Goal: Task Accomplishment & Management: Complete application form

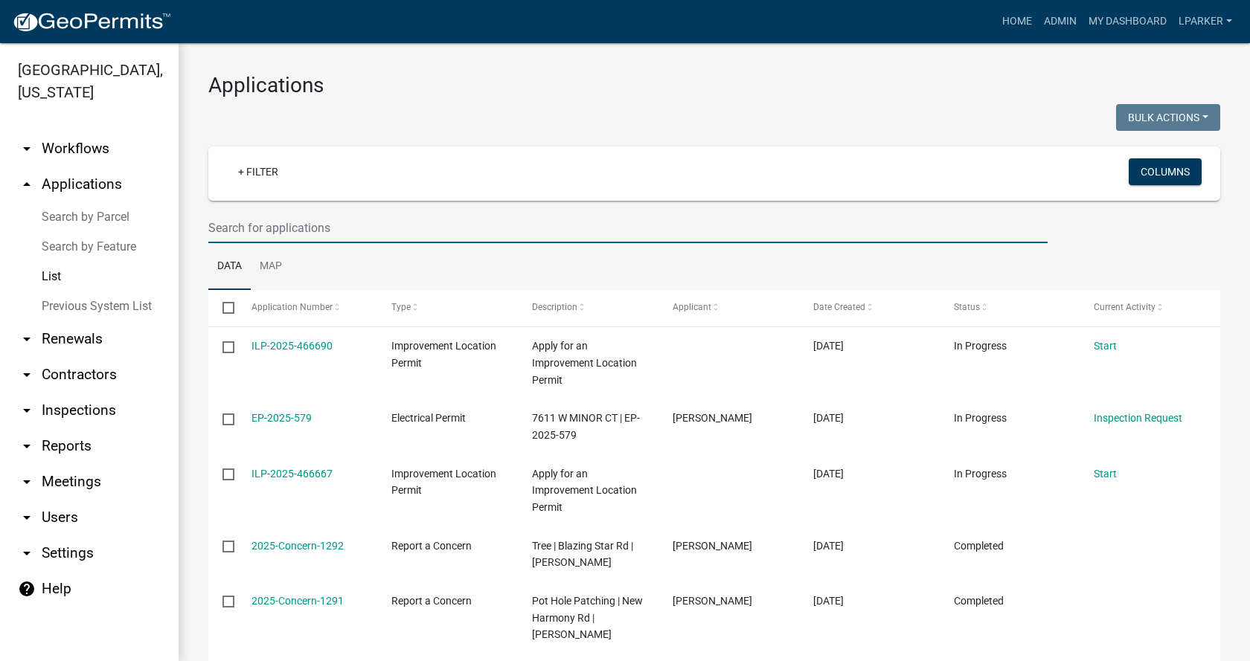
drag, startPoint x: 1245, startPoint y: 114, endPoint x: 370, endPoint y: 220, distance: 881.4
click at [362, 222] on input "text" at bounding box center [627, 228] width 839 height 31
click at [223, 233] on input "text" at bounding box center [627, 228] width 839 height 31
type input "38539"
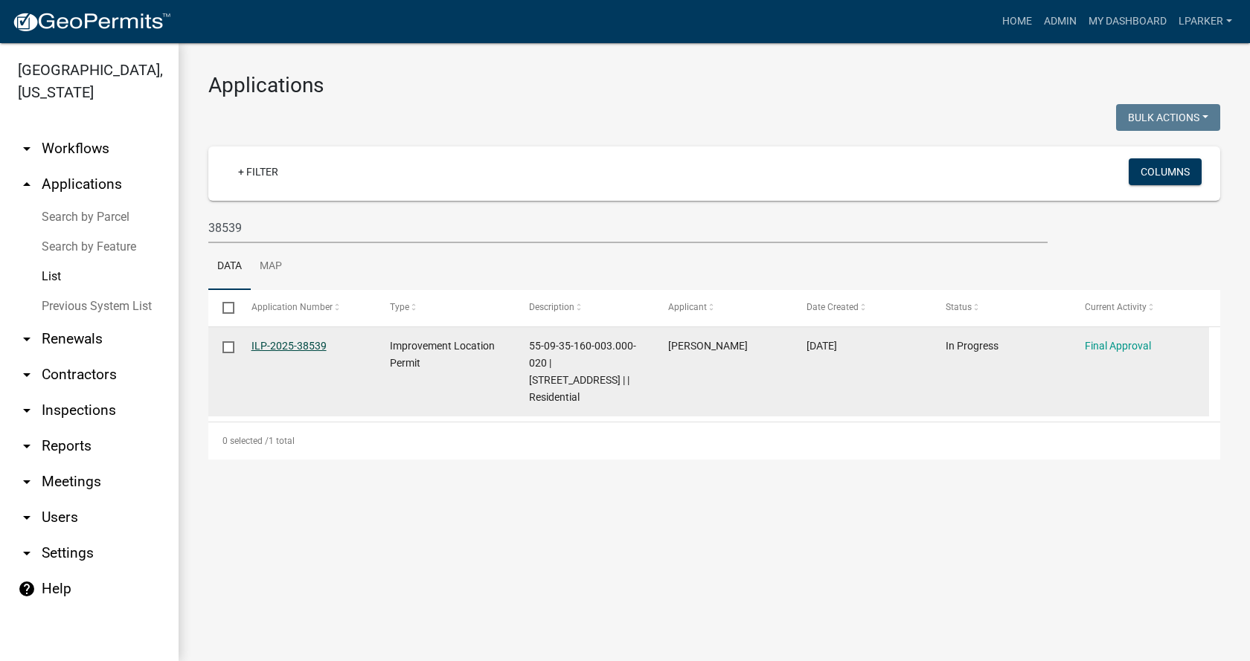
click at [287, 342] on link "ILP-2025-38539" at bounding box center [289, 346] width 75 height 12
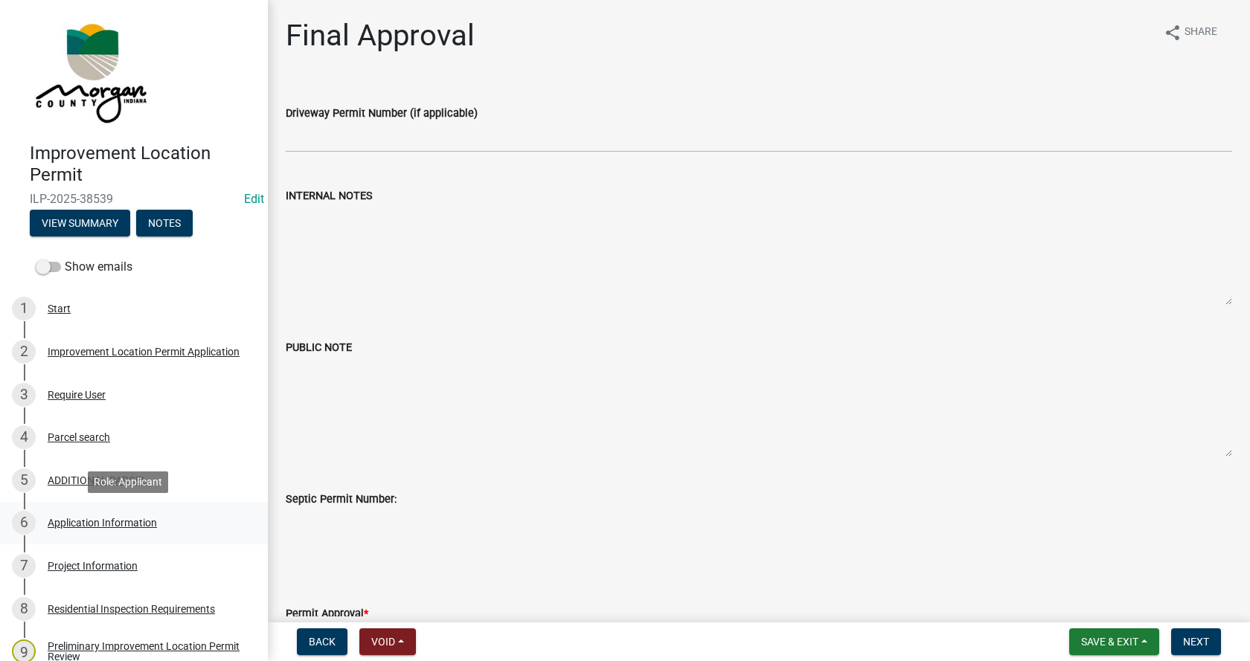
click at [60, 520] on div "Application Information" at bounding box center [102, 523] width 109 height 10
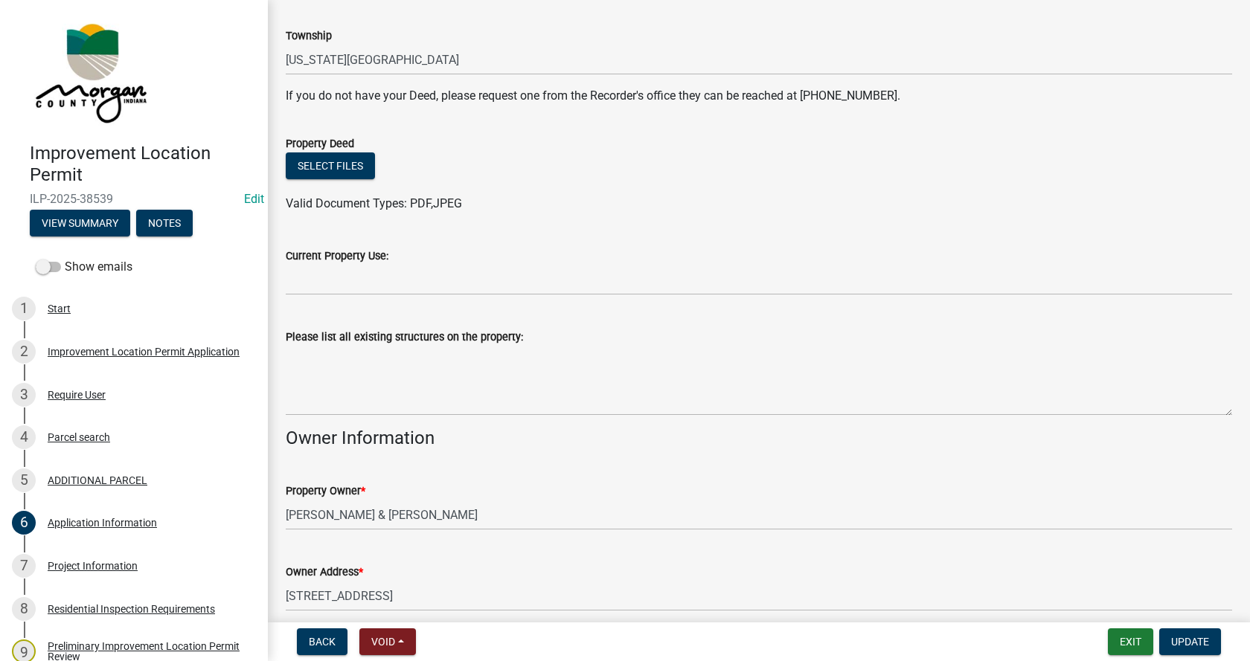
scroll to position [298, 0]
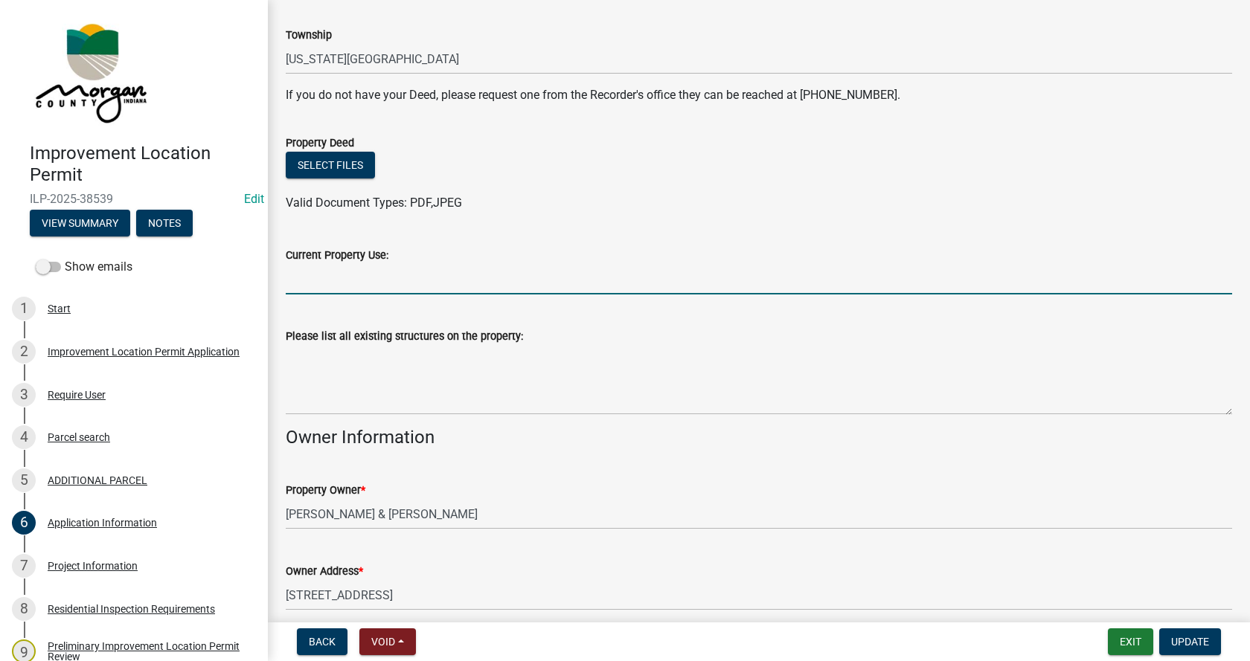
click at [304, 285] on input "Current Property Use:" at bounding box center [759, 279] width 946 height 31
type input "Residential"
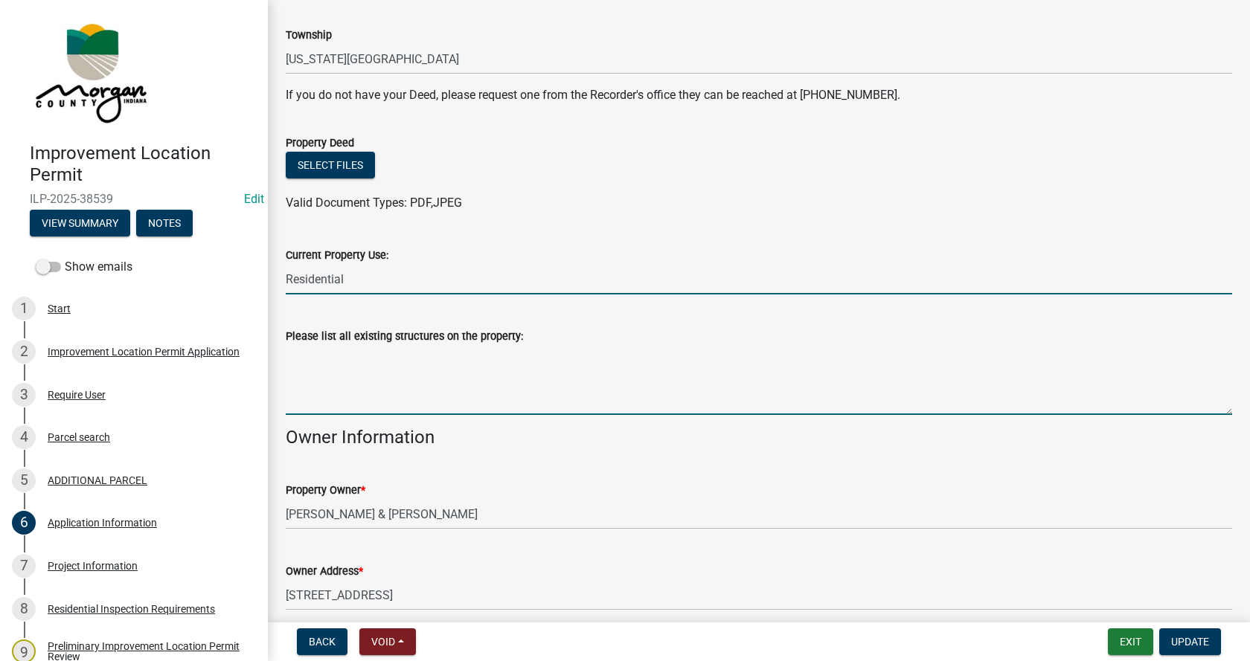
click at [325, 365] on textarea "Please list all existing structures on the property:" at bounding box center [759, 380] width 946 height 70
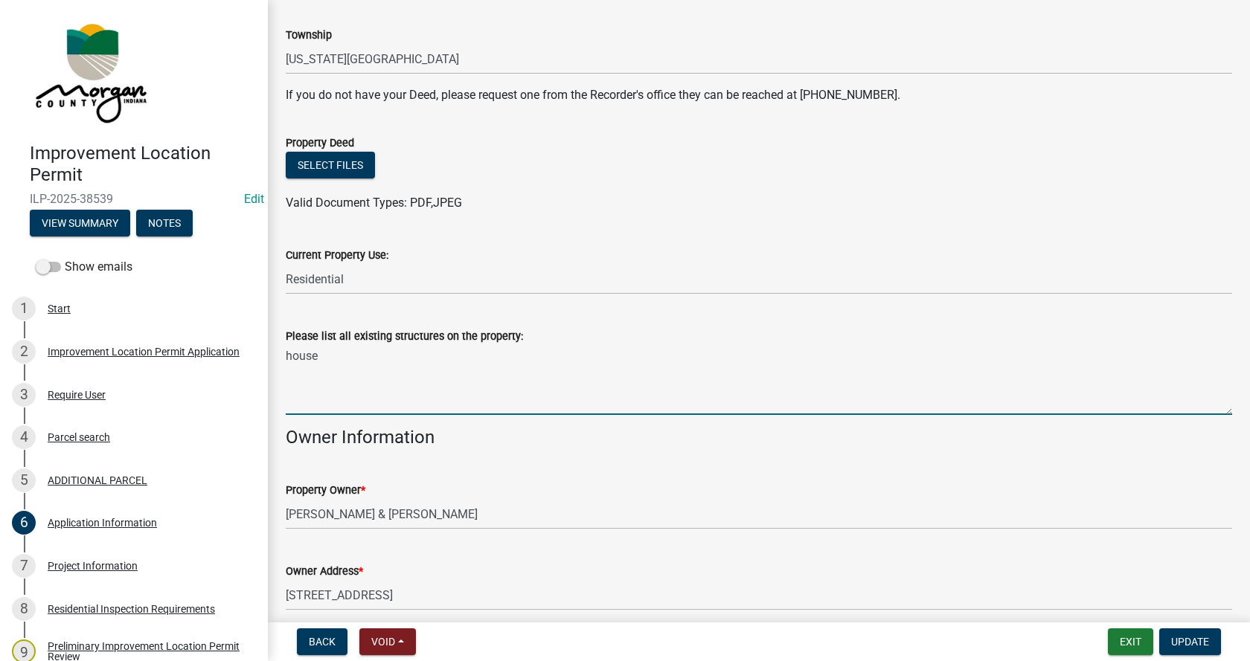
click at [327, 359] on textarea "house" at bounding box center [759, 380] width 946 height 70
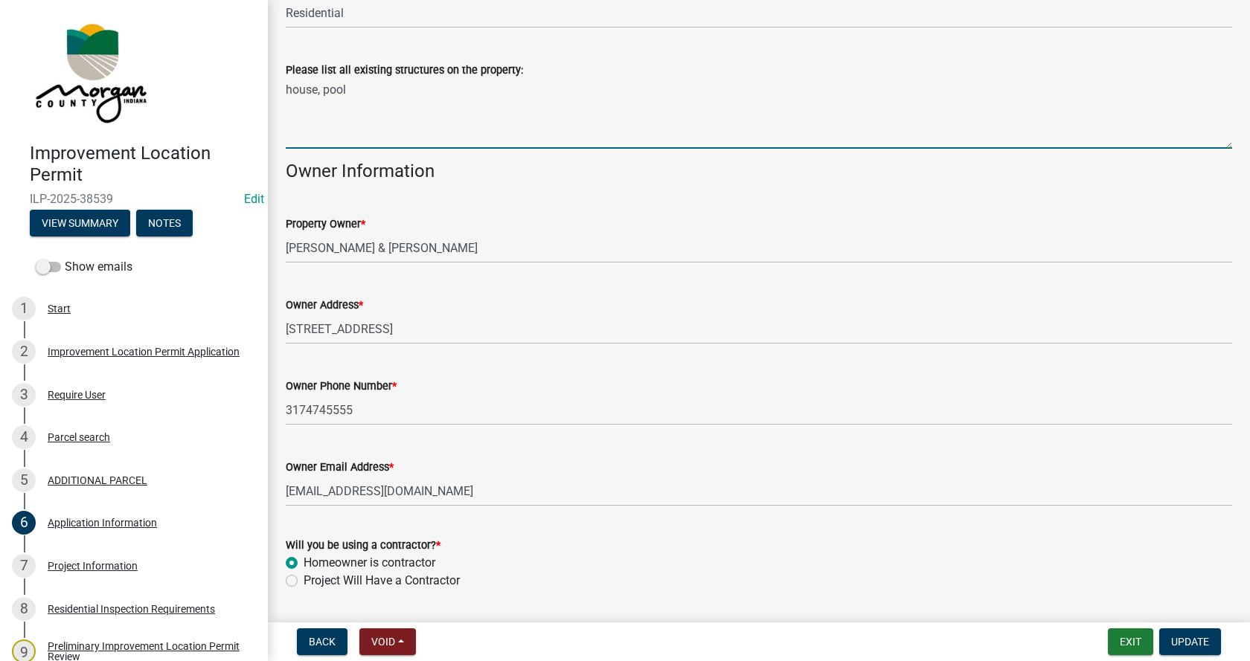
scroll to position [609, 0]
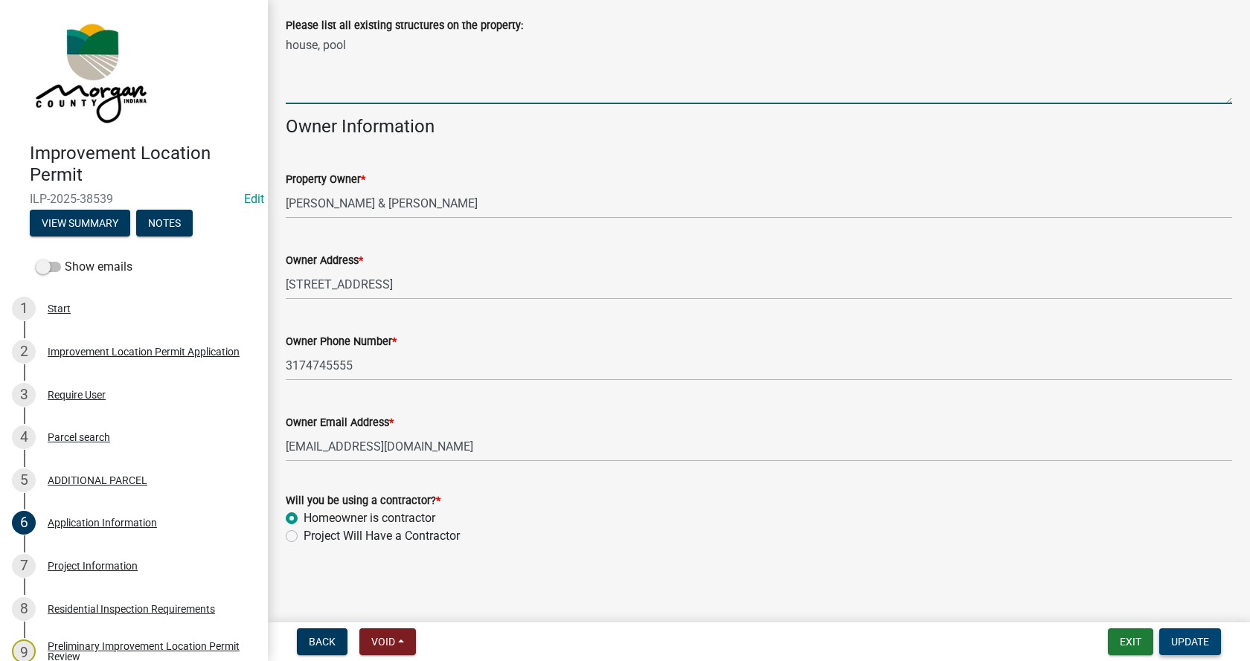
type textarea "house, pool"
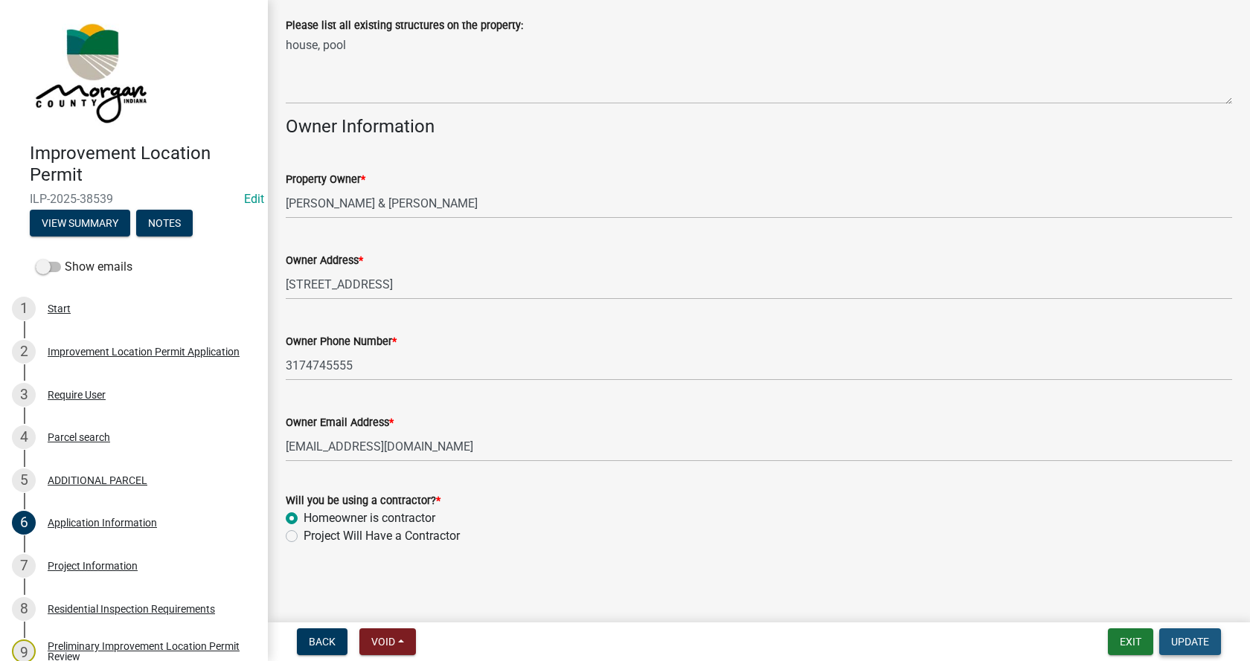
click at [1194, 641] on span "Update" at bounding box center [1190, 642] width 38 height 12
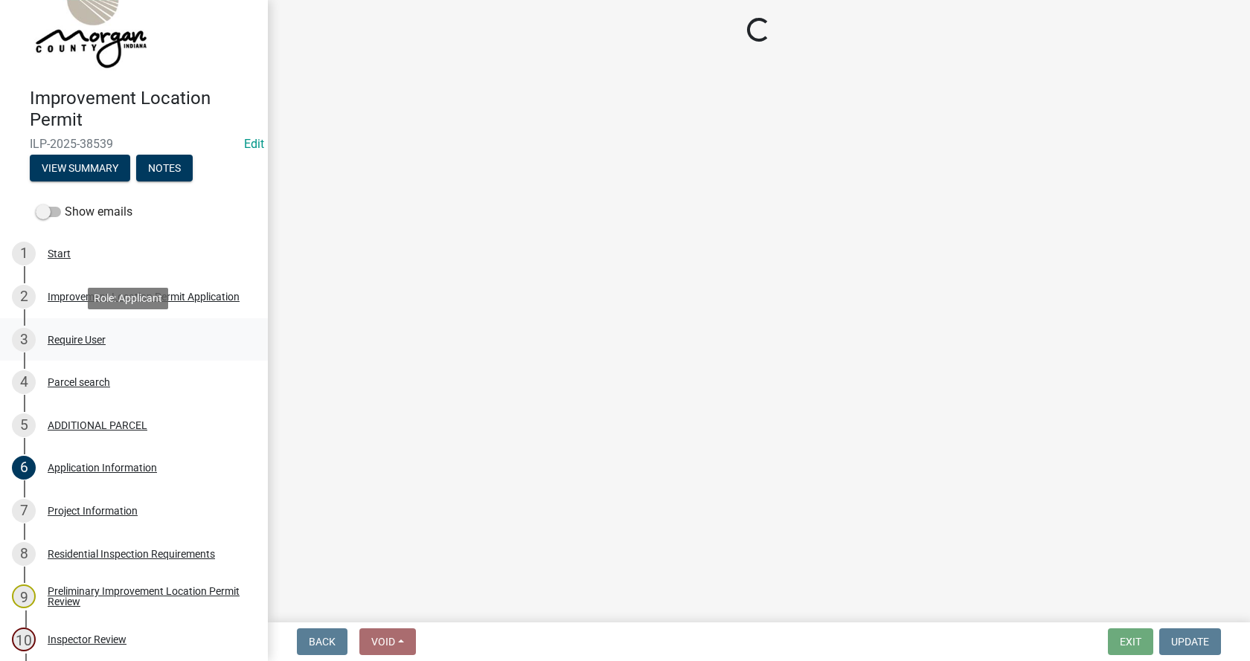
scroll to position [223, 0]
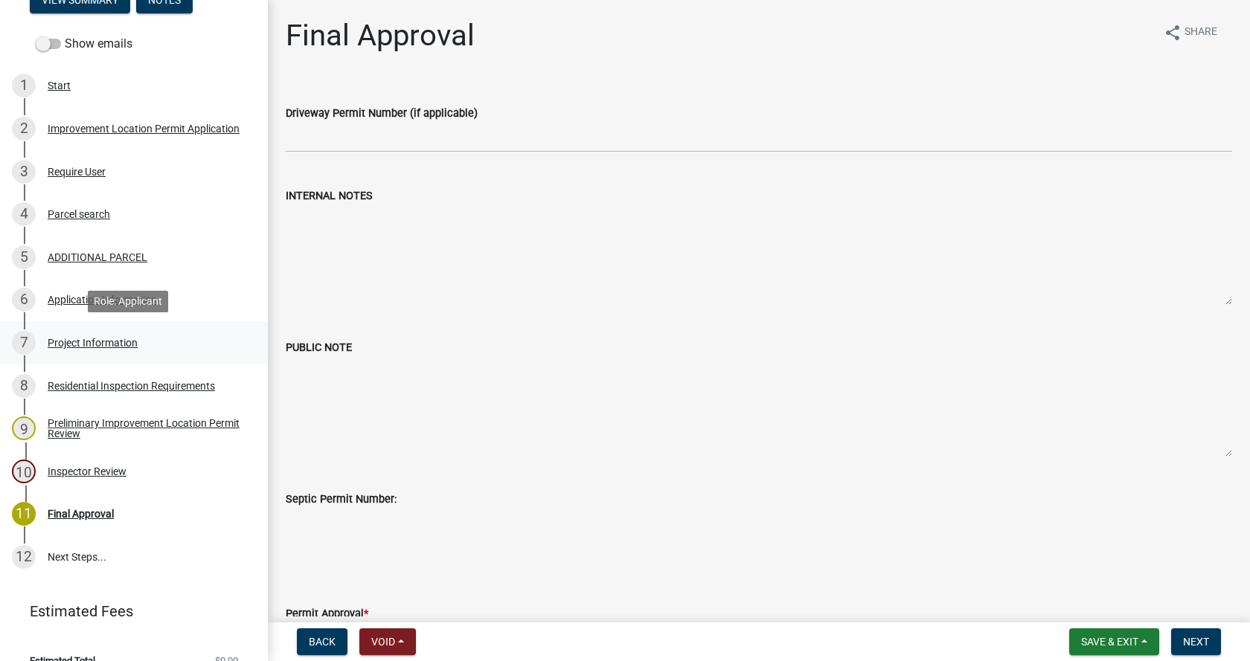
click at [55, 339] on div "Project Information" at bounding box center [93, 343] width 90 height 10
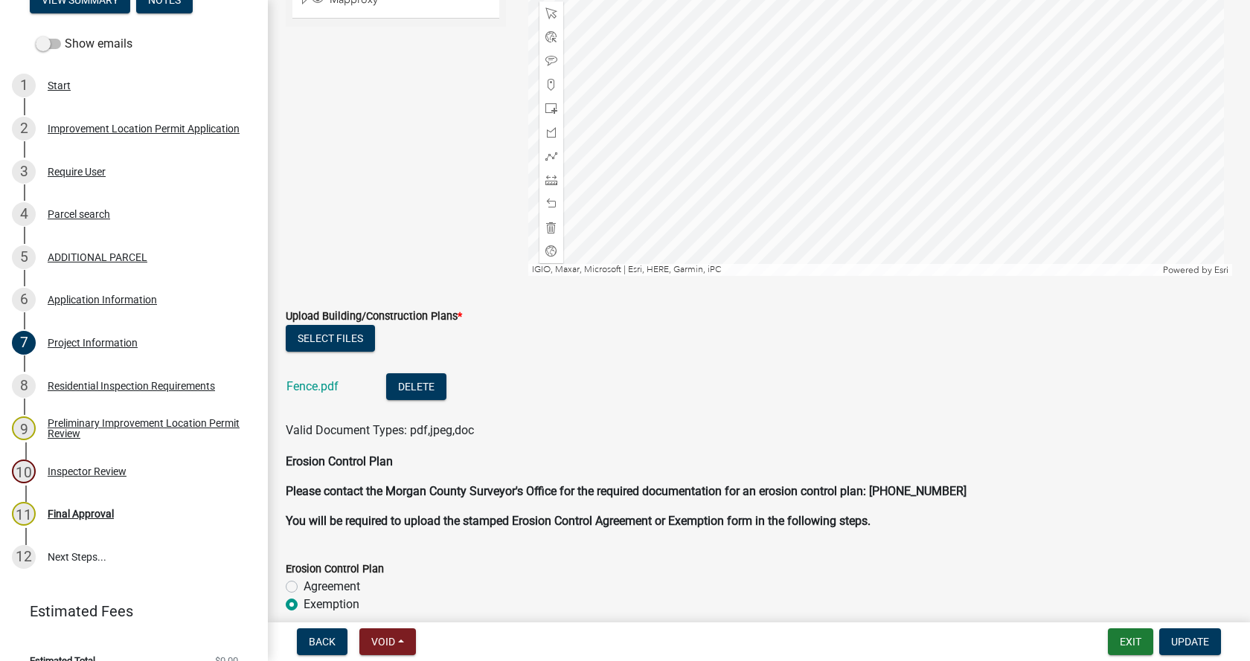
scroll to position [2902, 0]
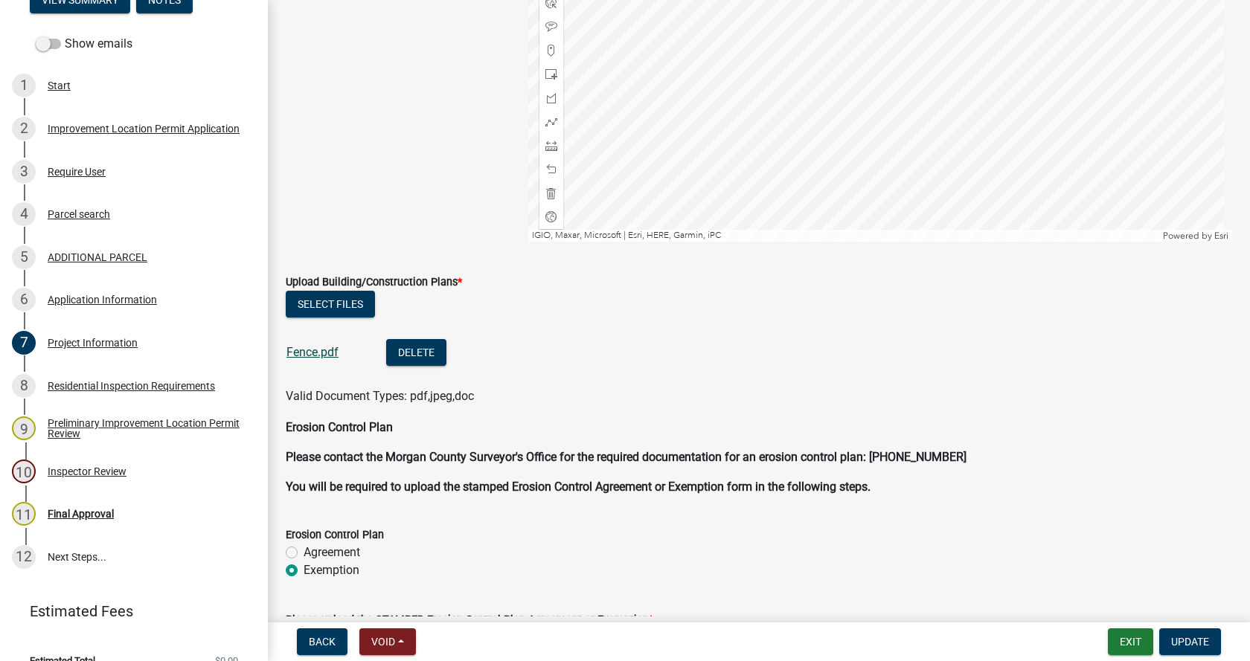
click at [306, 352] on link "Fence.pdf" at bounding box center [312, 352] width 52 height 14
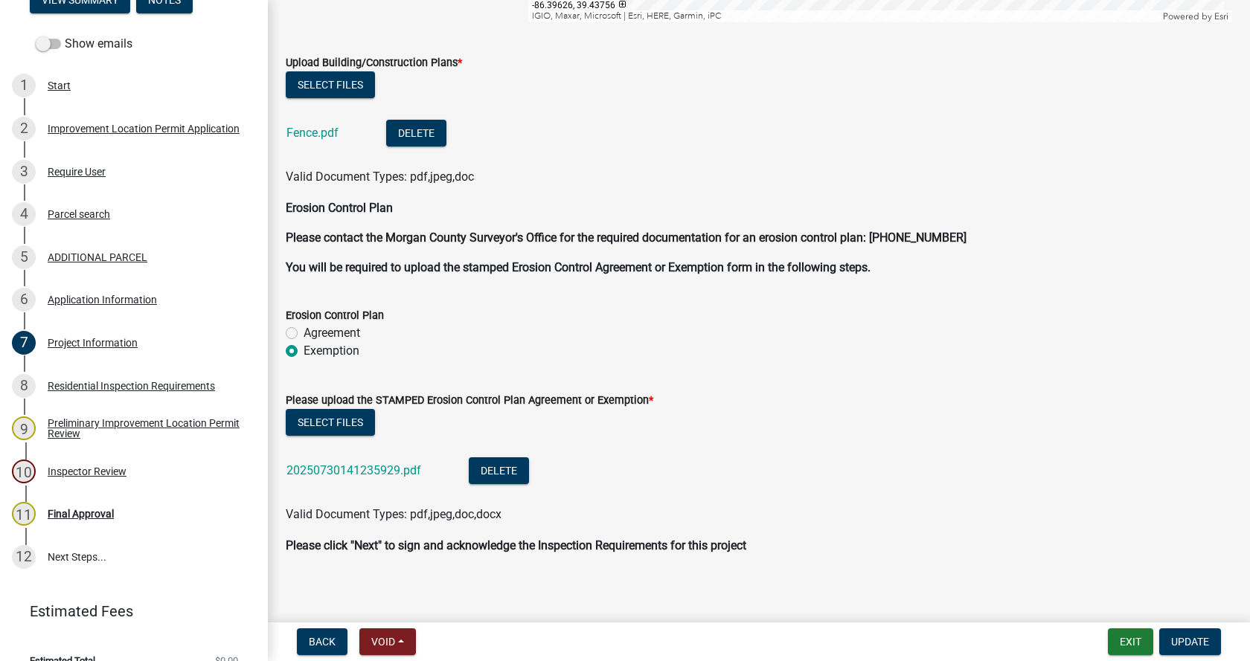
scroll to position [3125, 0]
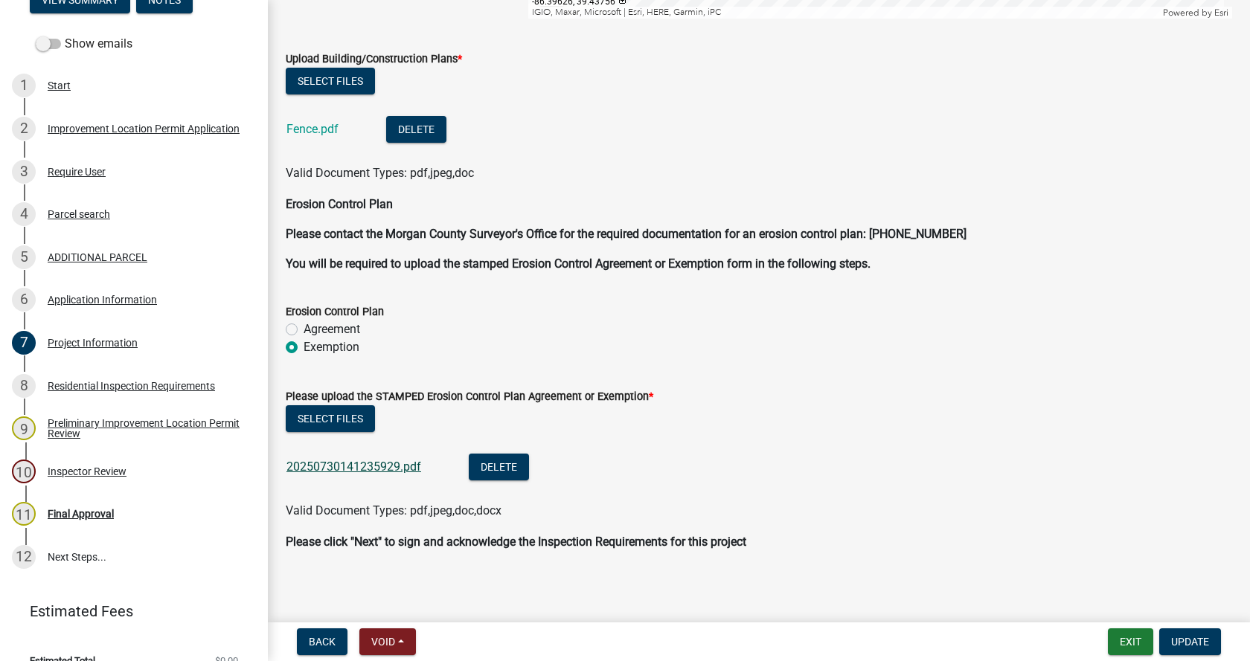
click at [331, 464] on link "20250730141235929.pdf" at bounding box center [353, 467] width 135 height 14
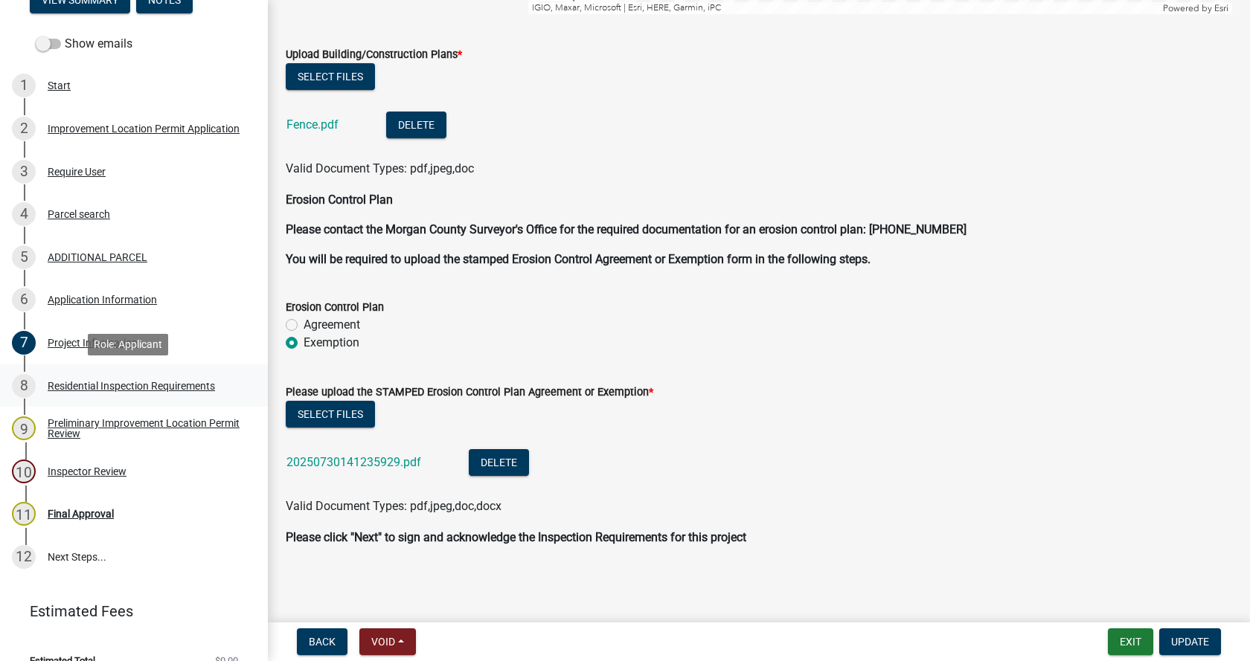
click at [54, 385] on div "Residential Inspection Requirements" at bounding box center [131, 386] width 167 height 10
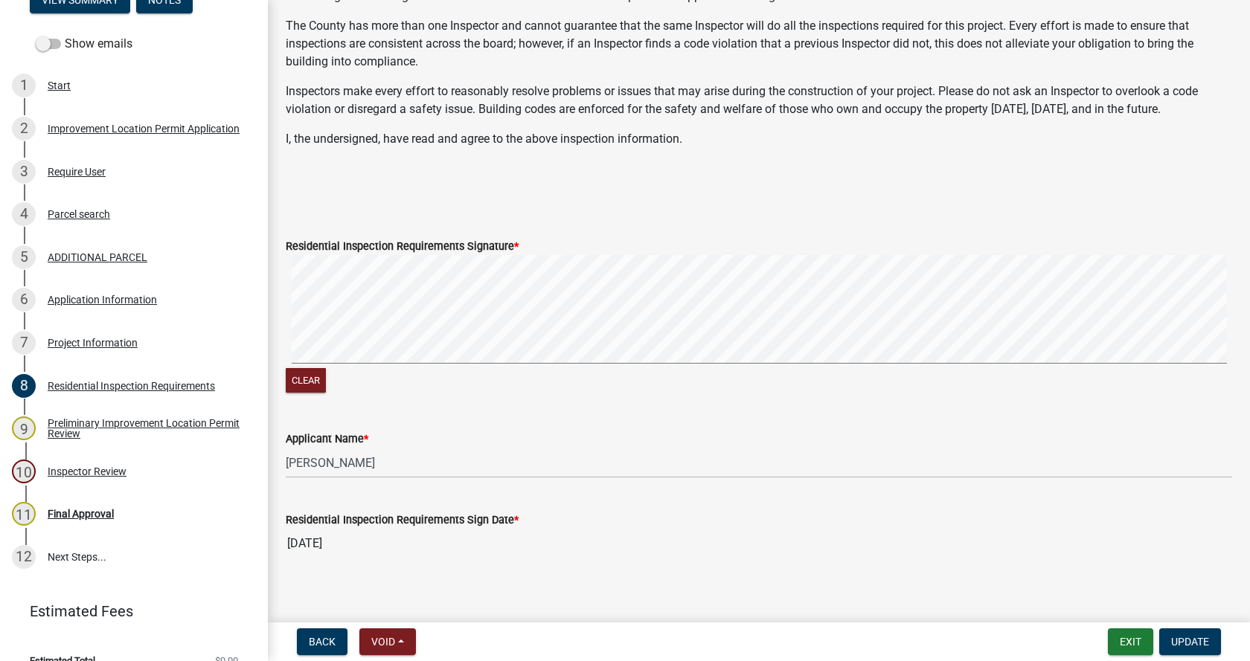
scroll to position [332, 0]
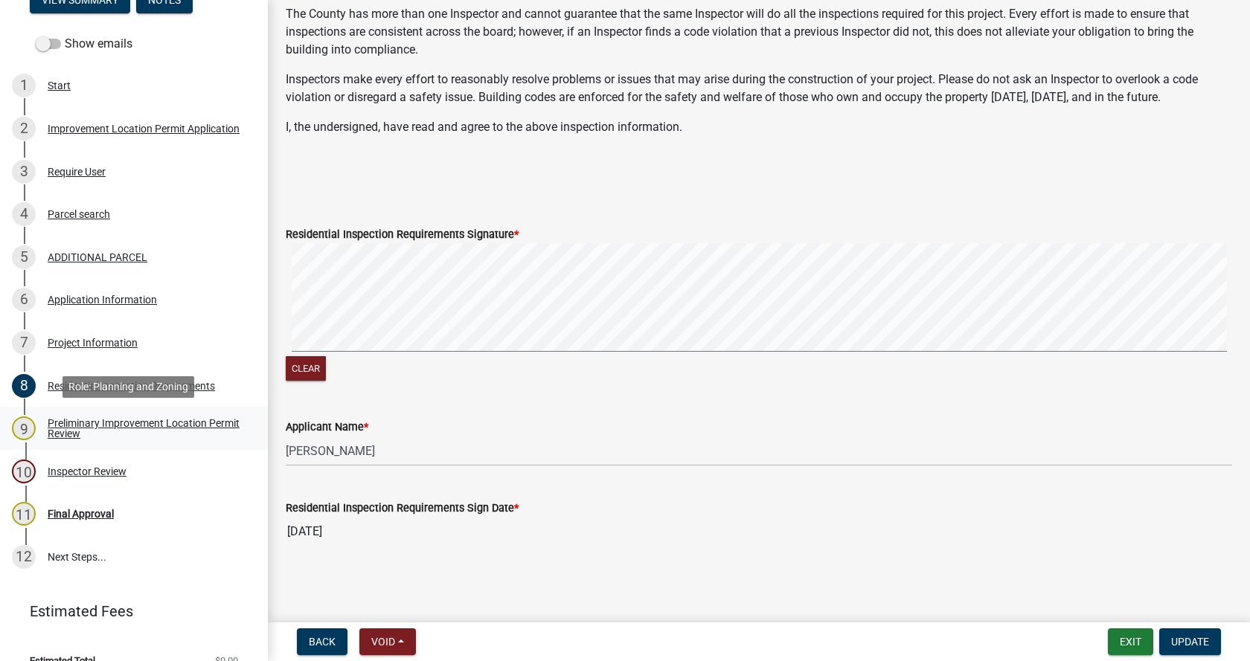
click at [67, 422] on div "Preliminary Improvement Location Permit Review" at bounding box center [146, 428] width 196 height 21
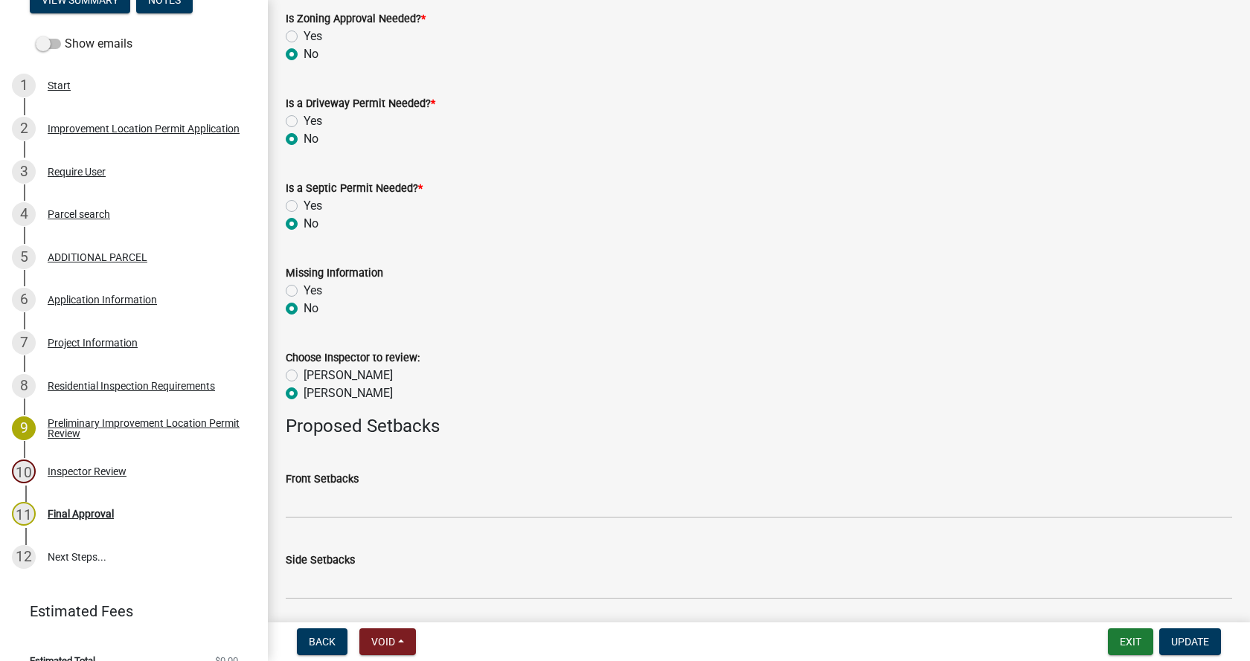
scroll to position [667, 0]
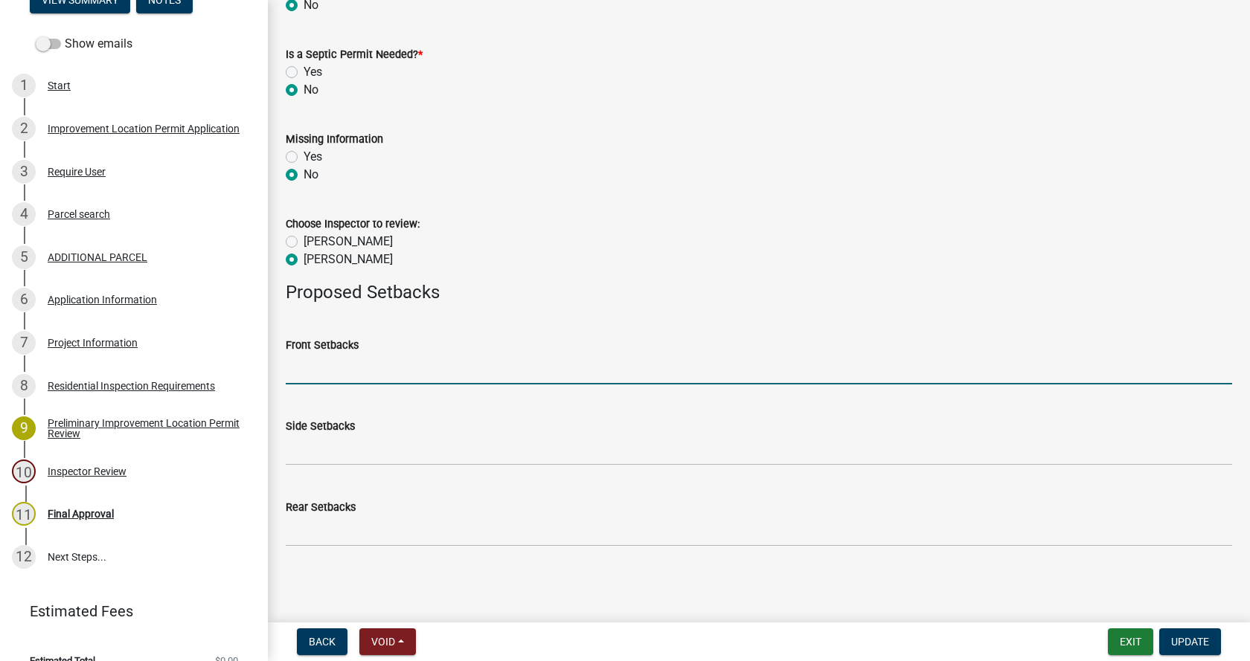
click at [307, 378] on input "Front Setbacks" at bounding box center [759, 369] width 946 height 31
type input "existing"
click at [1187, 640] on span "Update" at bounding box center [1190, 642] width 38 height 12
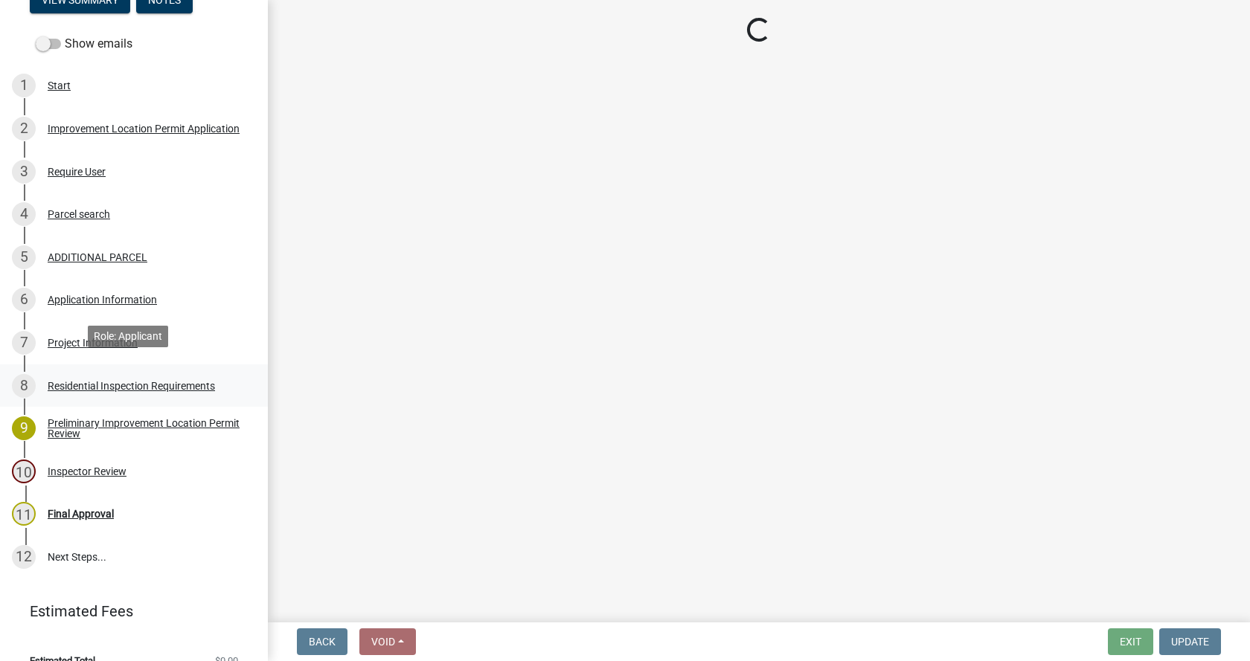
scroll to position [246, 0]
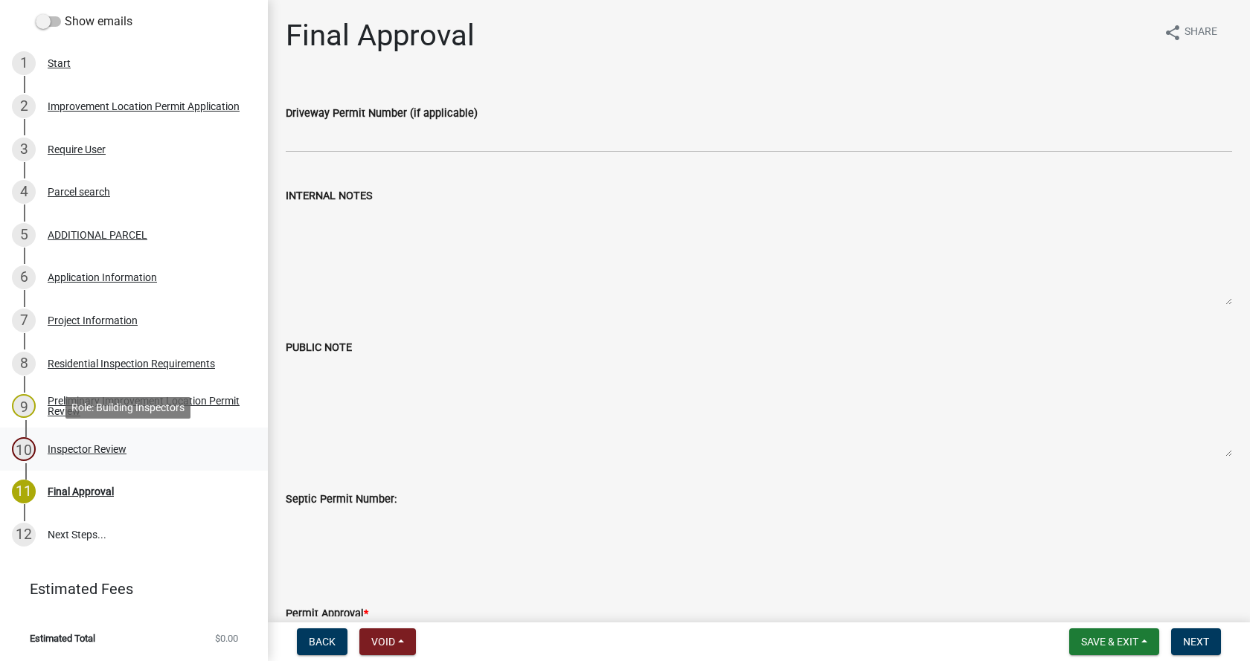
click at [61, 447] on div "Inspector Review" at bounding box center [87, 449] width 79 height 10
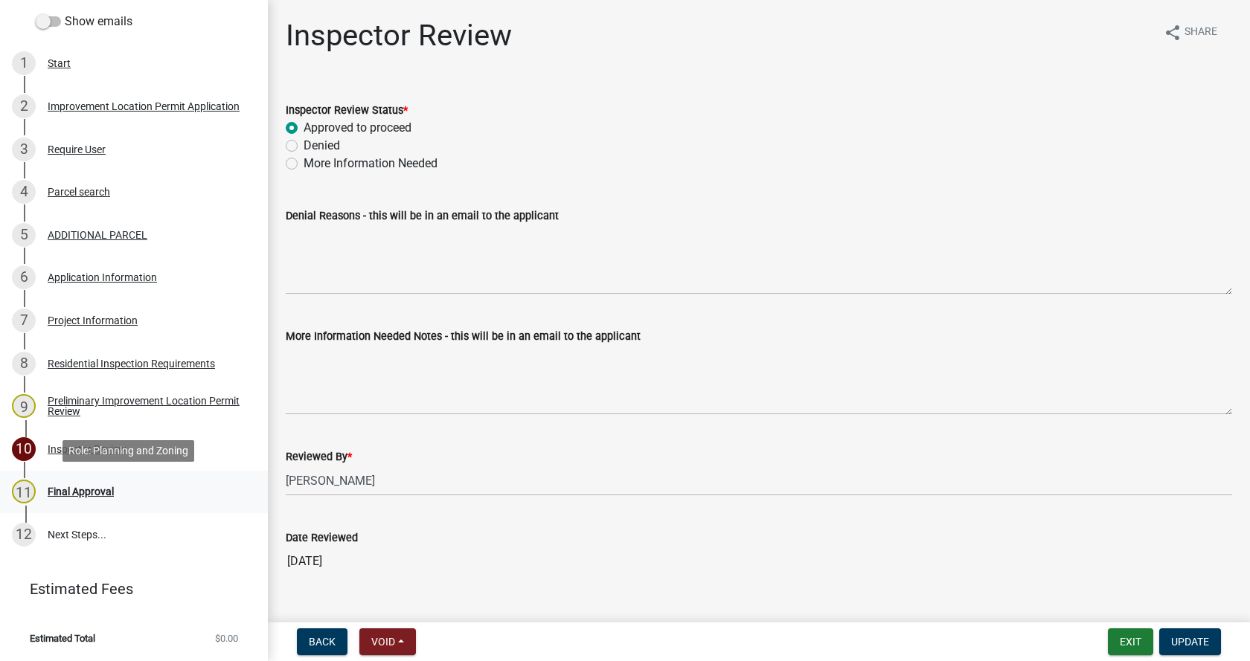
click at [60, 489] on div "Final Approval" at bounding box center [81, 492] width 66 height 10
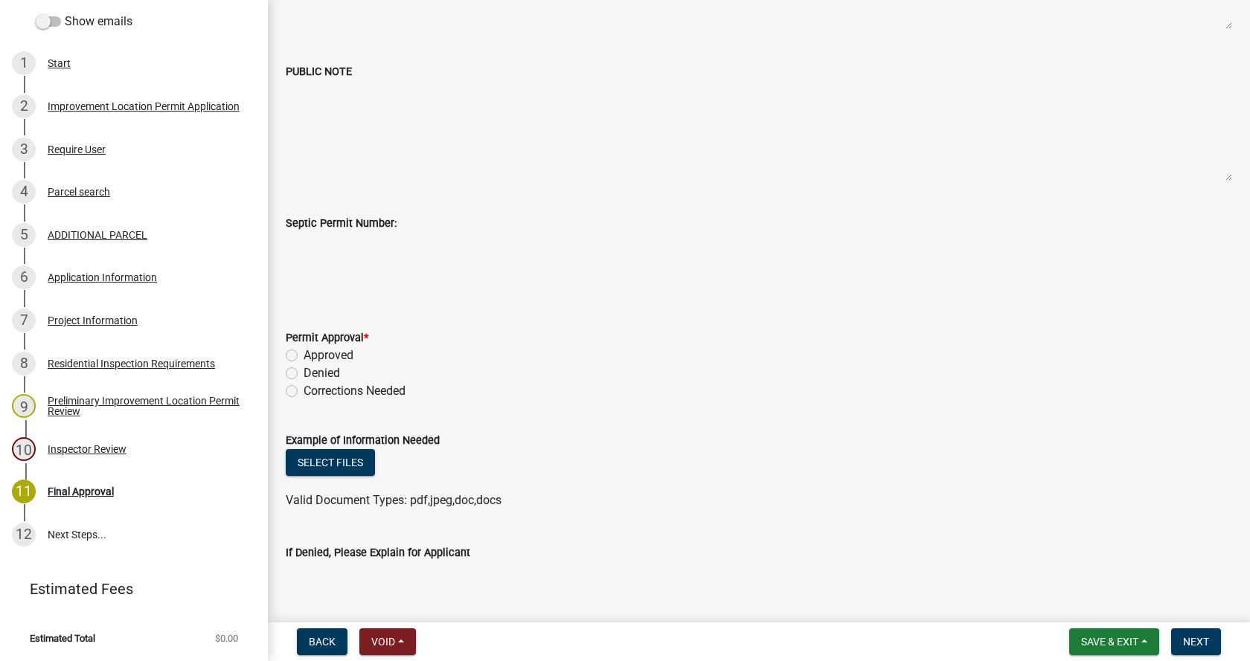
scroll to position [298, 0]
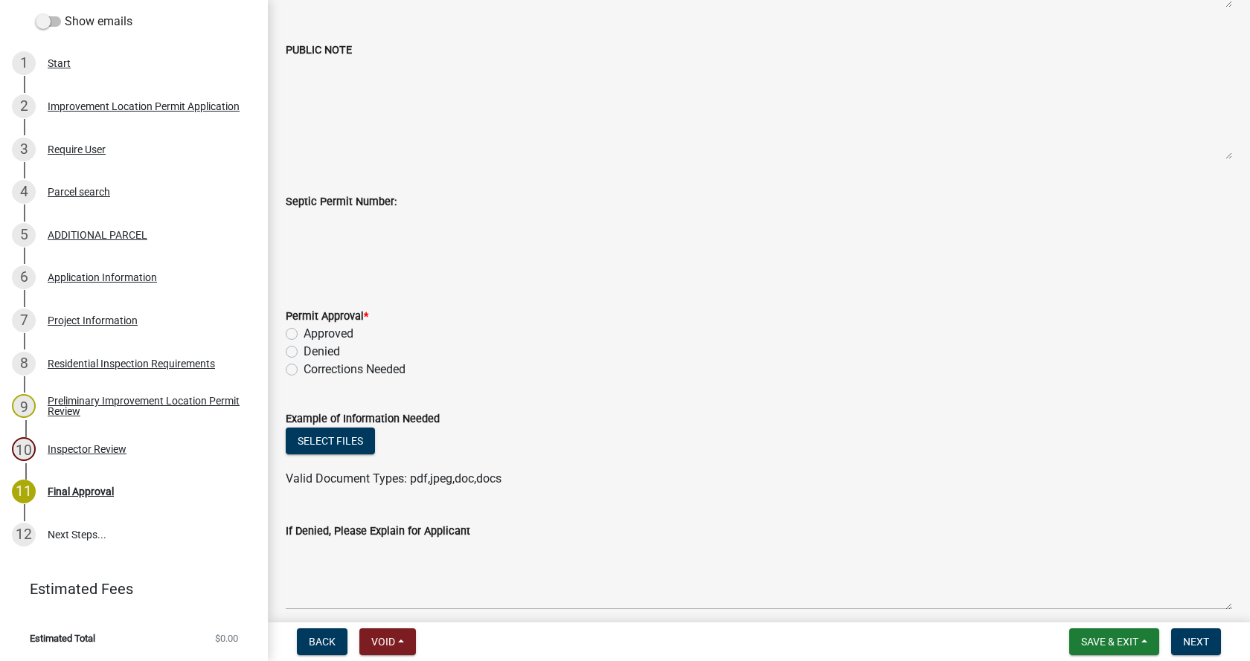
click at [304, 334] on label "Approved" at bounding box center [329, 334] width 50 height 18
click at [304, 334] on input "Approved" at bounding box center [309, 330] width 10 height 10
radio input "true"
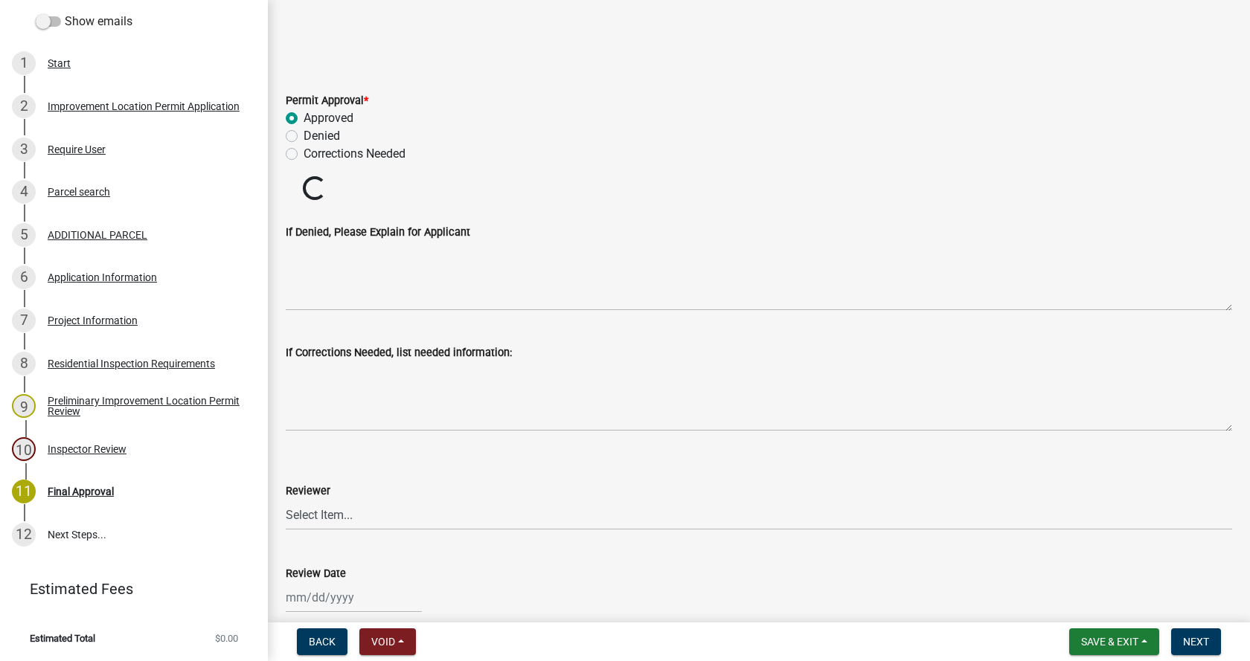
scroll to position [595, 0]
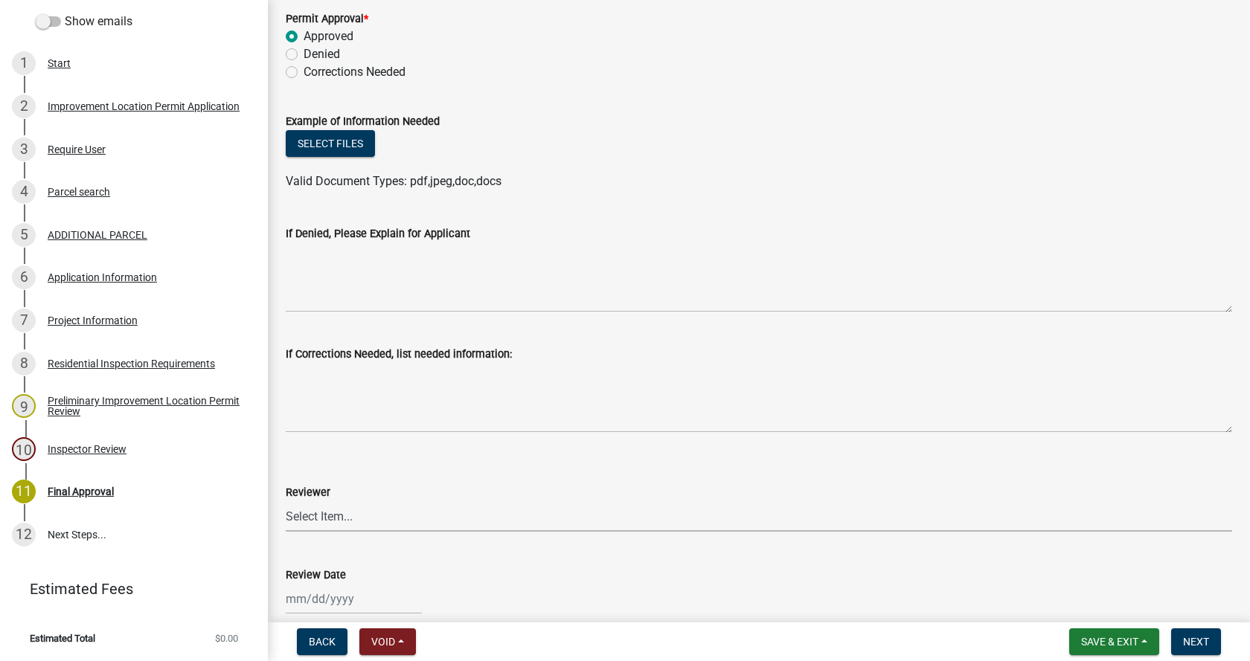
click at [295, 516] on select "Select Item... [PERSON_NAME] [PERSON_NAME] [PERSON_NAME]" at bounding box center [759, 517] width 946 height 31
click at [286, 502] on select "Select Item... [PERSON_NAME] [PERSON_NAME] [PERSON_NAME]" at bounding box center [759, 517] width 946 height 31
select select "4bf9213e-c266-4258-8e9b-d5f6a07002fa"
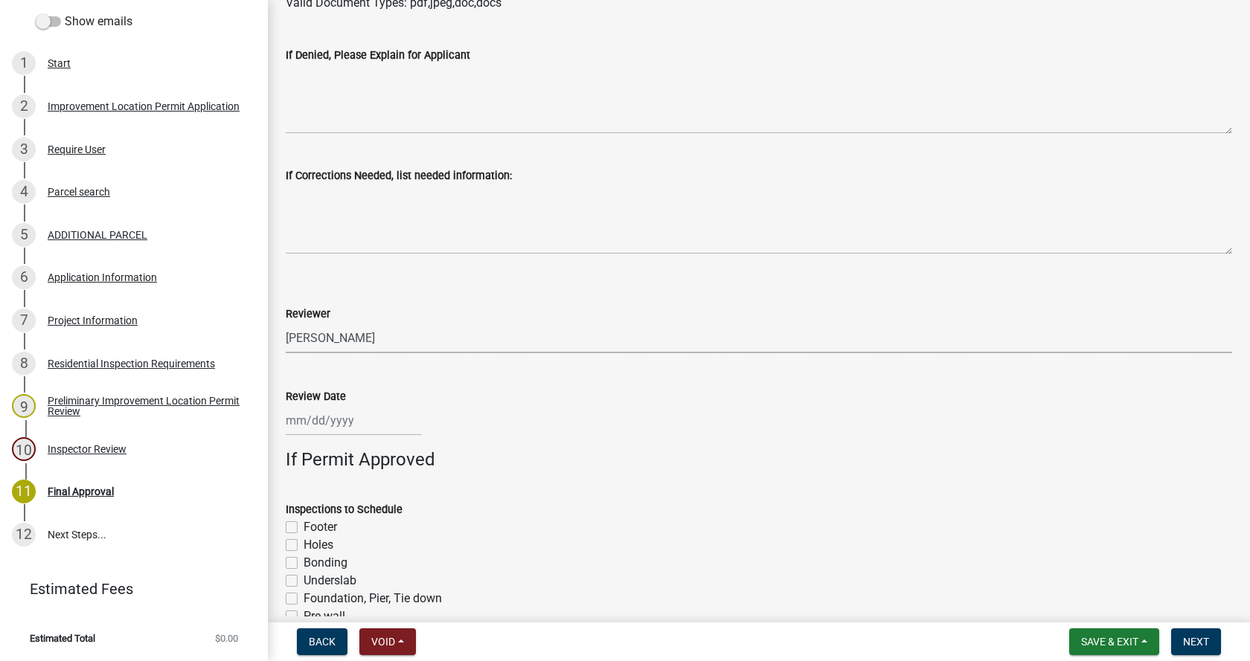
scroll to position [893, 0]
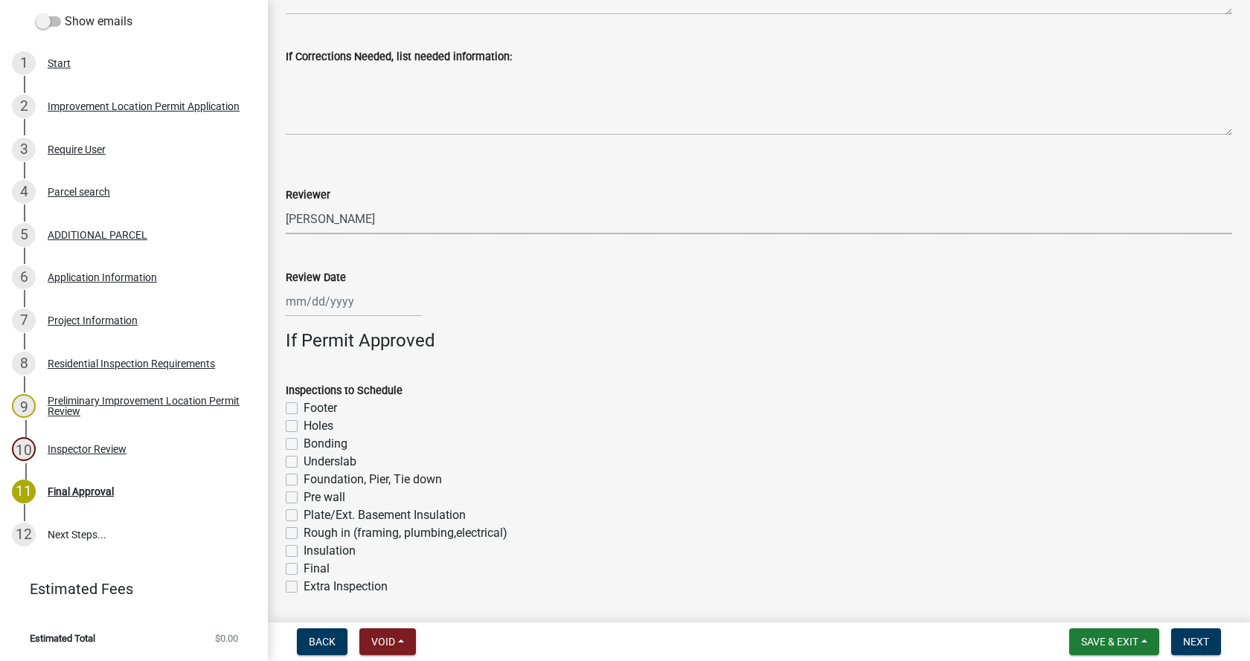
click at [313, 304] on div at bounding box center [354, 301] width 136 height 31
select select "8"
select select "2025"
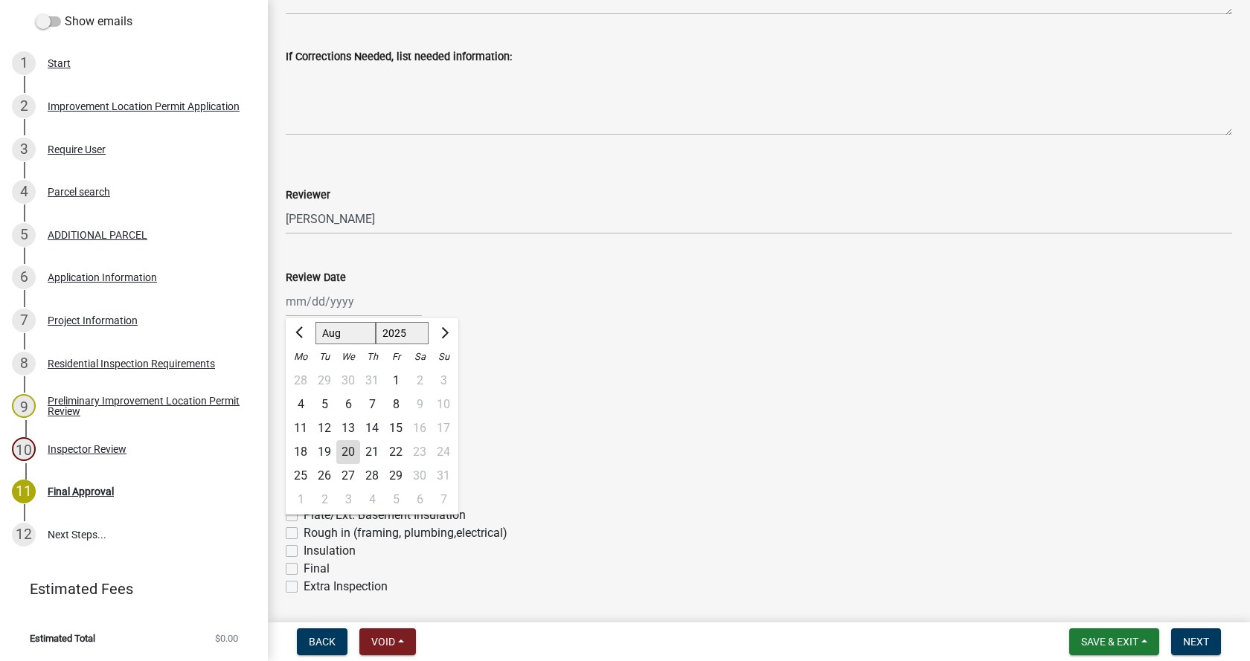
click at [355, 446] on div "20" at bounding box center [348, 452] width 24 height 24
type input "[DATE]"
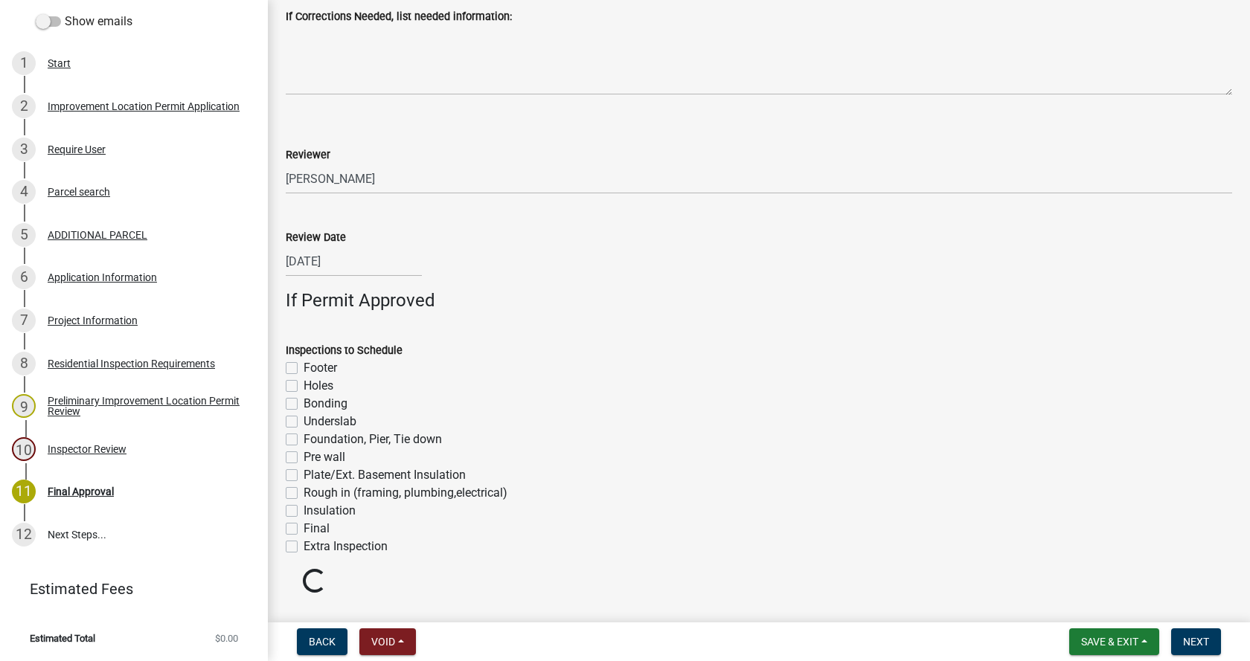
scroll to position [970, 0]
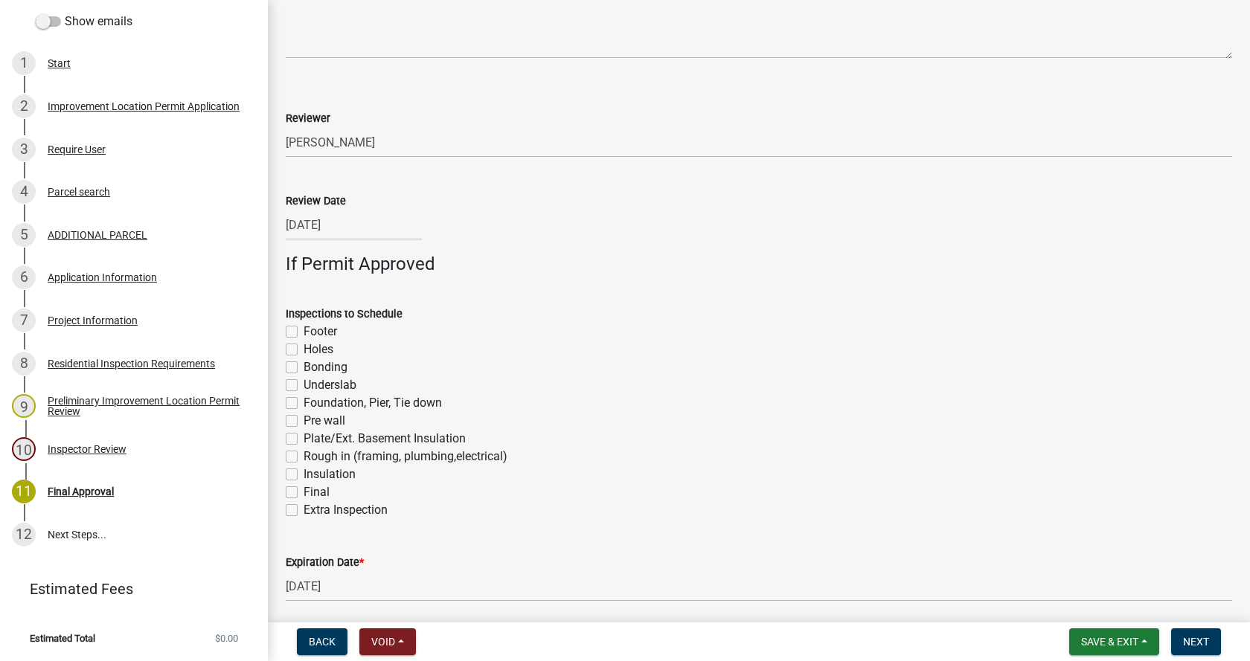
click at [304, 370] on label "Bonding" at bounding box center [326, 368] width 44 height 18
click at [304, 368] on input "Bonding" at bounding box center [309, 364] width 10 height 10
checkbox input "true"
checkbox input "false"
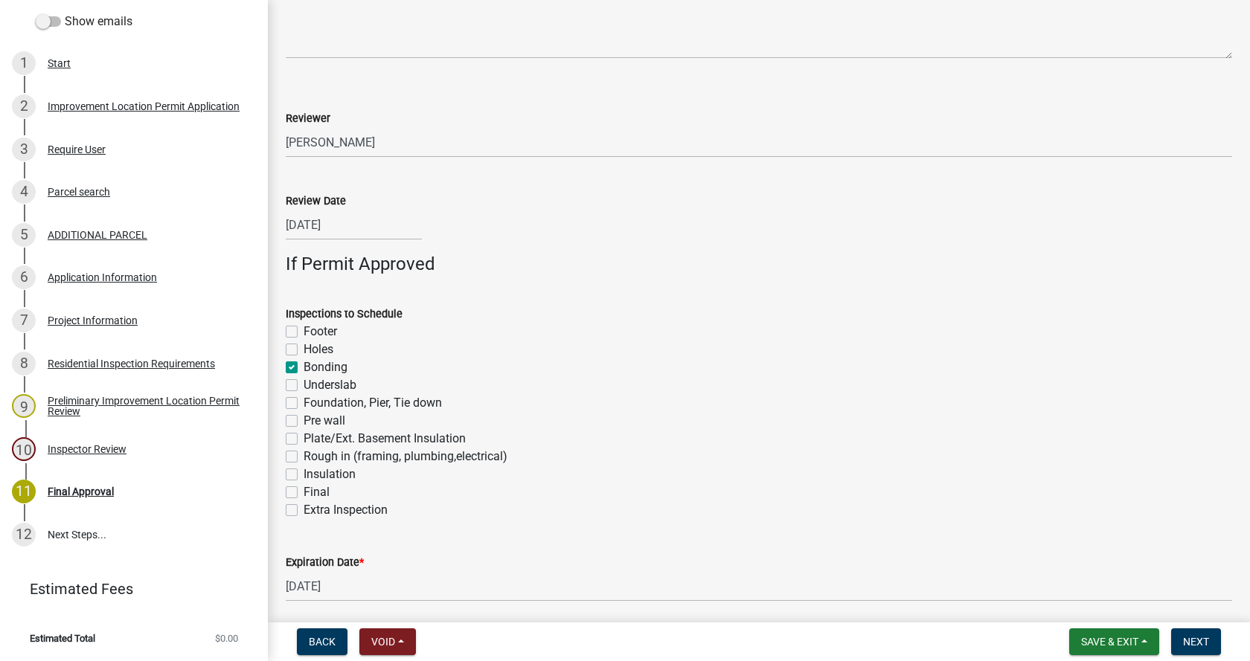
checkbox input "true"
checkbox input "false"
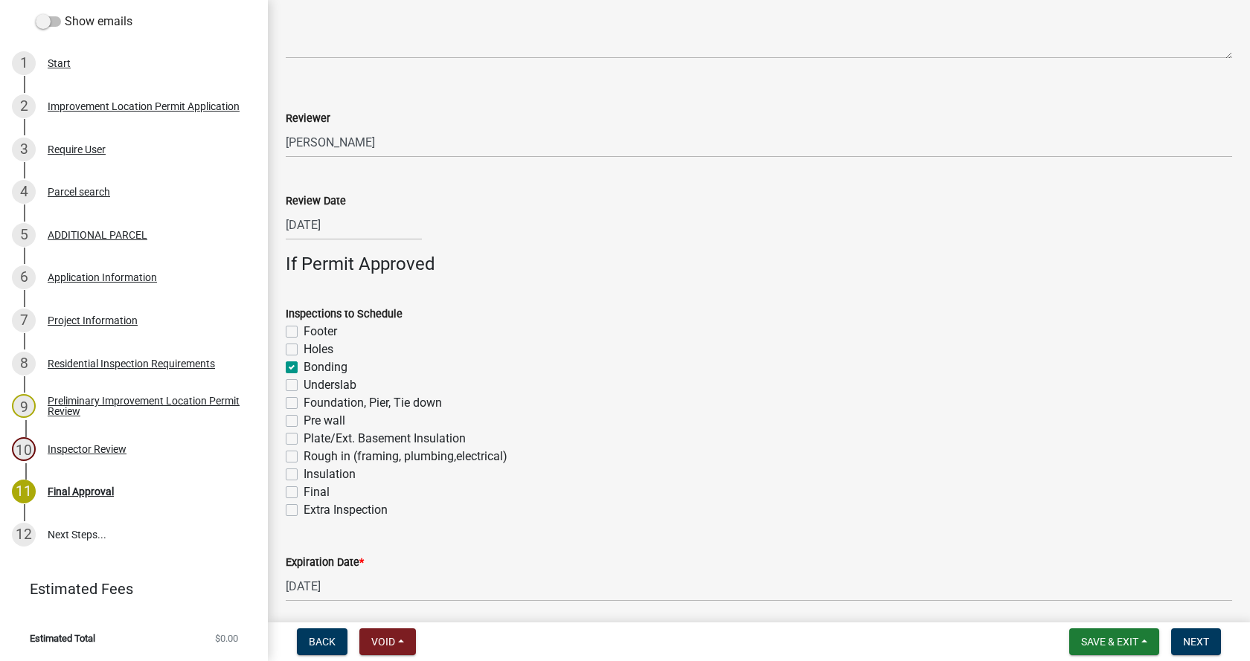
checkbox input "false"
click at [304, 368] on label "Bonding" at bounding box center [326, 368] width 44 height 18
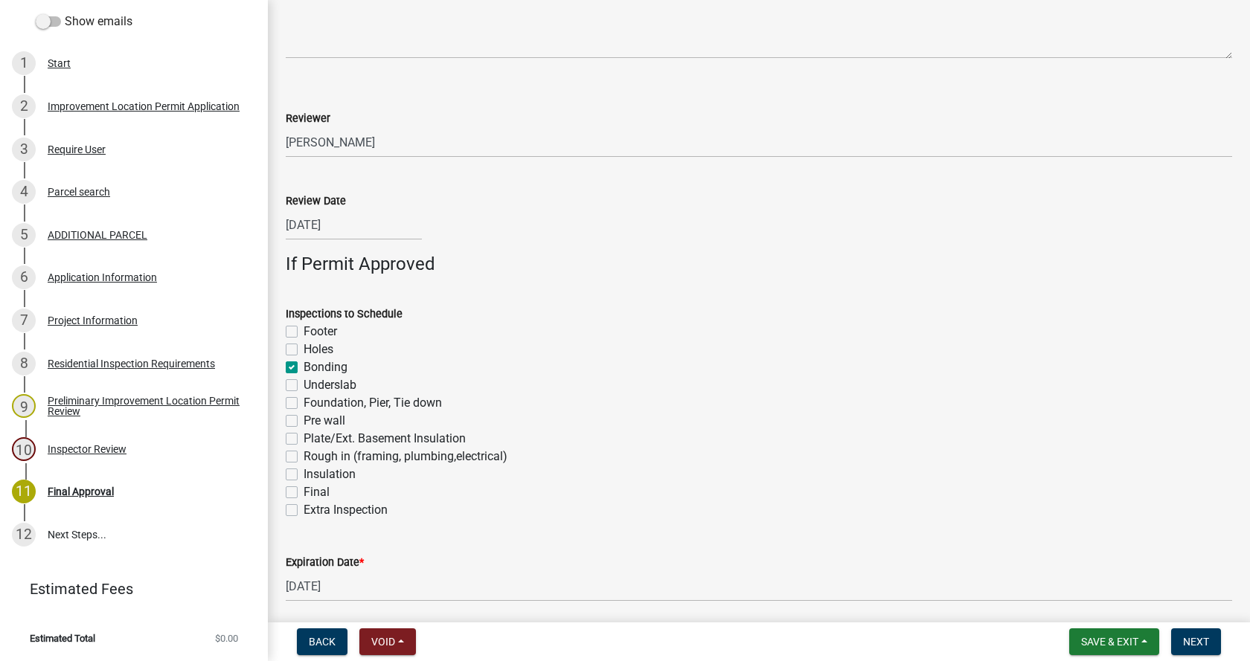
click at [304, 368] on input "Bonding" at bounding box center [309, 364] width 10 height 10
checkbox input "false"
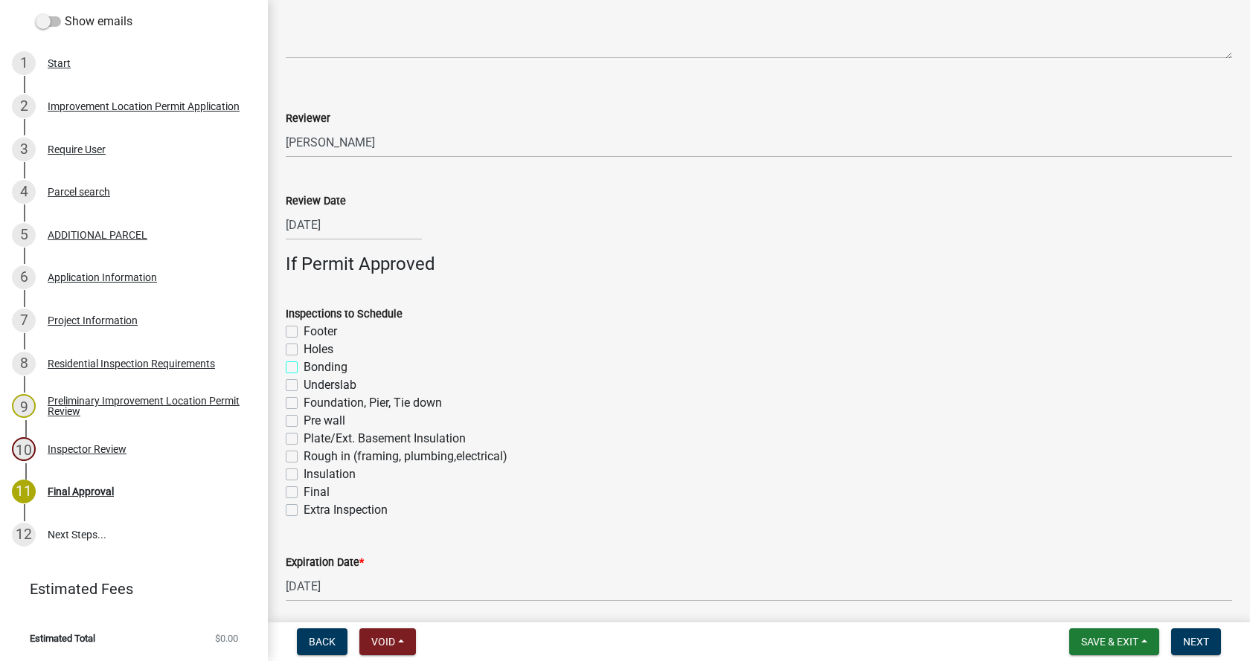
checkbox input "false"
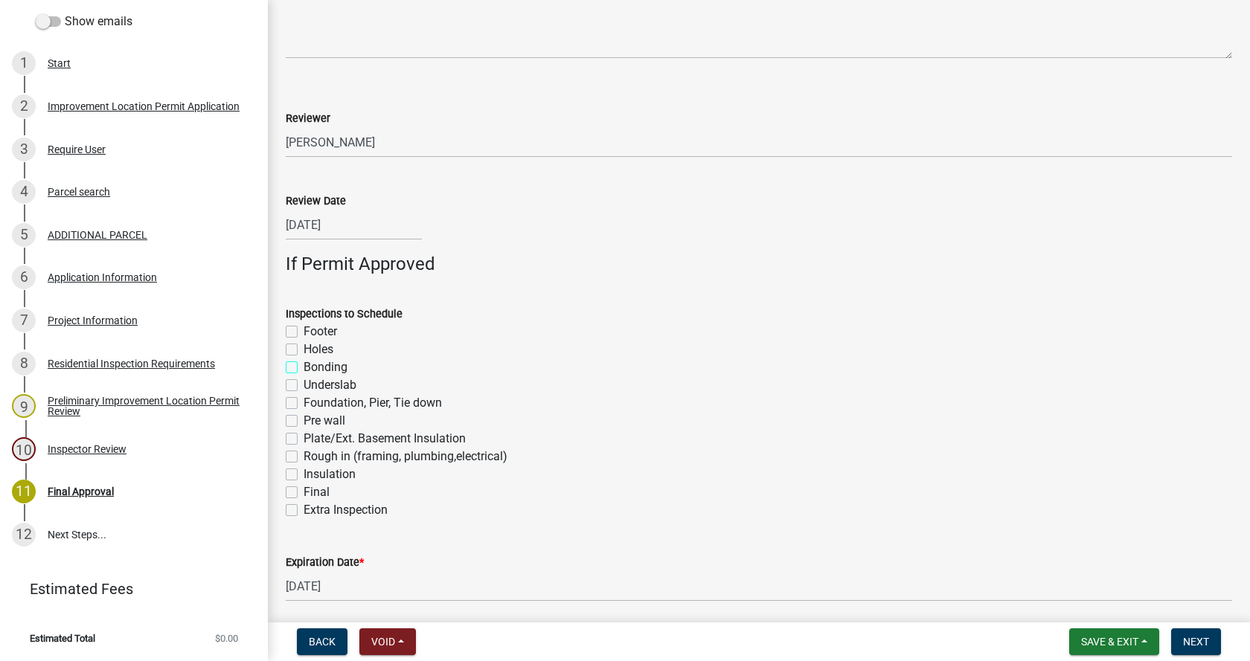
checkbox input "false"
click at [304, 491] on label "Final" at bounding box center [317, 493] width 26 height 18
click at [304, 491] on input "Final" at bounding box center [309, 489] width 10 height 10
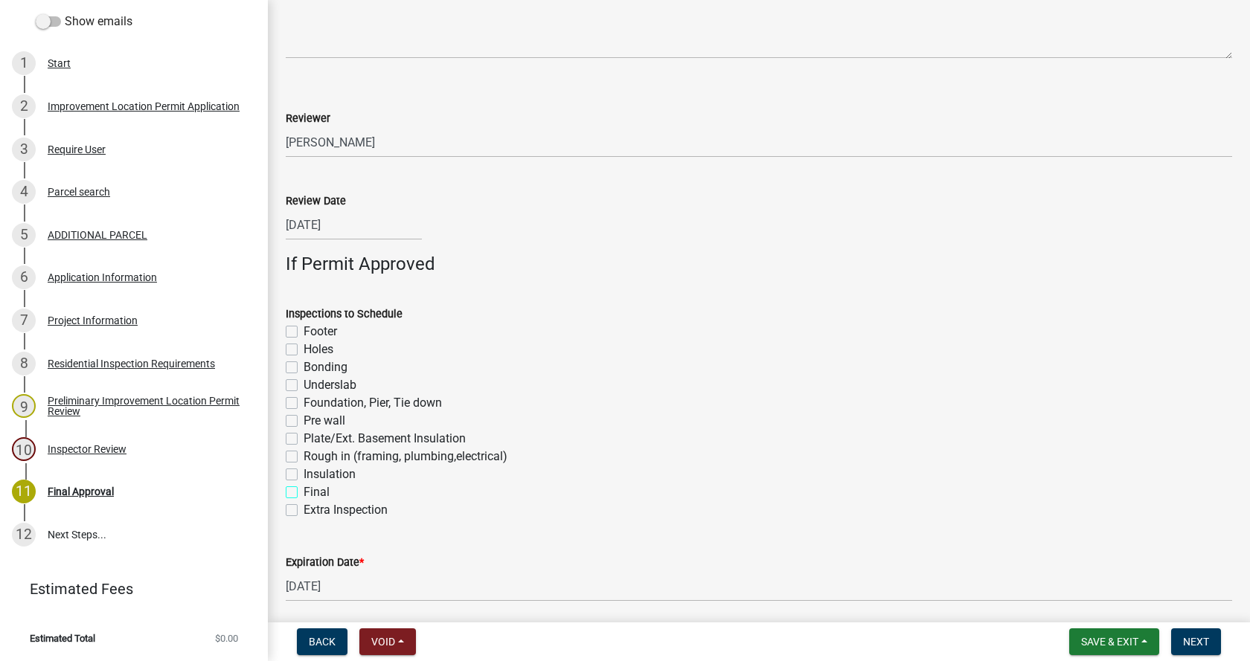
checkbox input "true"
checkbox input "false"
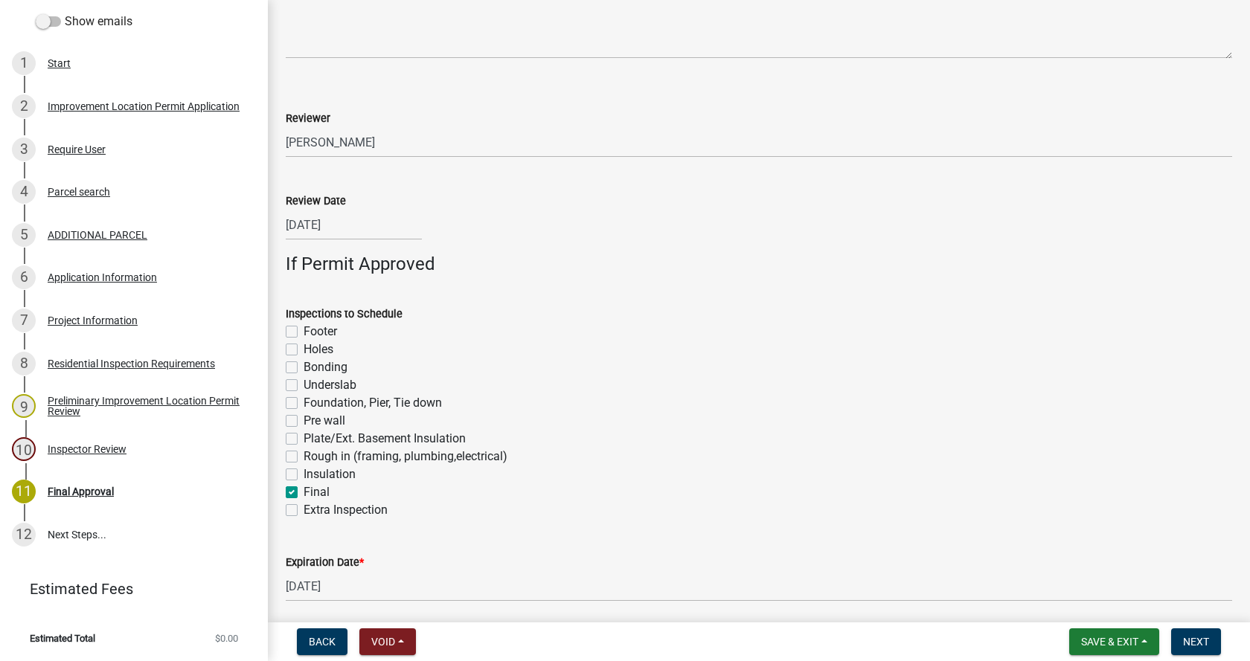
checkbox input "false"
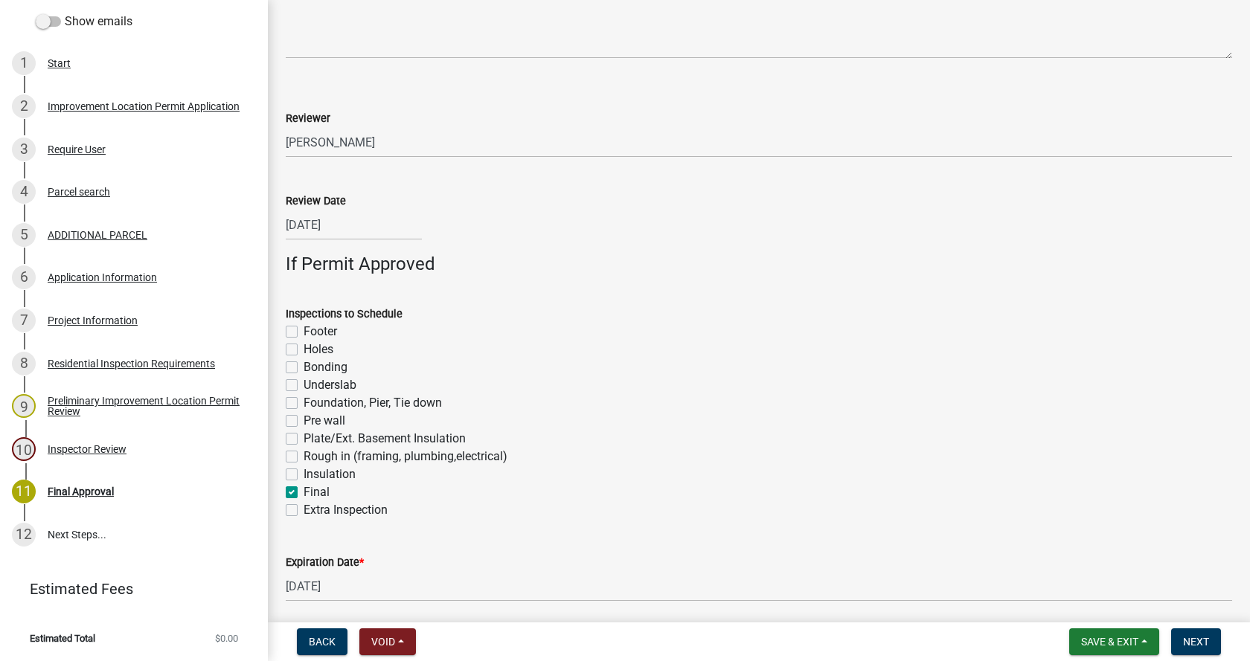
checkbox input "true"
checkbox input "false"
click at [304, 455] on label "Rough in (framing, plumbing,electrical)" at bounding box center [406, 457] width 204 height 18
click at [304, 455] on input "Rough in (framing, plumbing,electrical)" at bounding box center [309, 453] width 10 height 10
checkbox input "true"
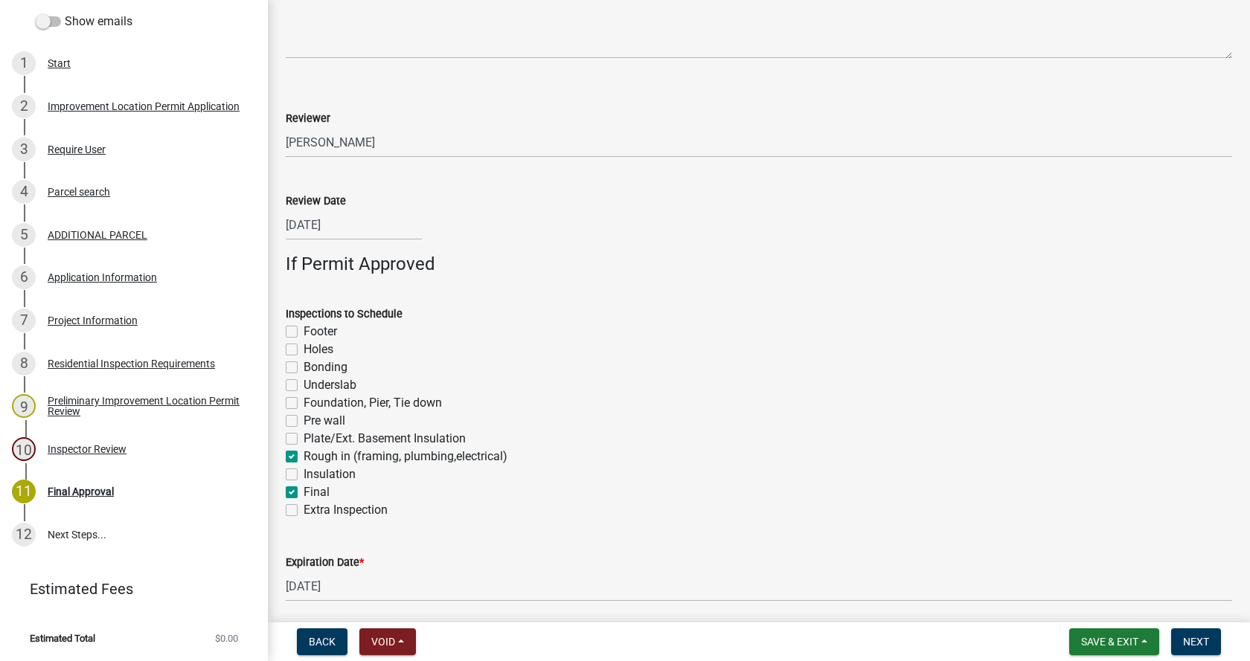
checkbox input "false"
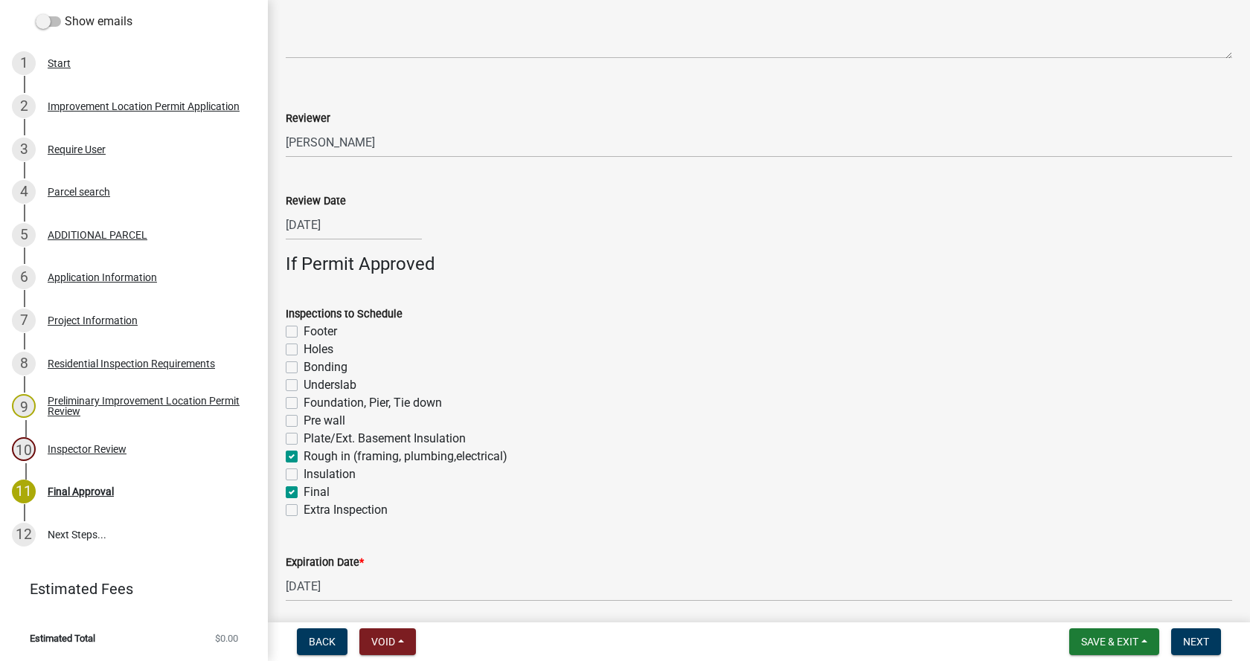
checkbox input "false"
checkbox input "true"
checkbox input "false"
checkbox input "true"
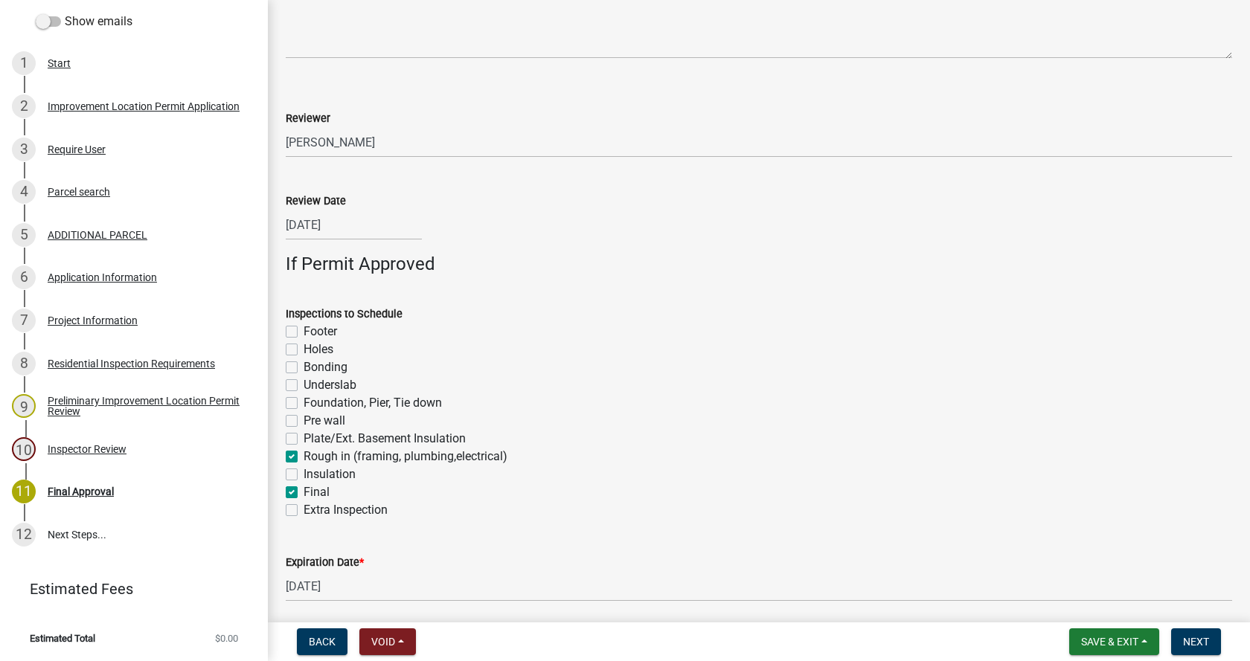
checkbox input "false"
click at [1195, 636] on span "Next" at bounding box center [1196, 642] width 26 height 12
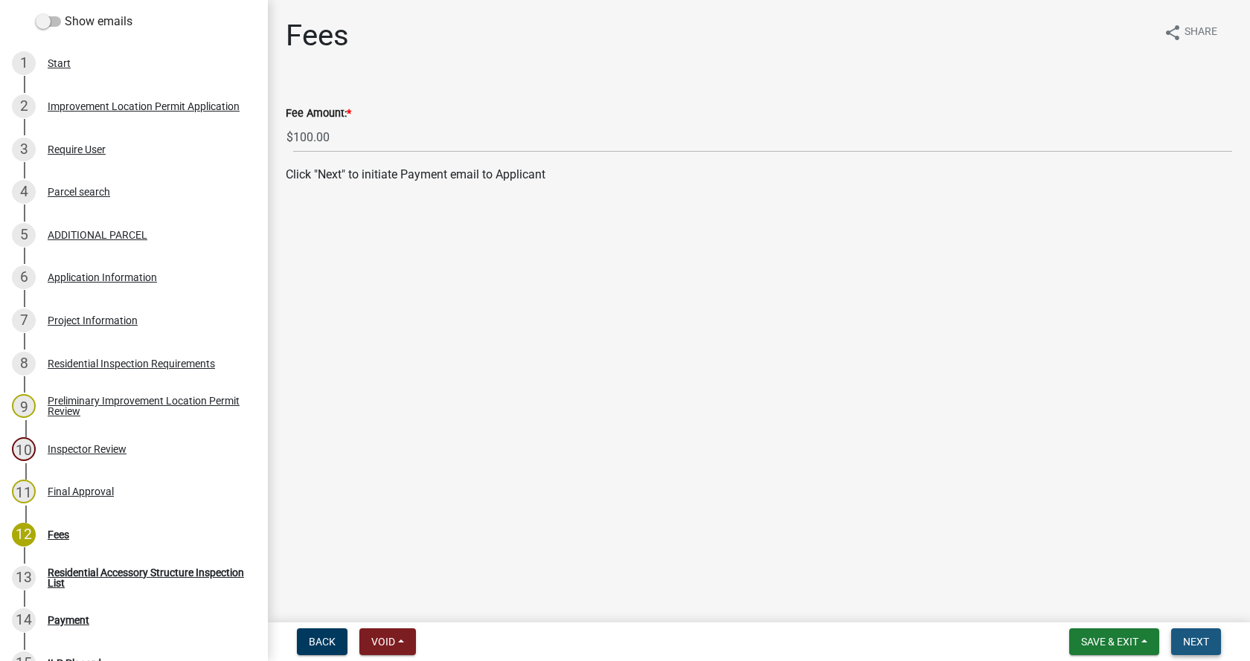
click at [1194, 637] on span "Next" at bounding box center [1196, 642] width 26 height 12
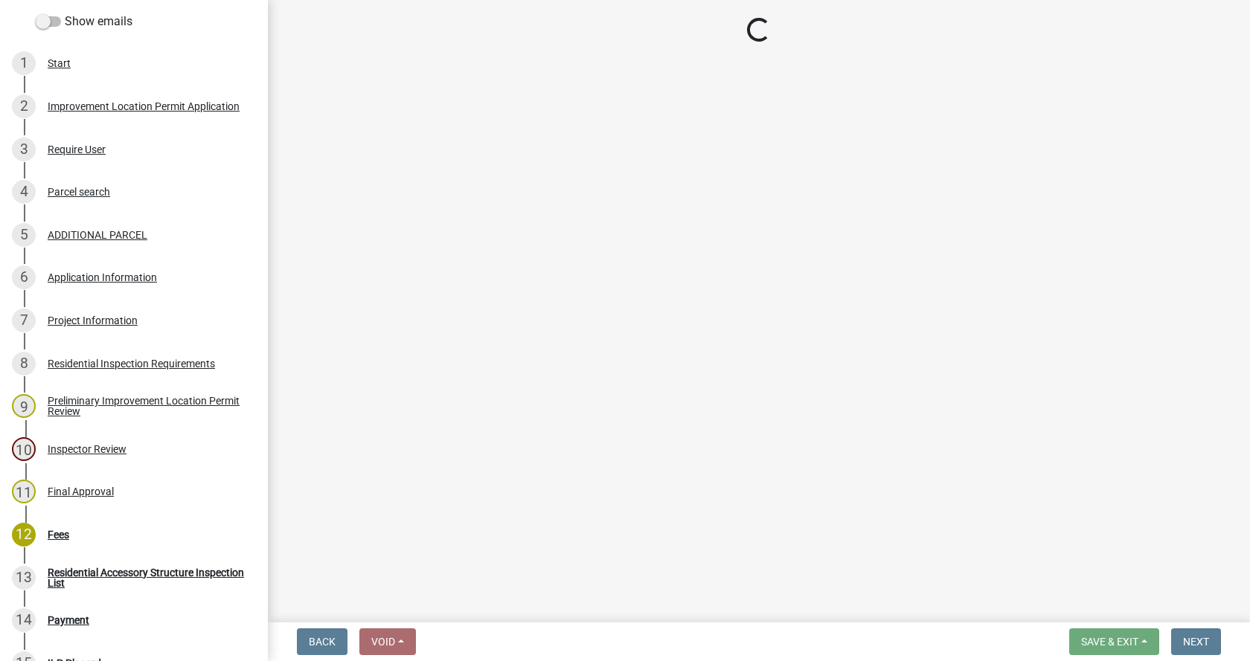
select select "3: 3"
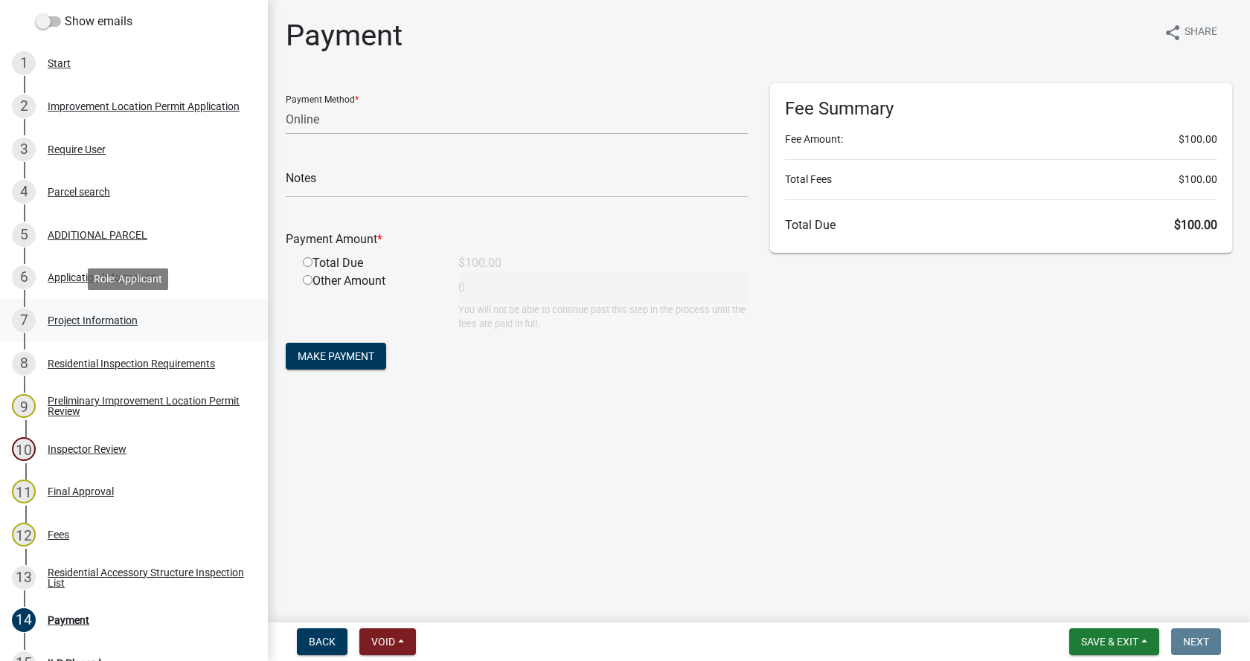
click at [69, 318] on div "Project Information" at bounding box center [93, 320] width 90 height 10
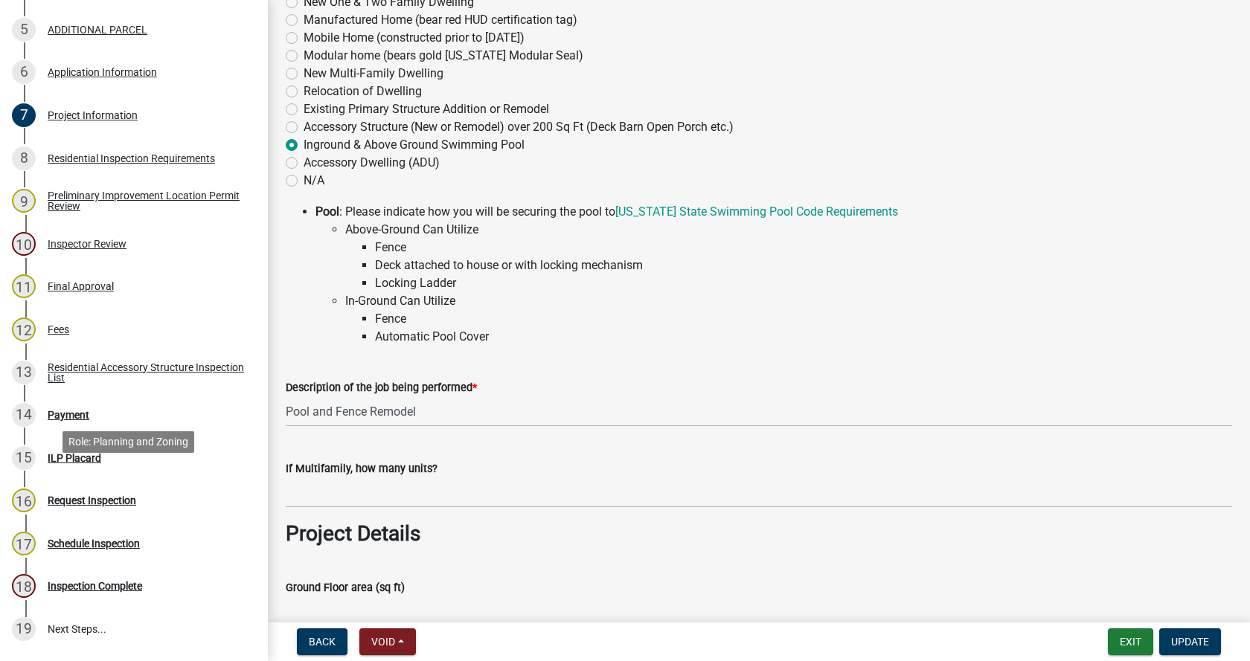
scroll to position [469, 0]
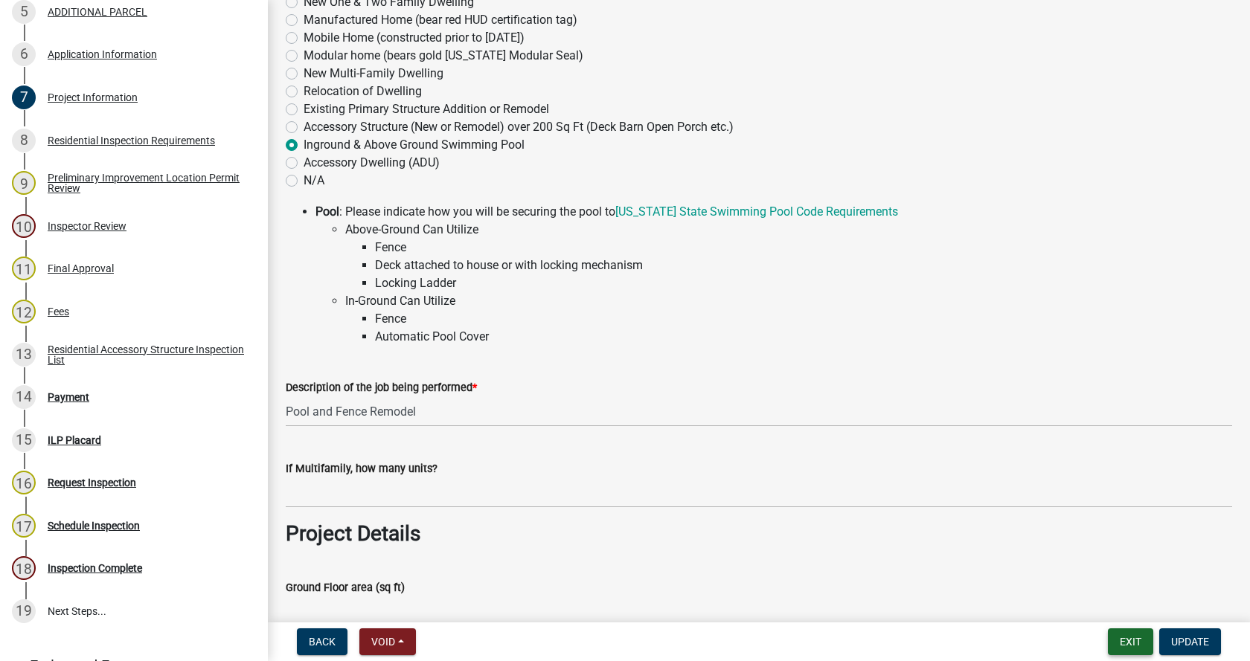
click at [1129, 640] on button "Exit" at bounding box center [1130, 642] width 45 height 27
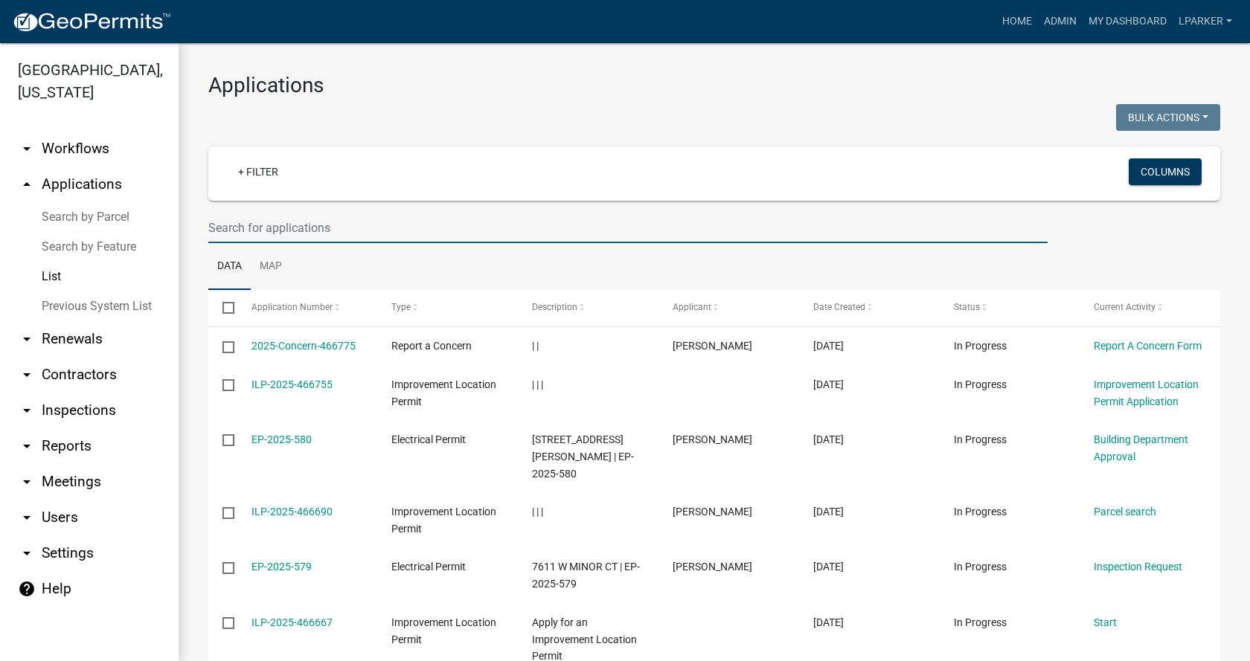
click at [241, 225] on input "text" at bounding box center [627, 228] width 839 height 31
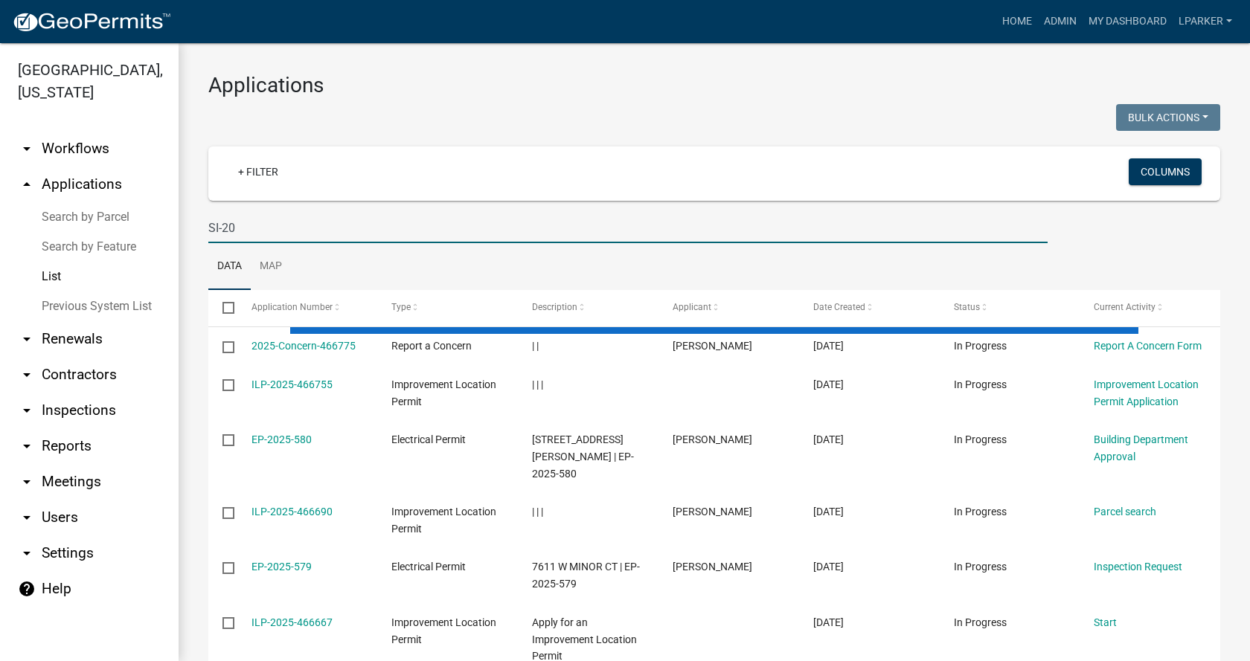
type input "SI-20"
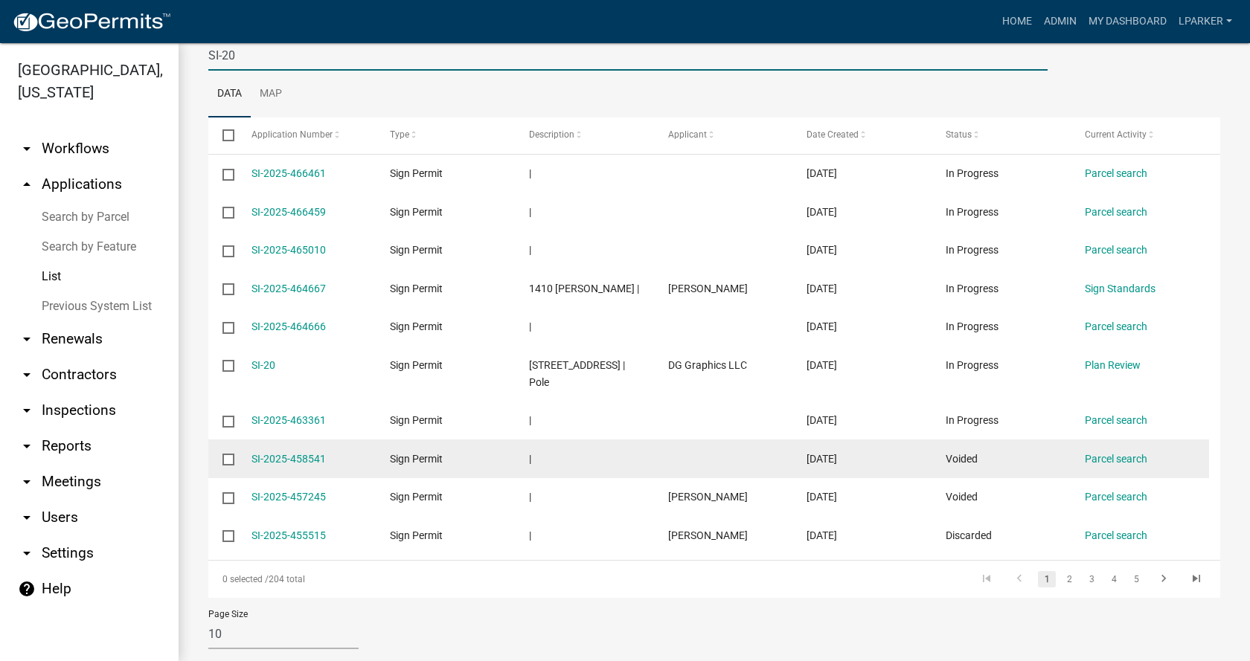
scroll to position [185, 0]
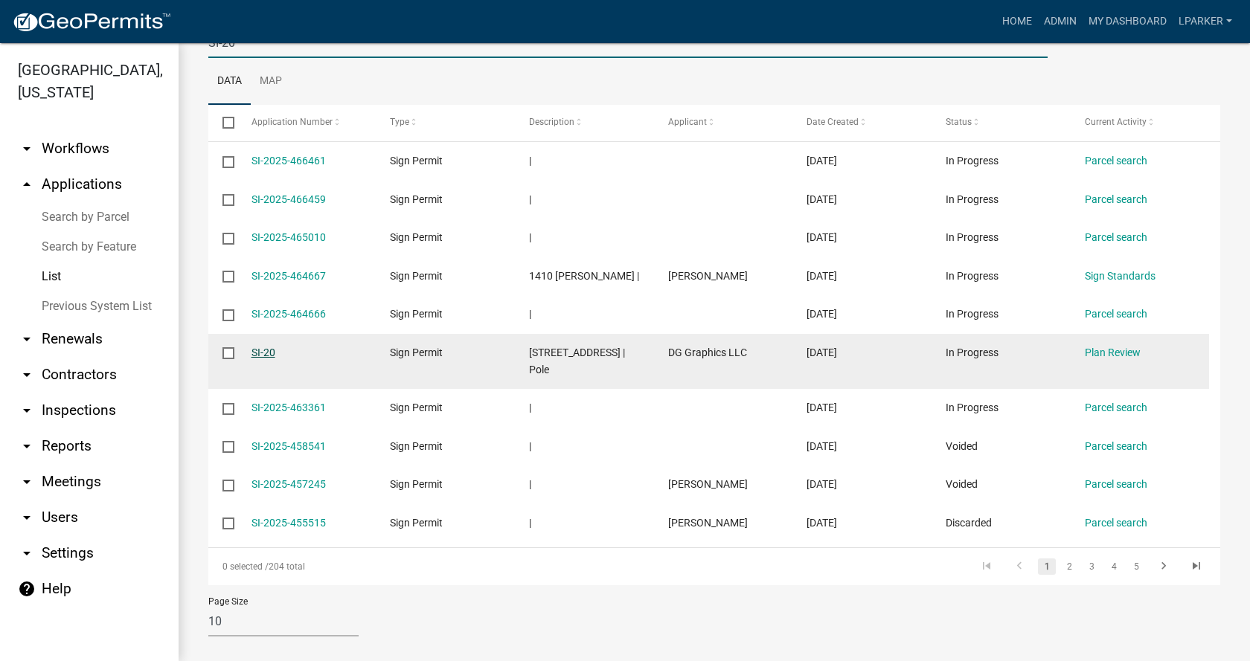
click at [266, 353] on link "SI-20" at bounding box center [264, 353] width 24 height 12
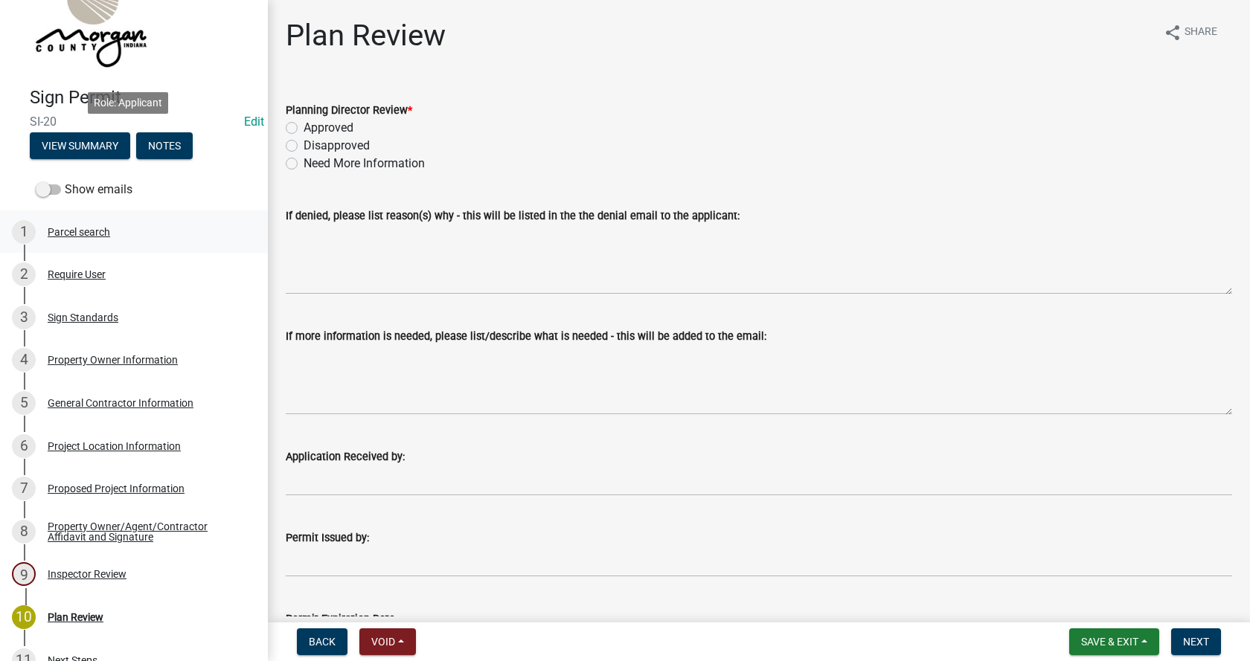
scroll to position [149, 0]
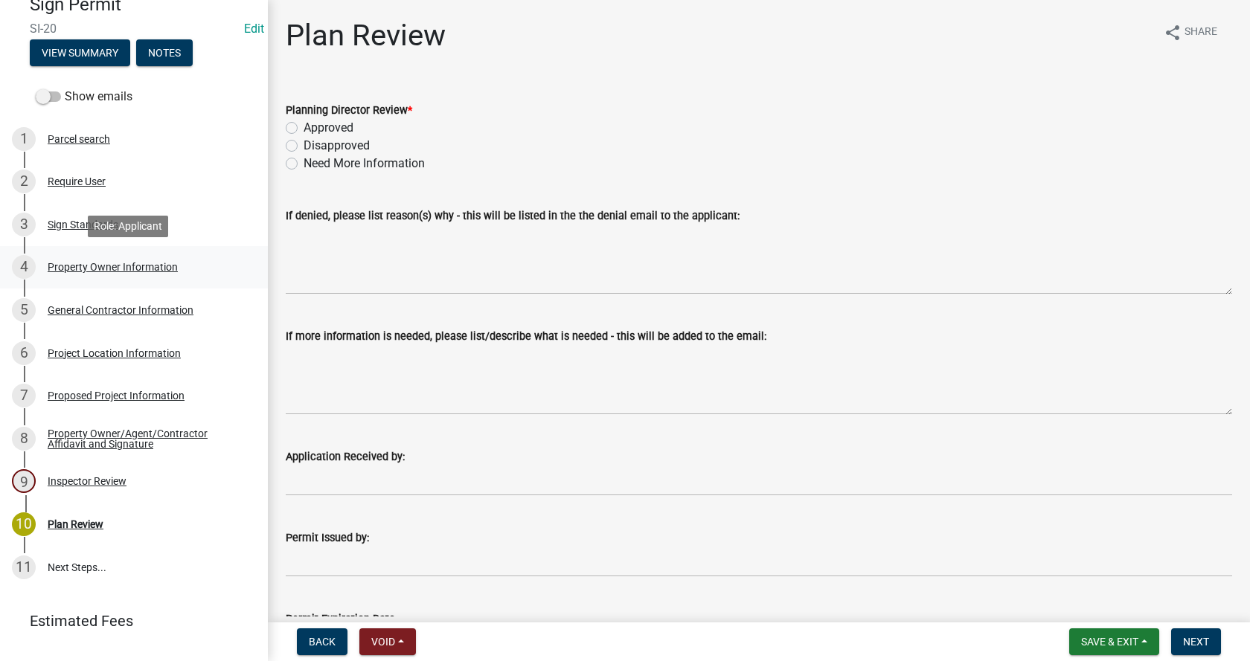
click at [57, 264] on div "Property Owner Information" at bounding box center [113, 267] width 130 height 10
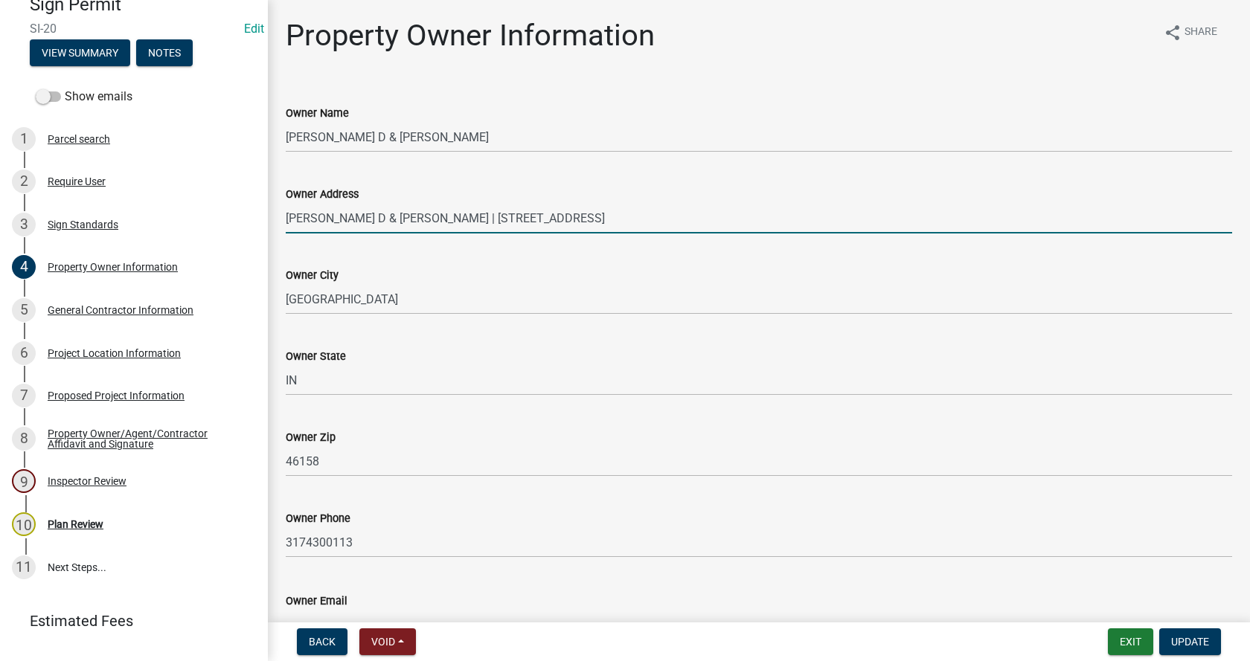
click at [457, 214] on input "[PERSON_NAME] D & [PERSON_NAME] | [STREET_ADDRESS]" at bounding box center [759, 218] width 946 height 31
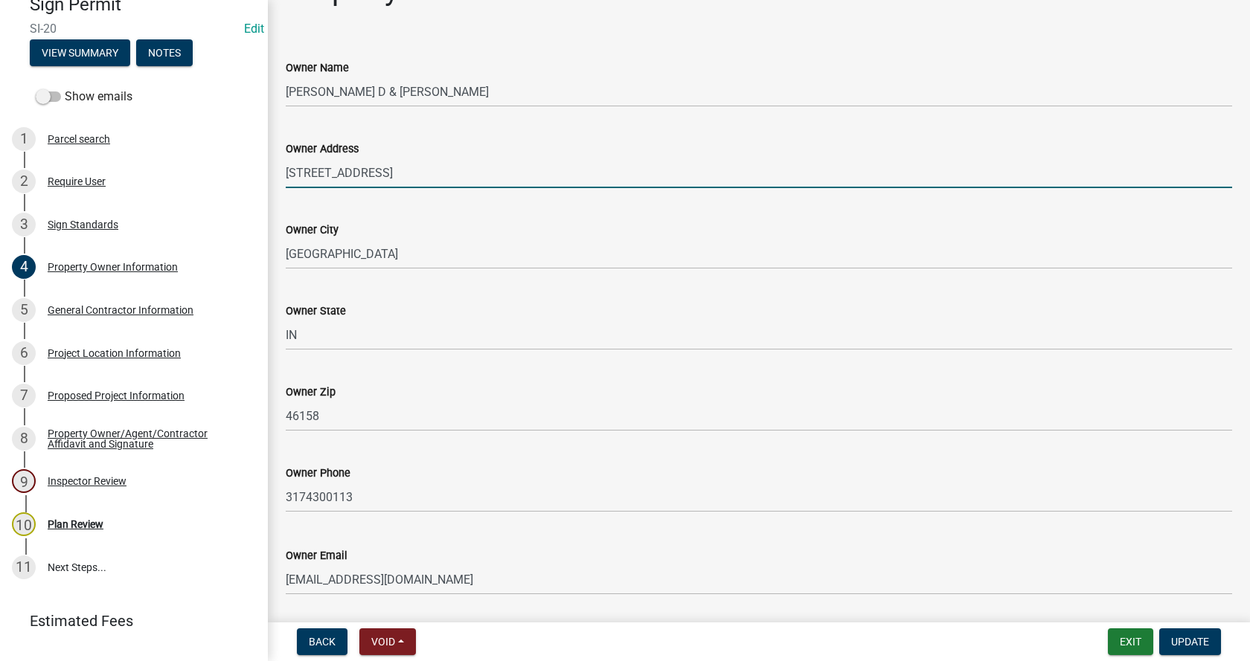
scroll to position [94, 0]
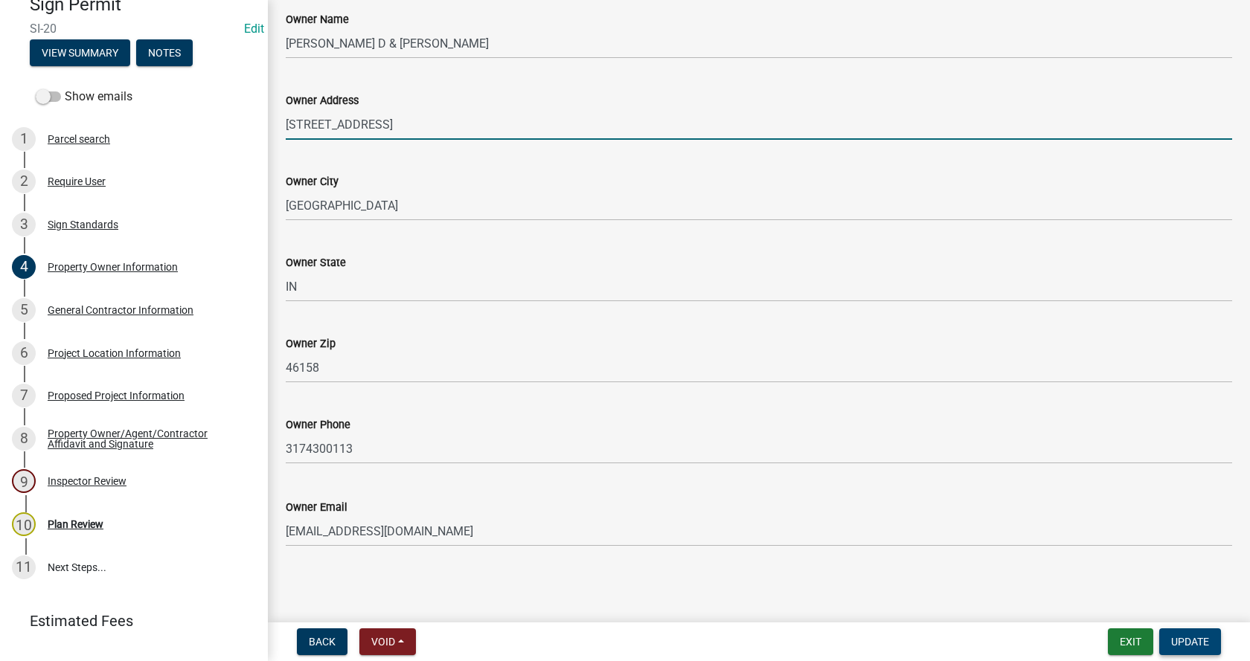
type input "[STREET_ADDRESS]"
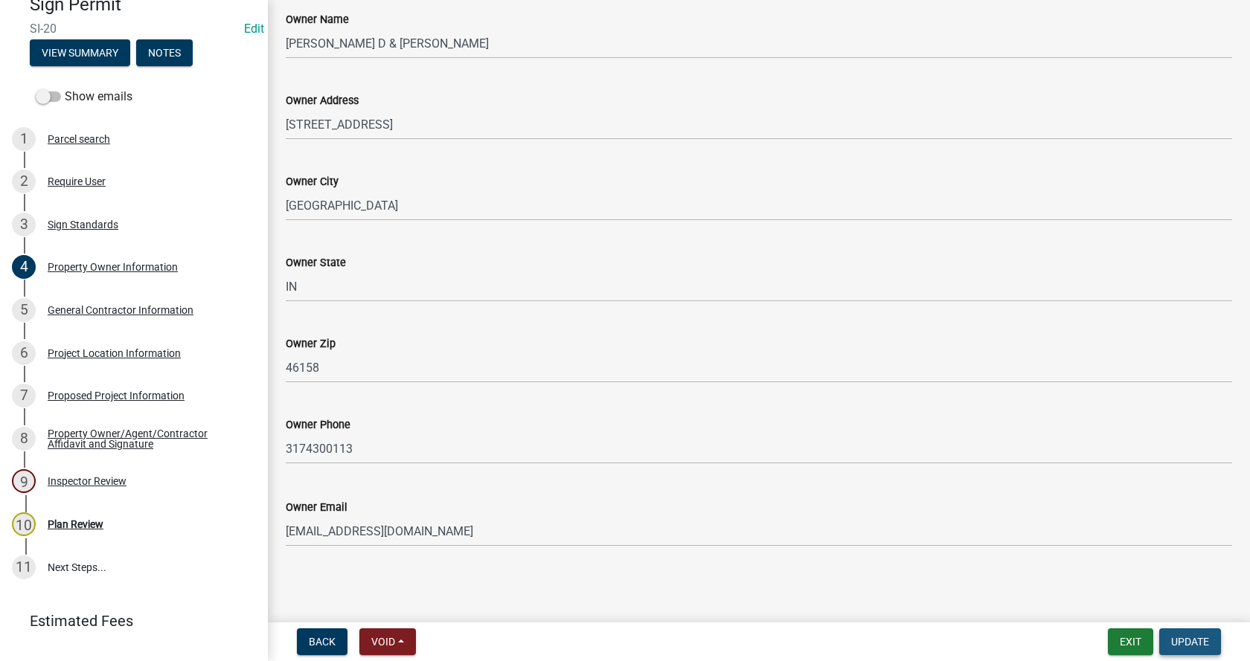
click at [1199, 641] on span "Update" at bounding box center [1190, 642] width 38 height 12
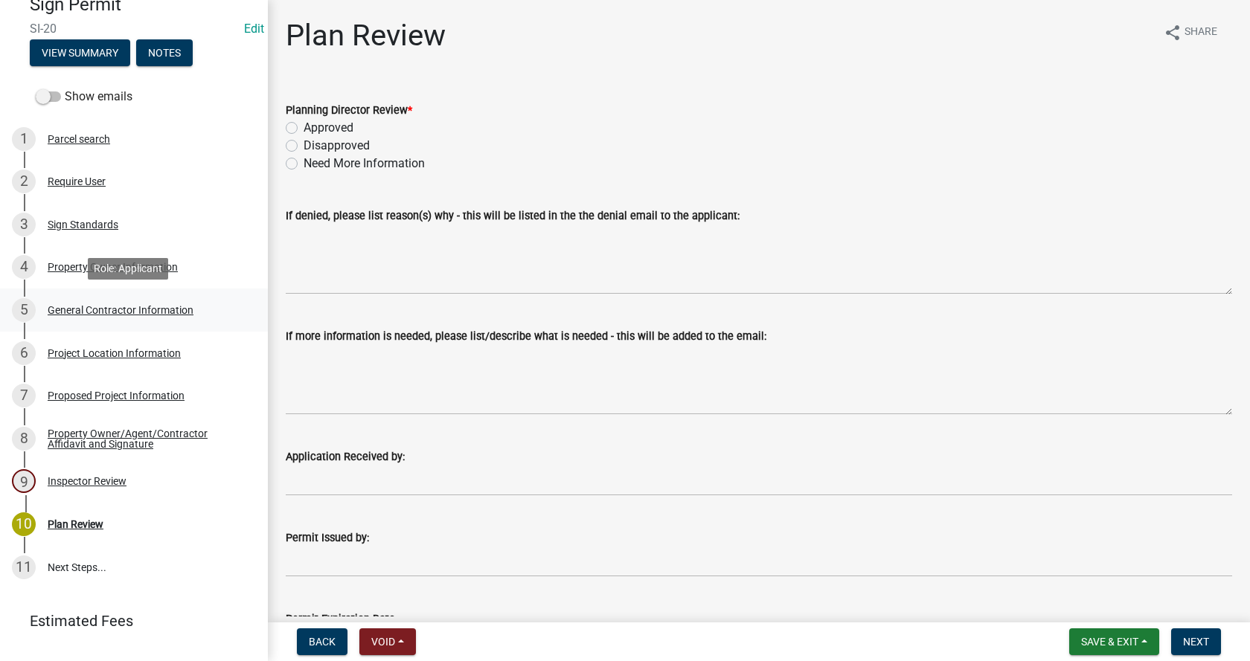
click at [57, 308] on div "General Contractor Information" at bounding box center [121, 310] width 146 height 10
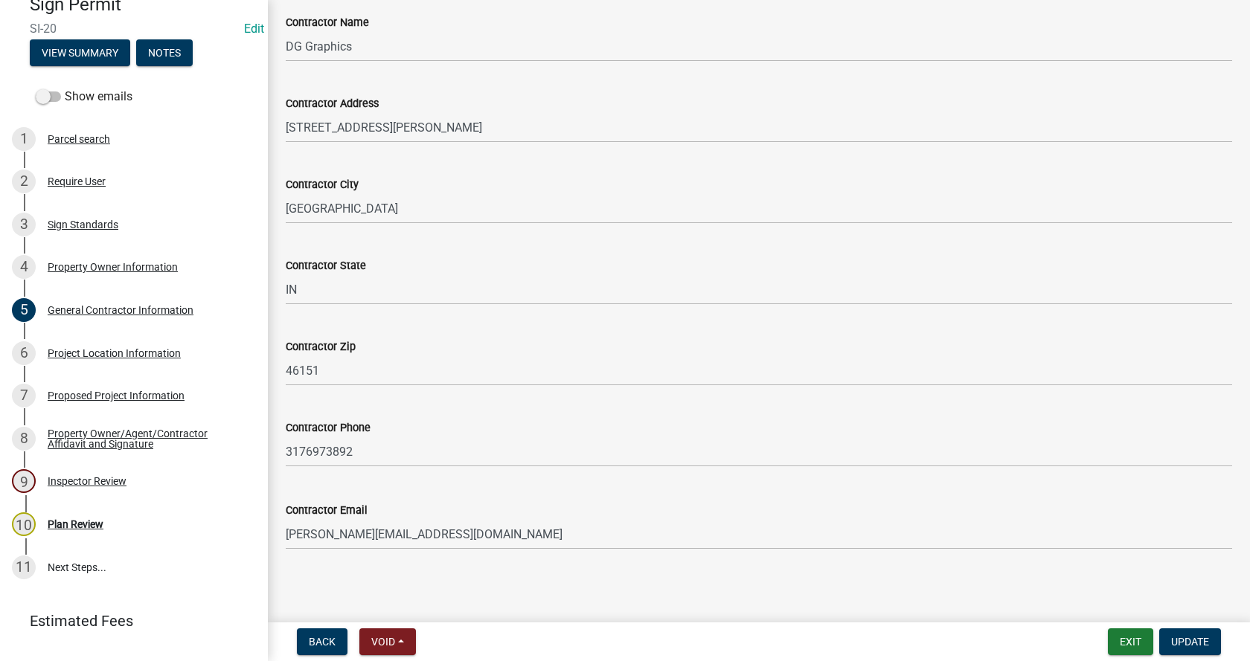
scroll to position [94, 0]
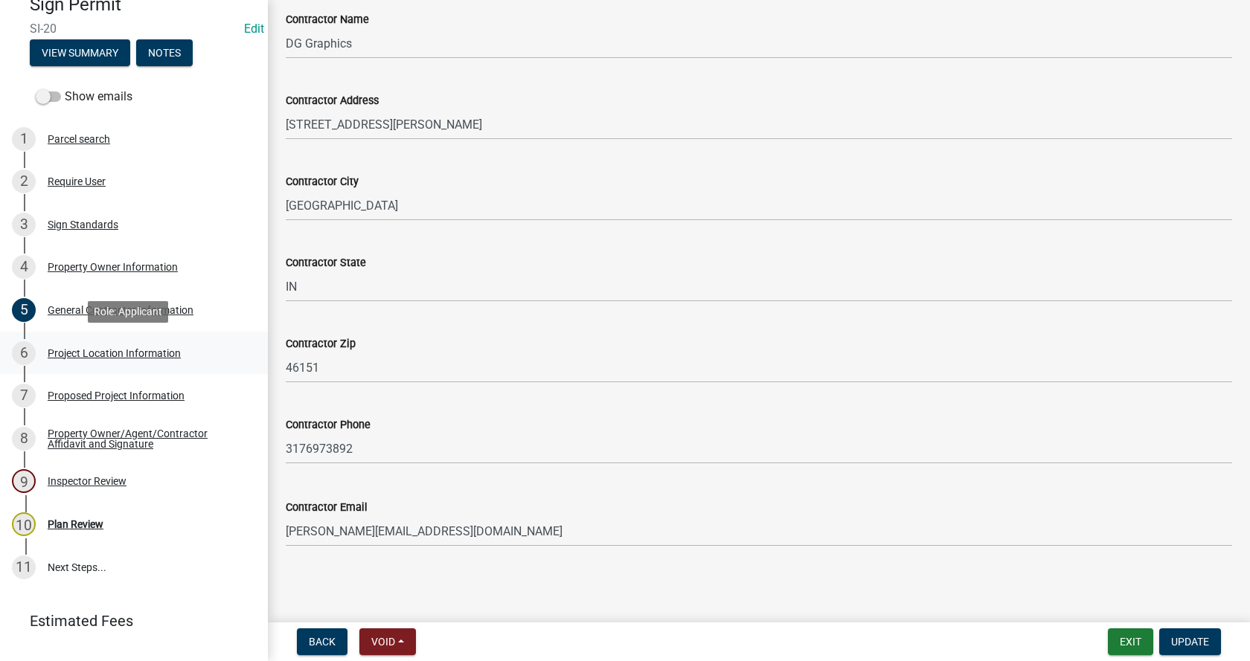
click at [56, 349] on div "Project Location Information" at bounding box center [114, 353] width 133 height 10
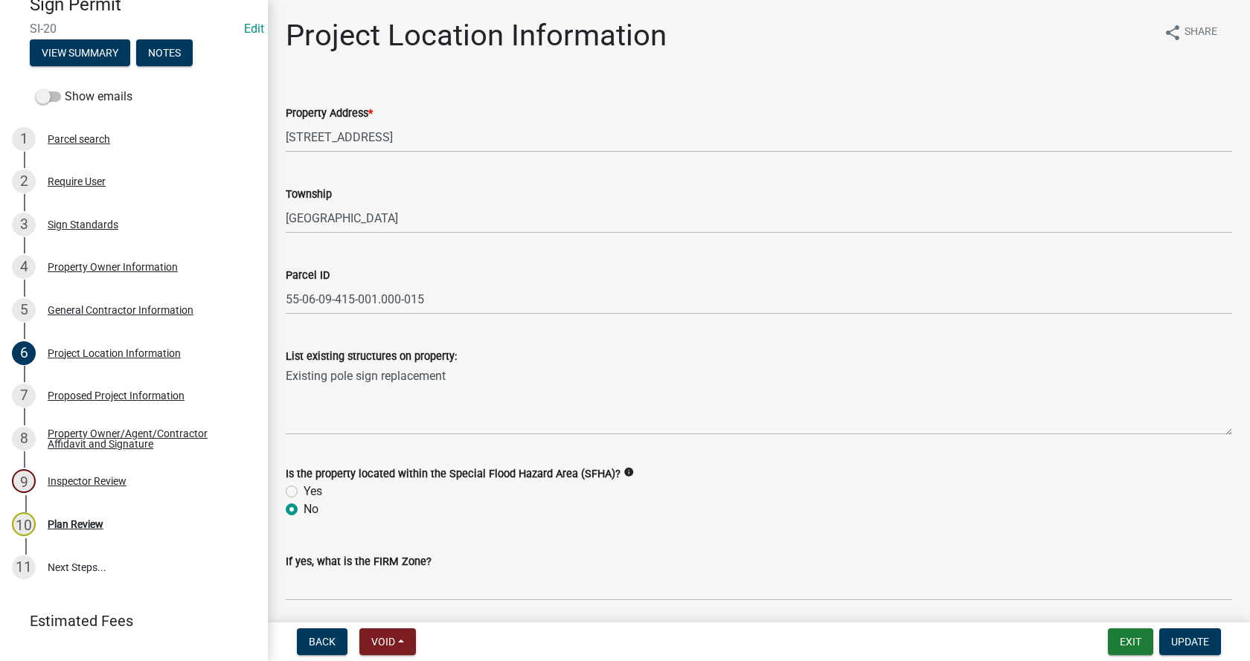
scroll to position [54, 0]
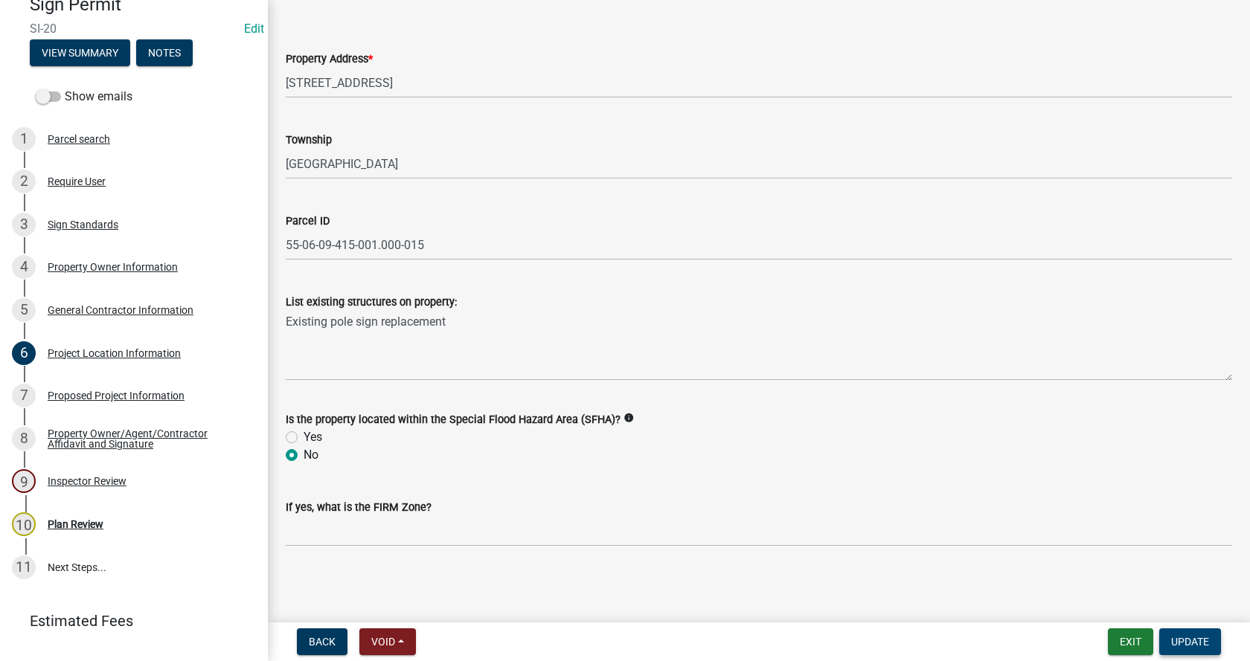
click at [1184, 636] on span "Update" at bounding box center [1190, 642] width 38 height 12
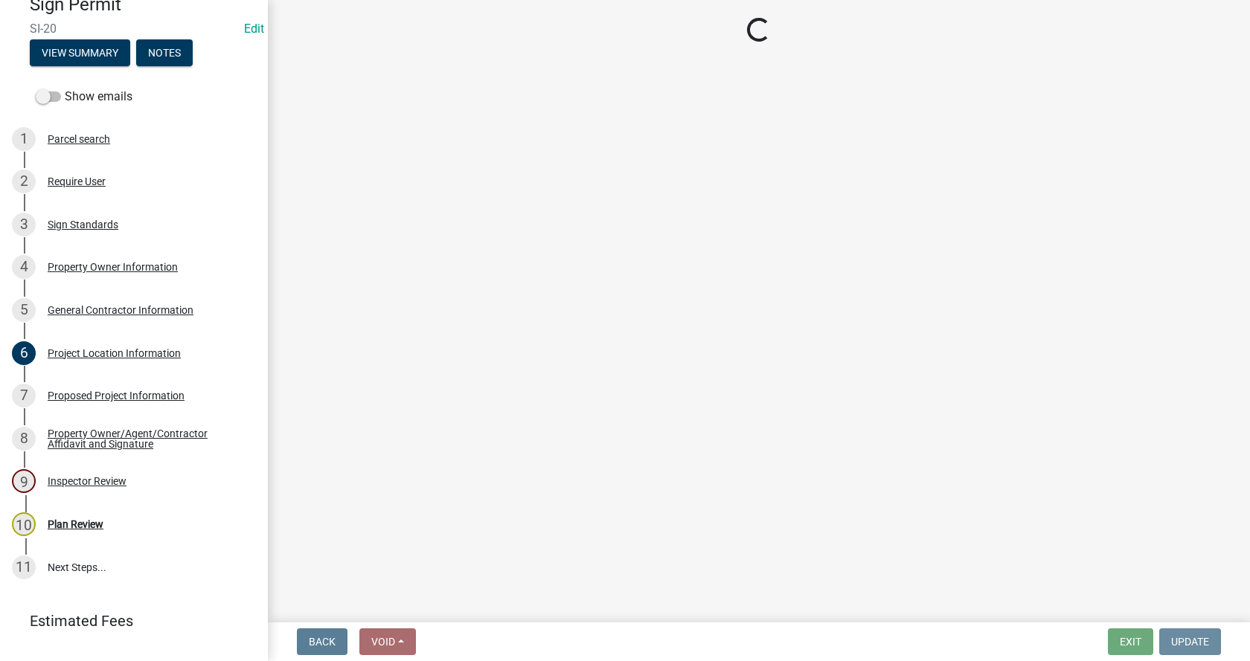
scroll to position [0, 0]
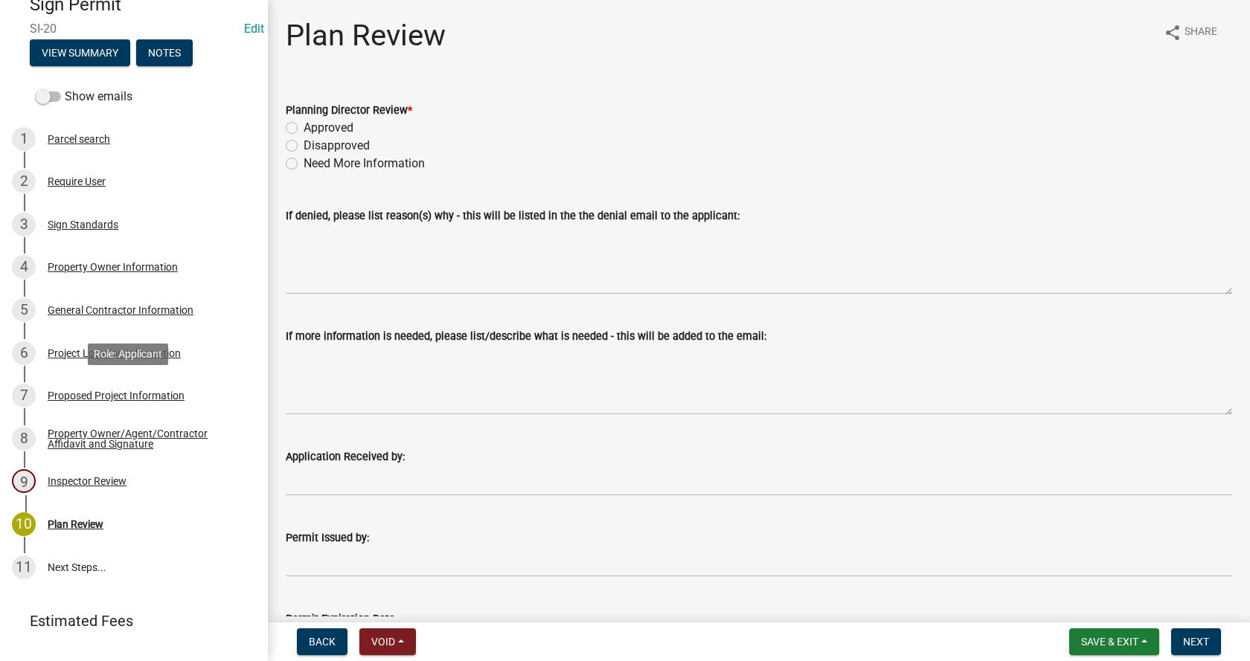
click at [58, 391] on div "Proposed Project Information" at bounding box center [116, 396] width 137 height 10
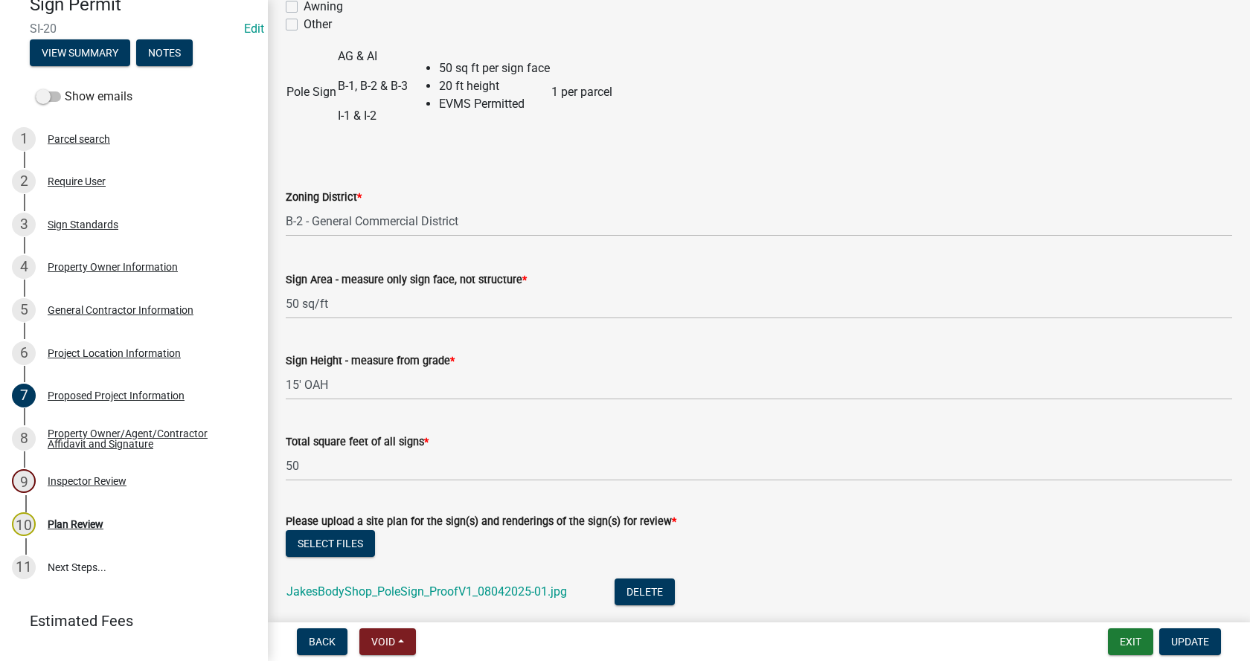
scroll to position [223, 0]
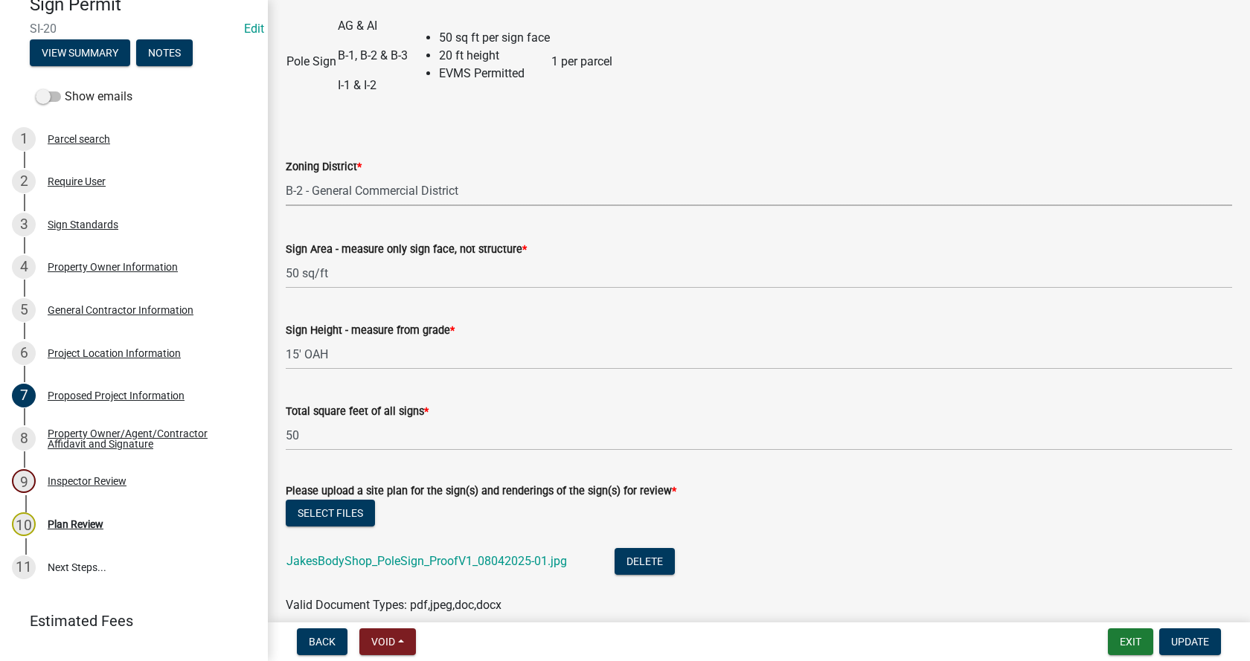
click at [304, 188] on select "Select Item... AI - Intensive Agriculture District AG - Agriculture District RR…" at bounding box center [759, 191] width 946 height 31
click at [286, 176] on select "Select Item... AI - Intensive Agriculture District AG - Agriculture District RR…" at bounding box center [759, 191] width 946 height 31
select select "aff3ca6e-cff1-481e-83e1-93f1a5e46dcf"
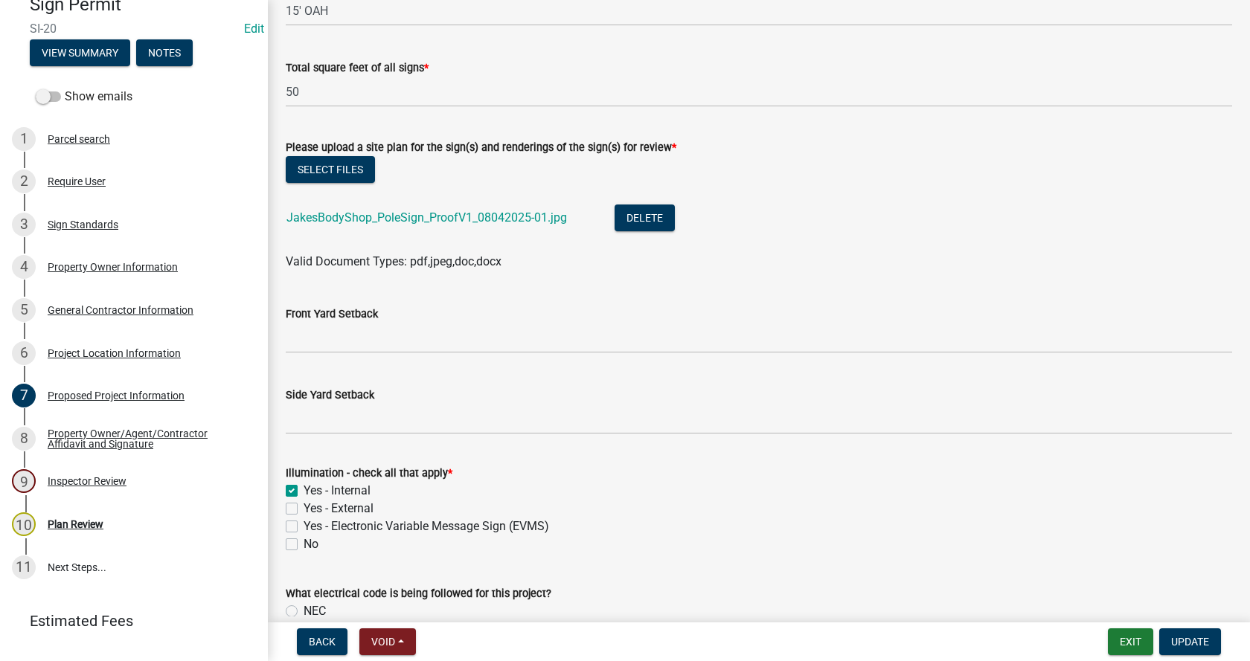
scroll to position [595, 0]
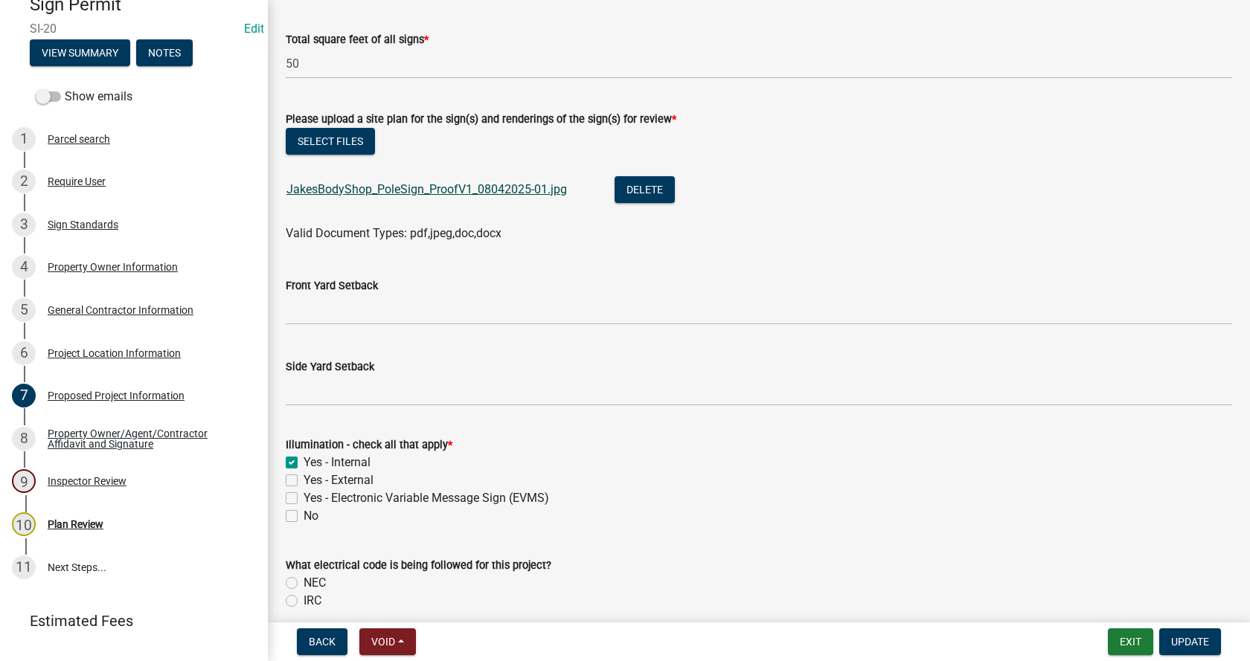
click at [336, 190] on link "JakesBodyShop_PoleSign_ProofV1_08042025-01.jpg" at bounding box center [426, 189] width 281 height 14
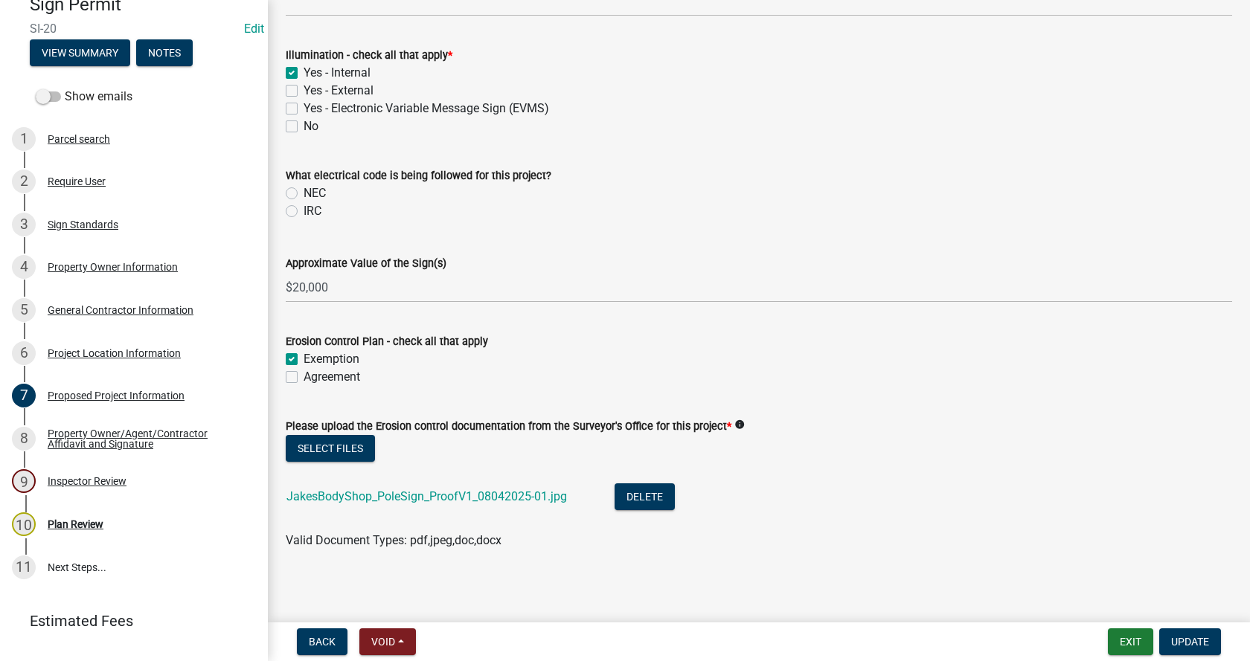
scroll to position [990, 0]
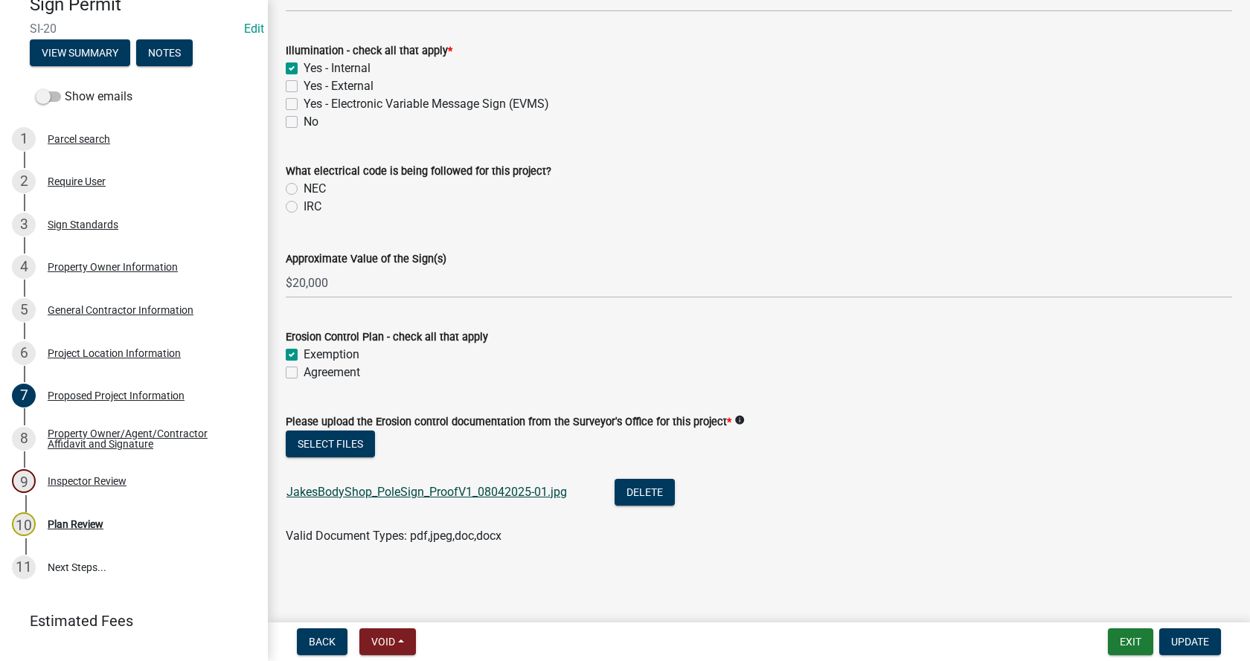
click at [412, 489] on link "JakesBodyShop_PoleSign_ProofV1_08042025-01.jpg" at bounding box center [426, 492] width 281 height 14
click at [734, 419] on icon "info" at bounding box center [739, 420] width 10 height 10
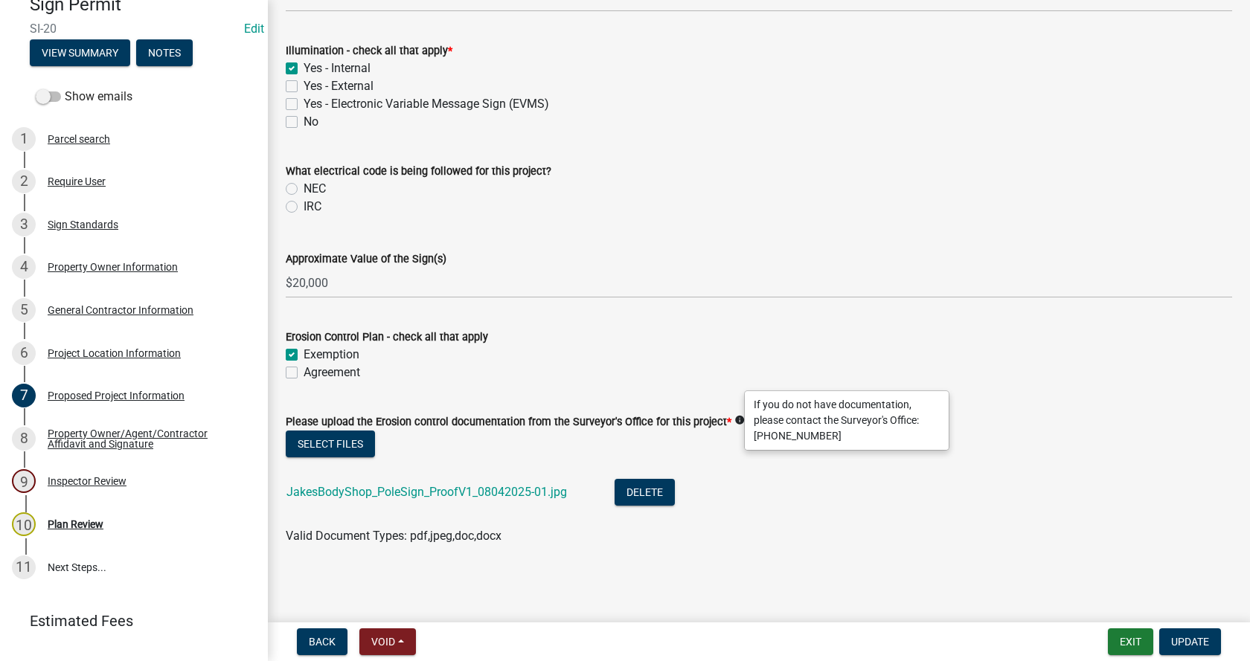
click at [734, 419] on icon "info" at bounding box center [739, 420] width 10 height 10
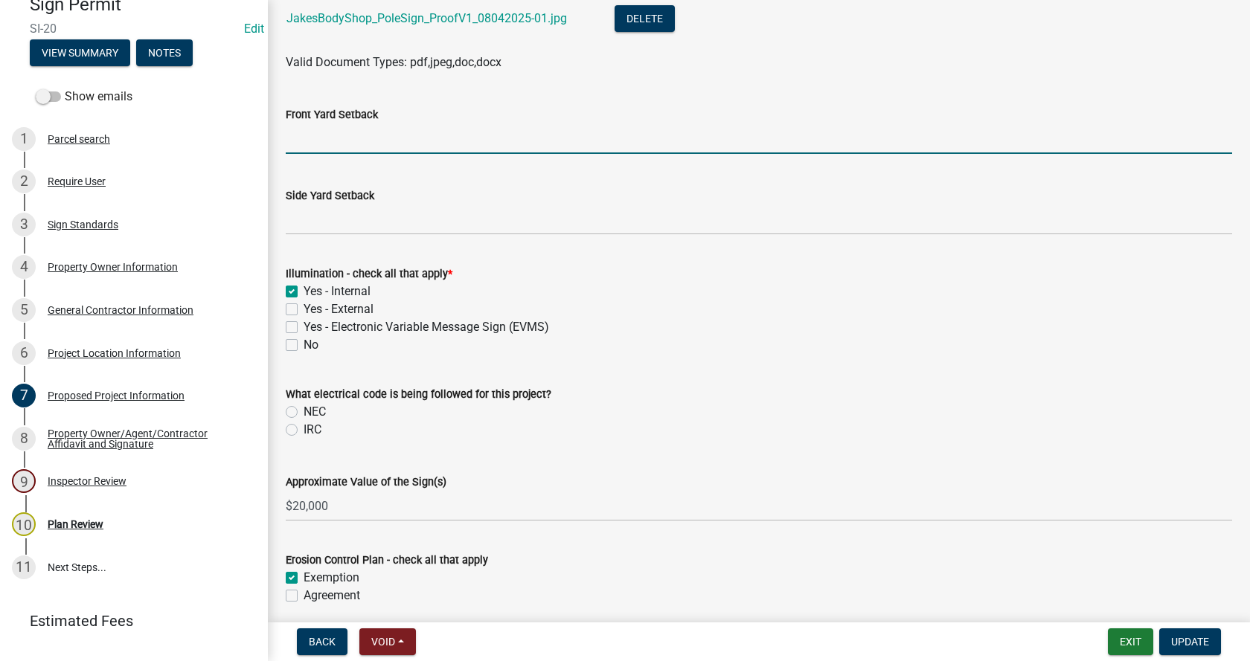
click at [323, 139] on input "Front Yard Setback" at bounding box center [759, 139] width 946 height 31
type input "10 ft from right-of-way"
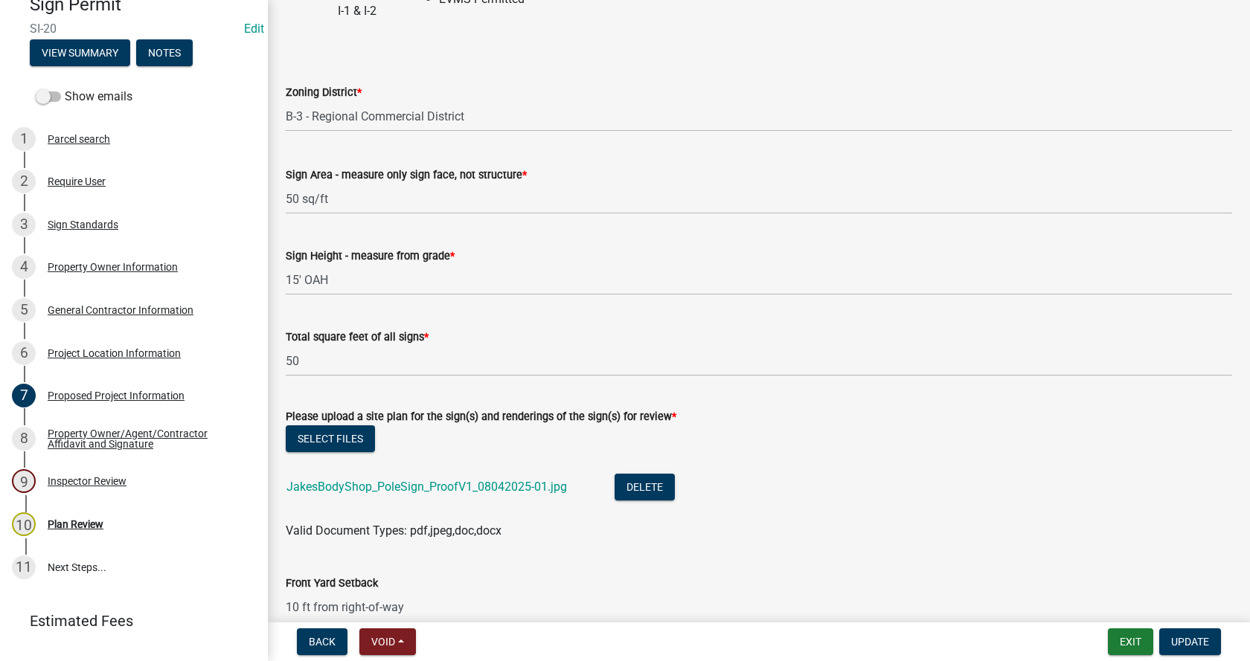
scroll to position [372, 0]
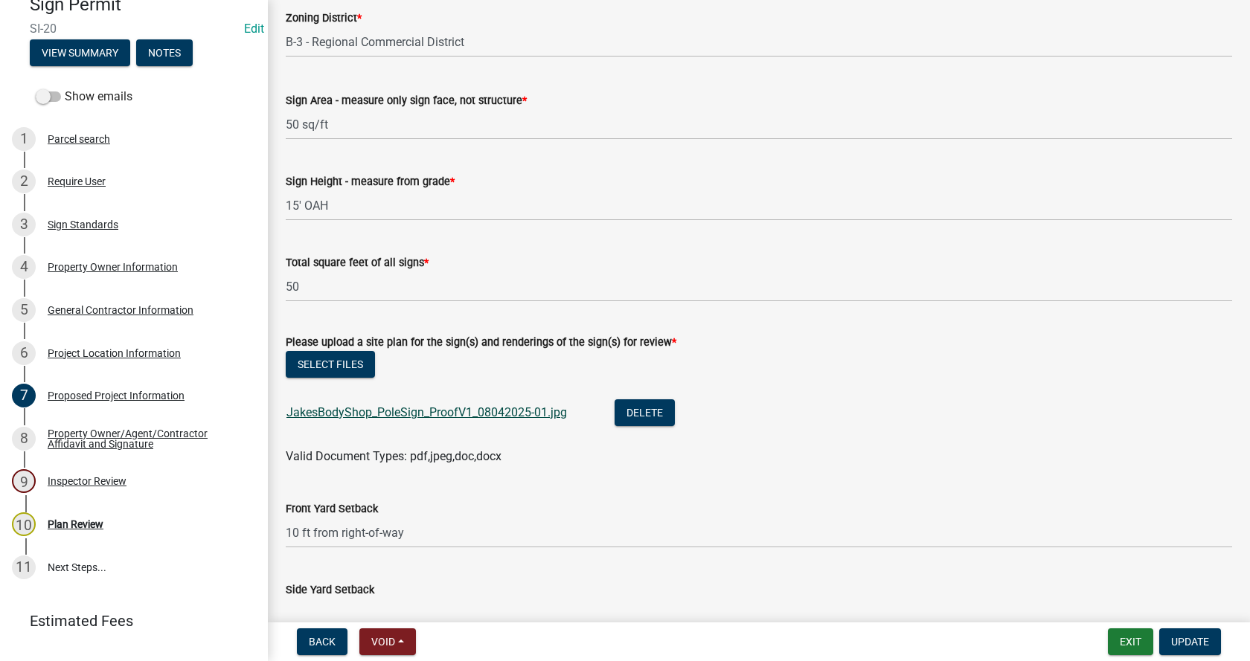
click at [451, 409] on link "JakesBodyShop_PoleSign_ProofV1_08042025-01.jpg" at bounding box center [426, 413] width 281 height 14
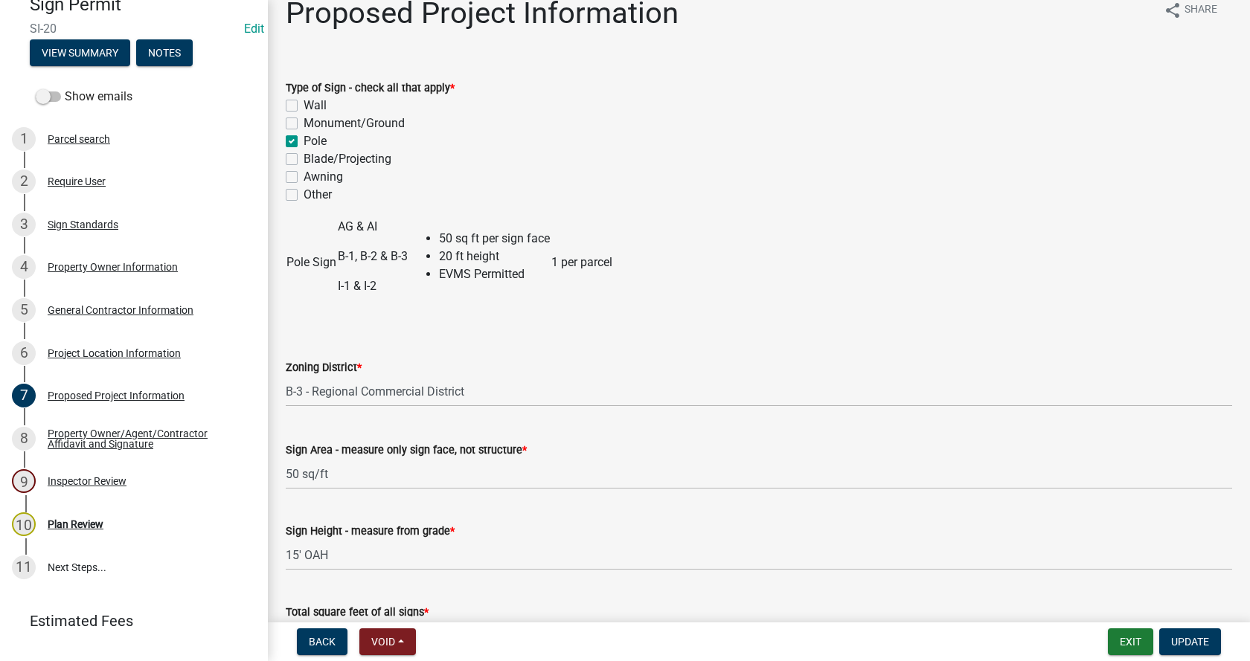
scroll to position [0, 0]
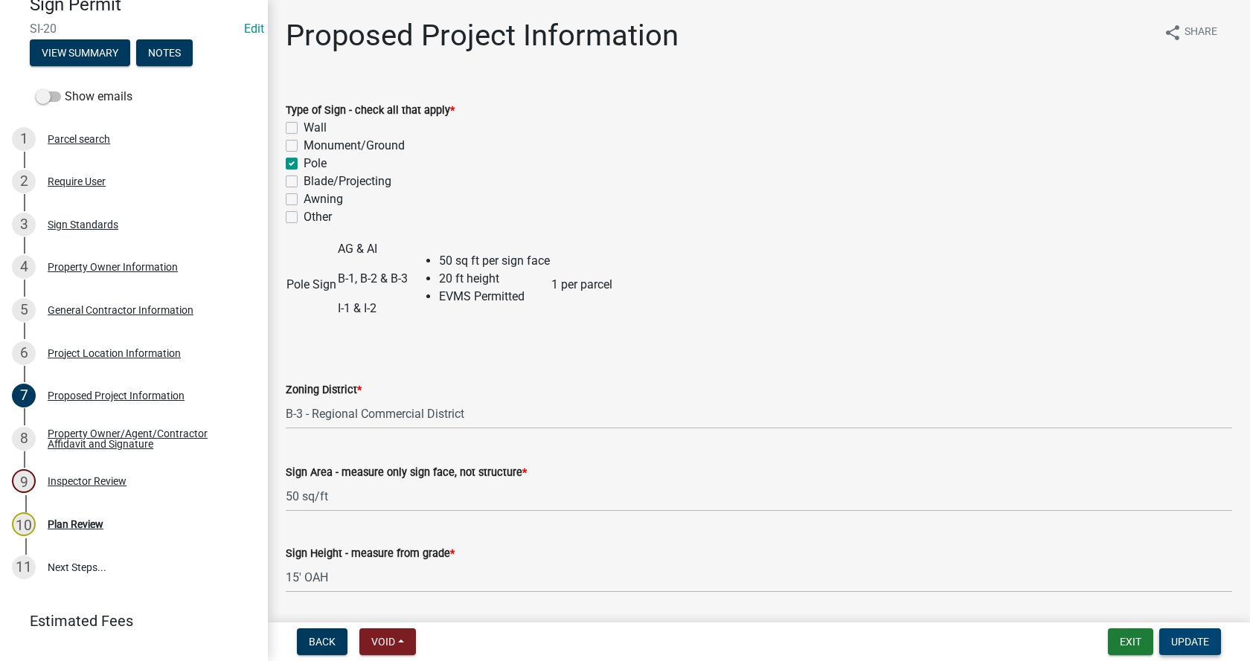
click at [1182, 643] on span "Update" at bounding box center [1190, 642] width 38 height 12
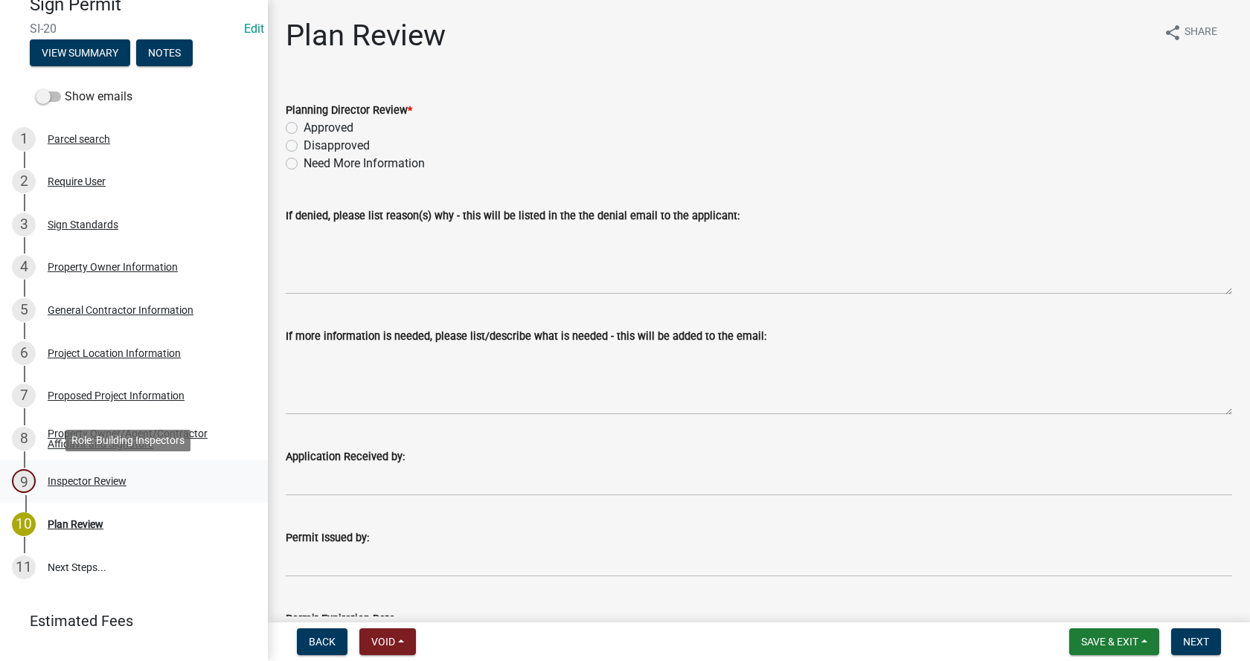
click at [55, 480] on div "Inspector Review" at bounding box center [87, 481] width 79 height 10
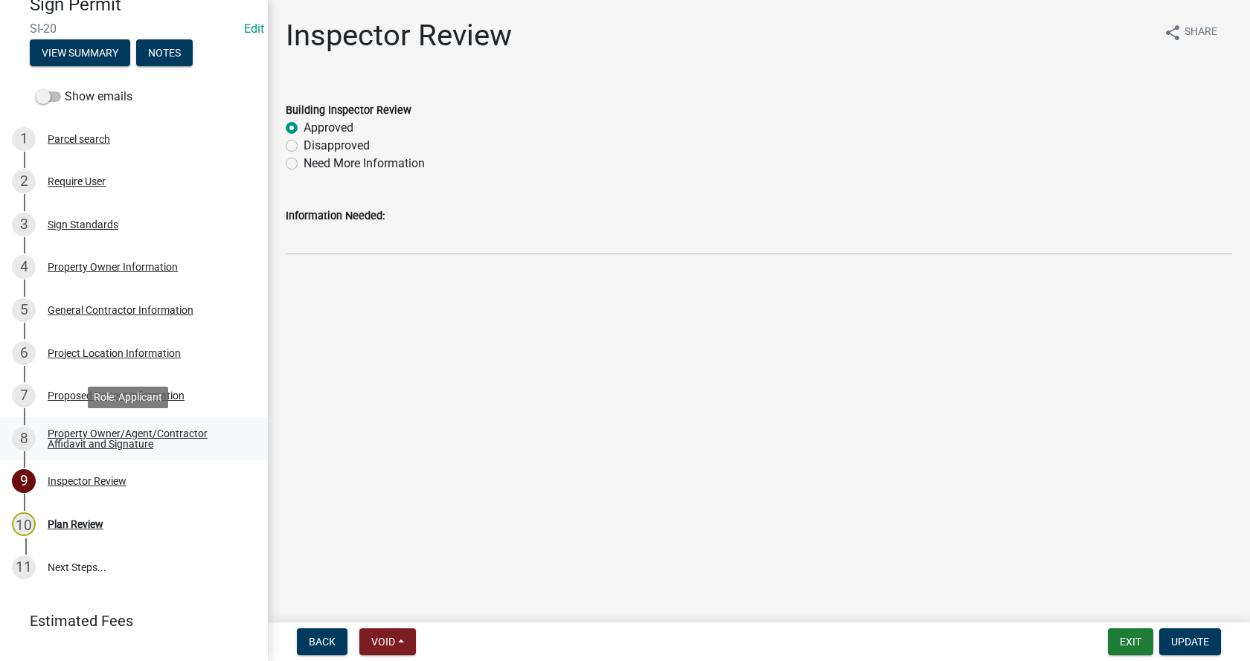
click at [83, 434] on div "Property Owner/Agent/Contractor Affidavit and Signature" at bounding box center [146, 439] width 196 height 21
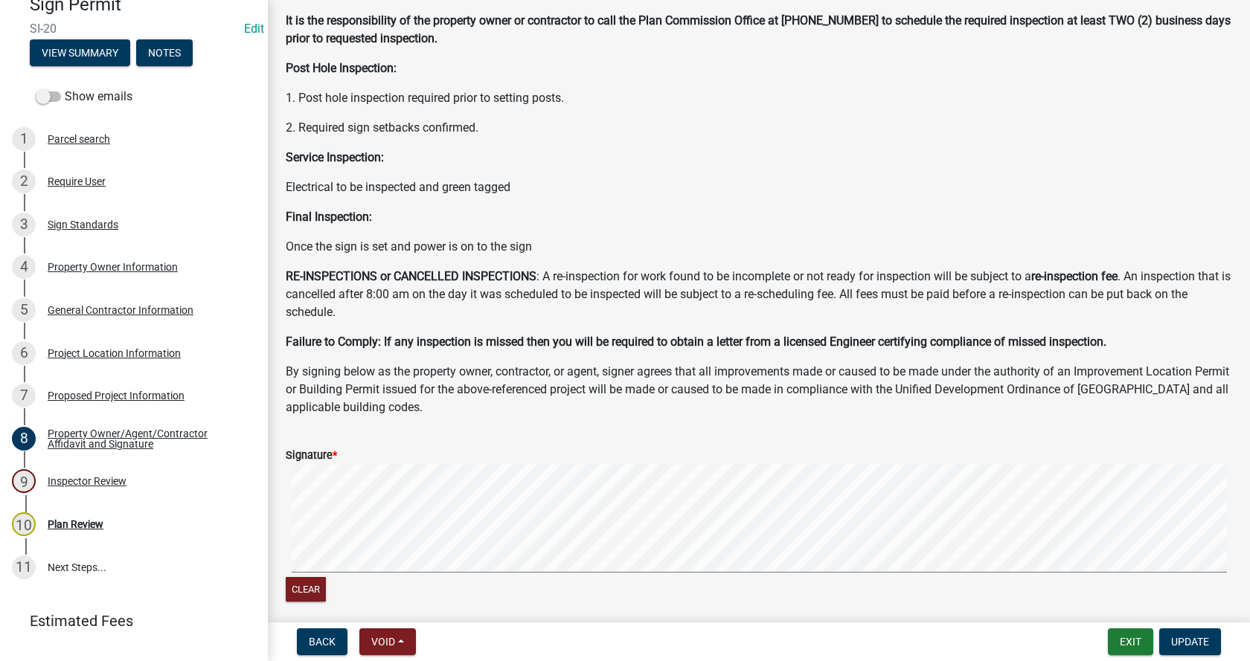
scroll to position [325, 0]
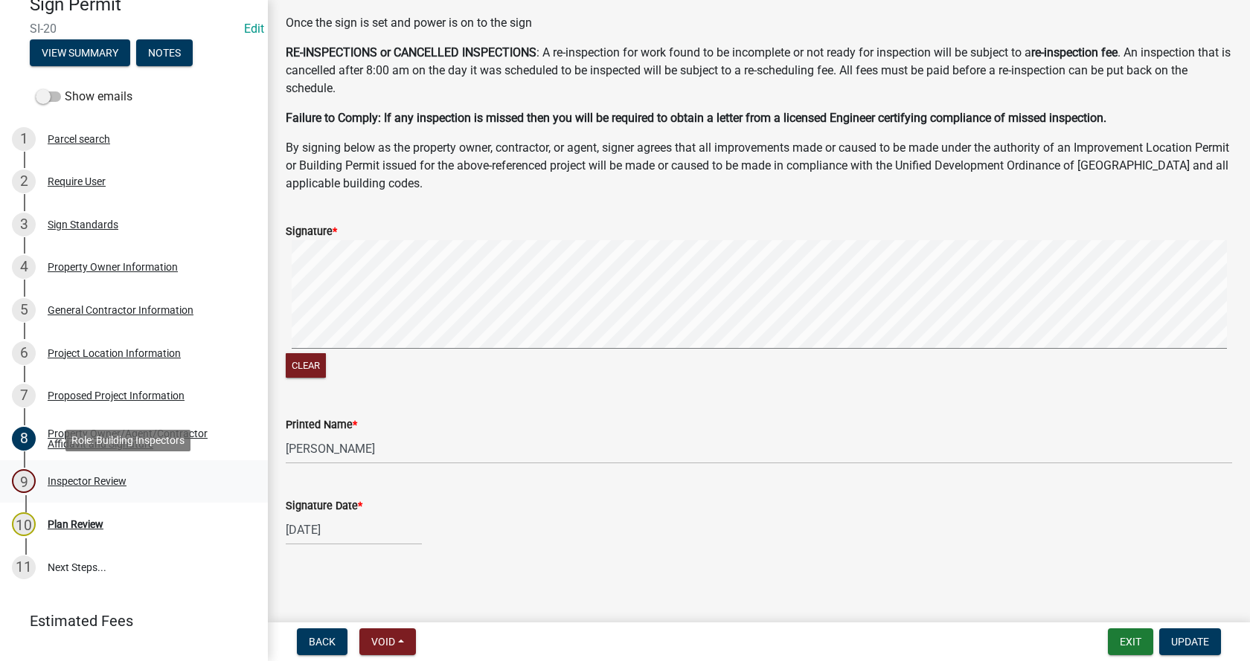
click at [55, 479] on div "Inspector Review" at bounding box center [87, 481] width 79 height 10
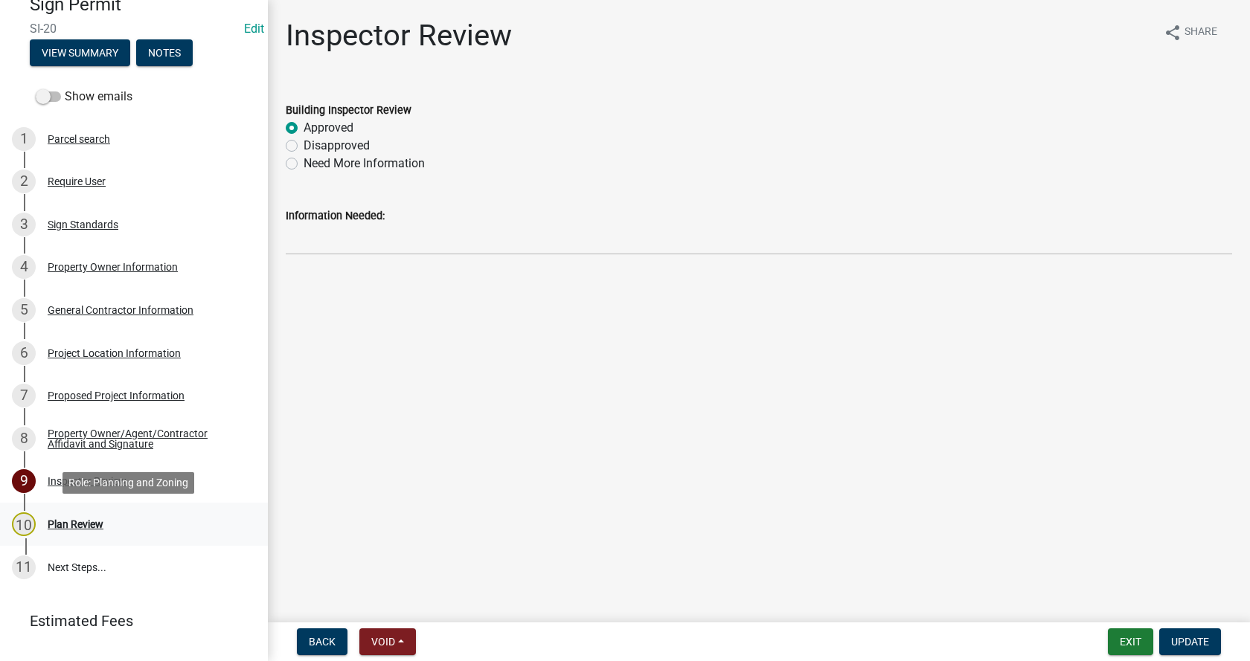
click at [59, 523] on div "Plan Review" at bounding box center [76, 524] width 56 height 10
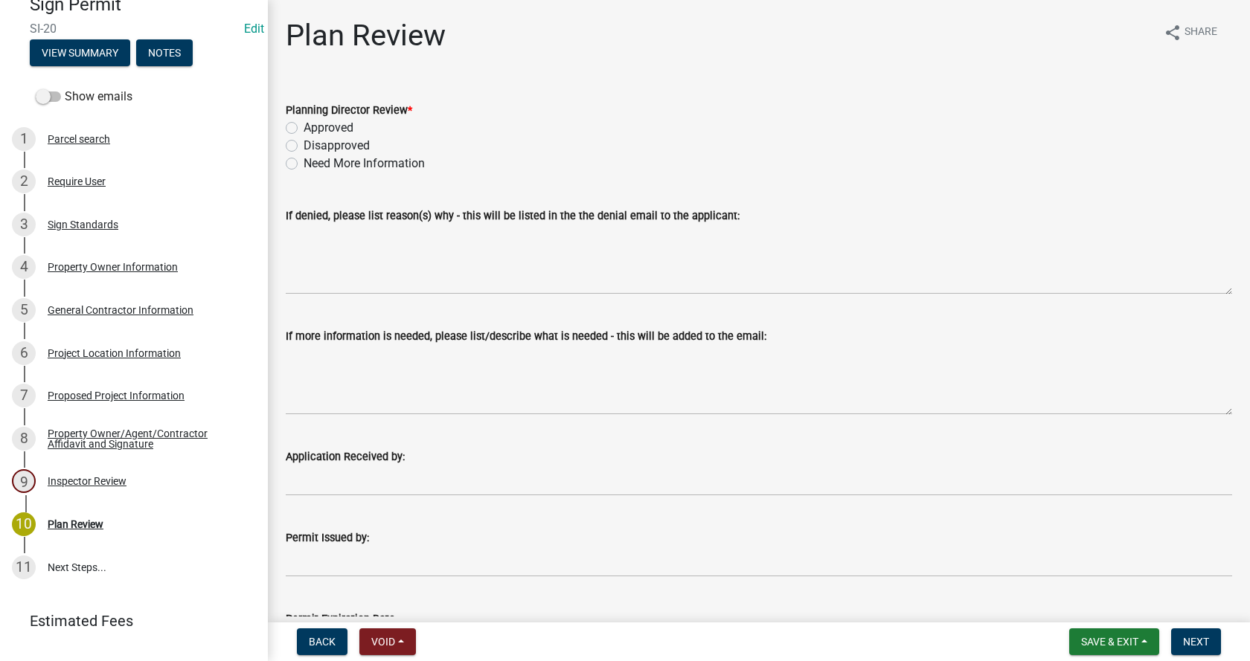
click at [304, 125] on label "Approved" at bounding box center [329, 128] width 50 height 18
click at [304, 125] on input "Approved" at bounding box center [309, 124] width 10 height 10
radio input "true"
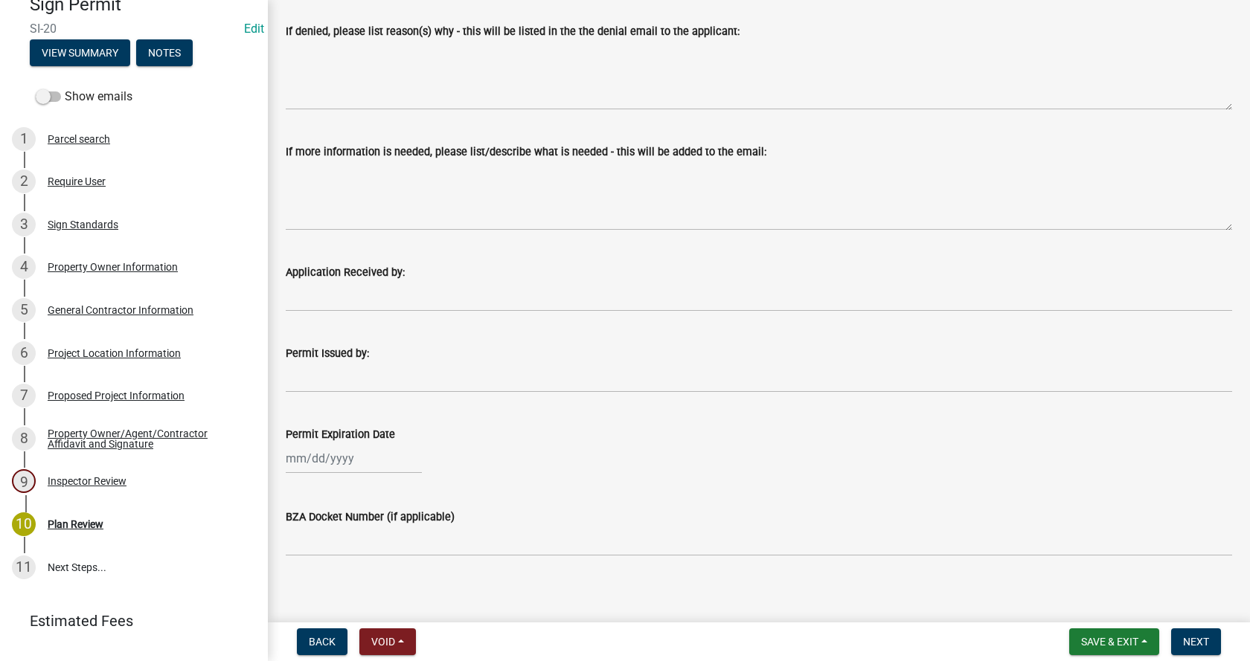
scroll to position [194, 0]
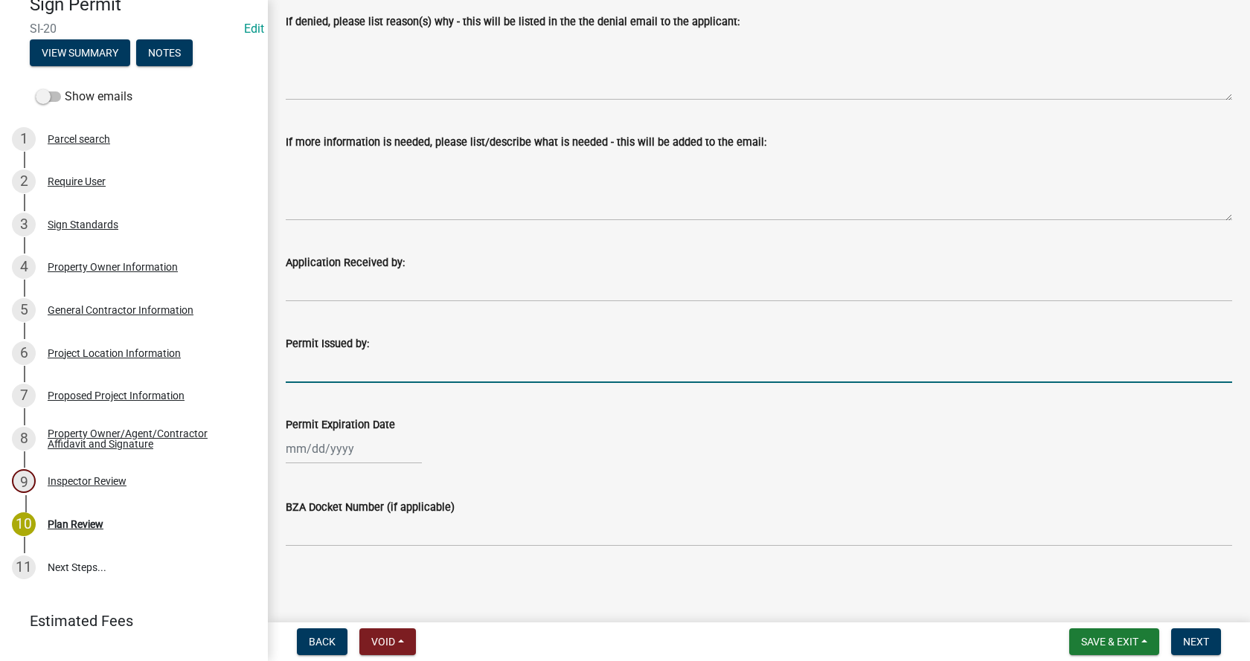
click at [318, 370] on input "Permit Issued by:" at bounding box center [759, 368] width 946 height 31
type input "[PERSON_NAME]"
select select "8"
select select "2025"
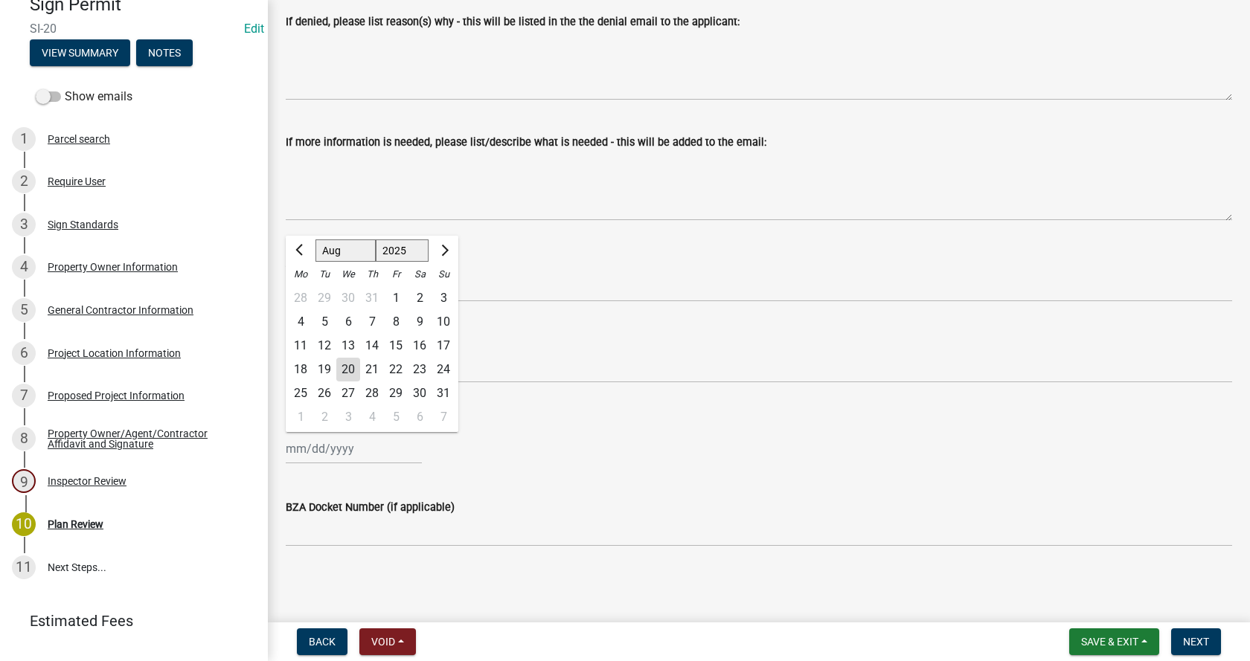
click at [308, 449] on div "[PERSON_NAME] Feb Mar Apr [PERSON_NAME][DATE] Oct Nov [DATE] 1526 1527 1528 152…" at bounding box center [354, 449] width 136 height 31
click at [350, 369] on div "20" at bounding box center [348, 370] width 24 height 24
type input "[DATE]"
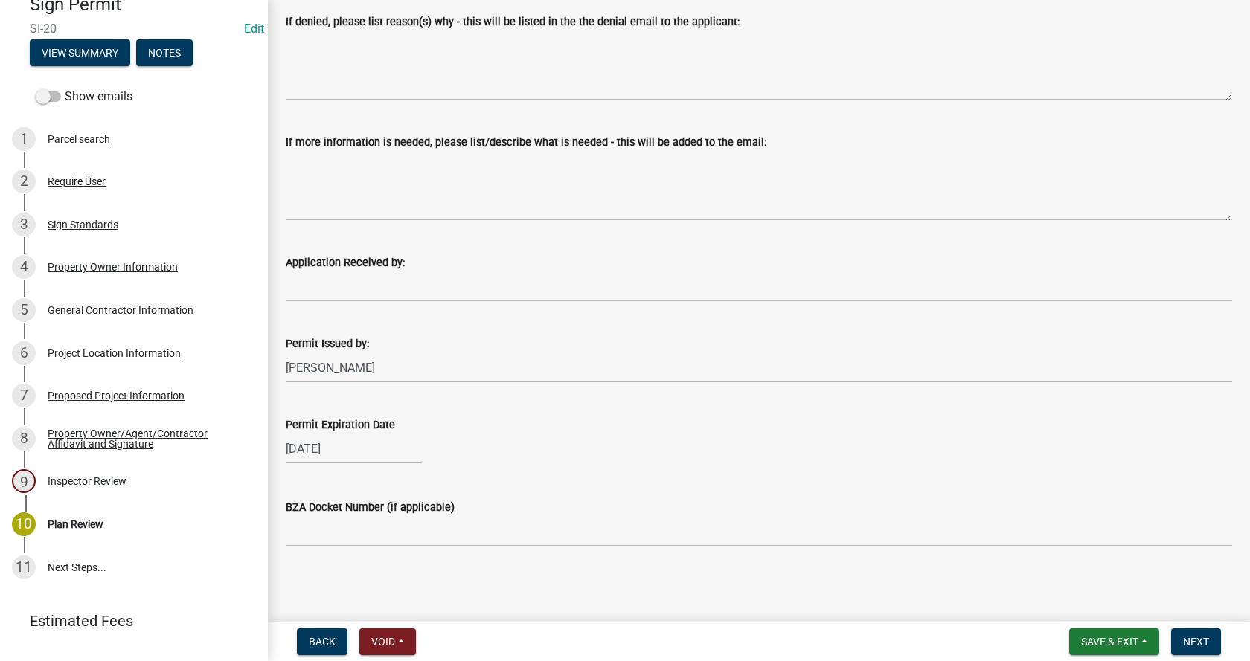
select select "8"
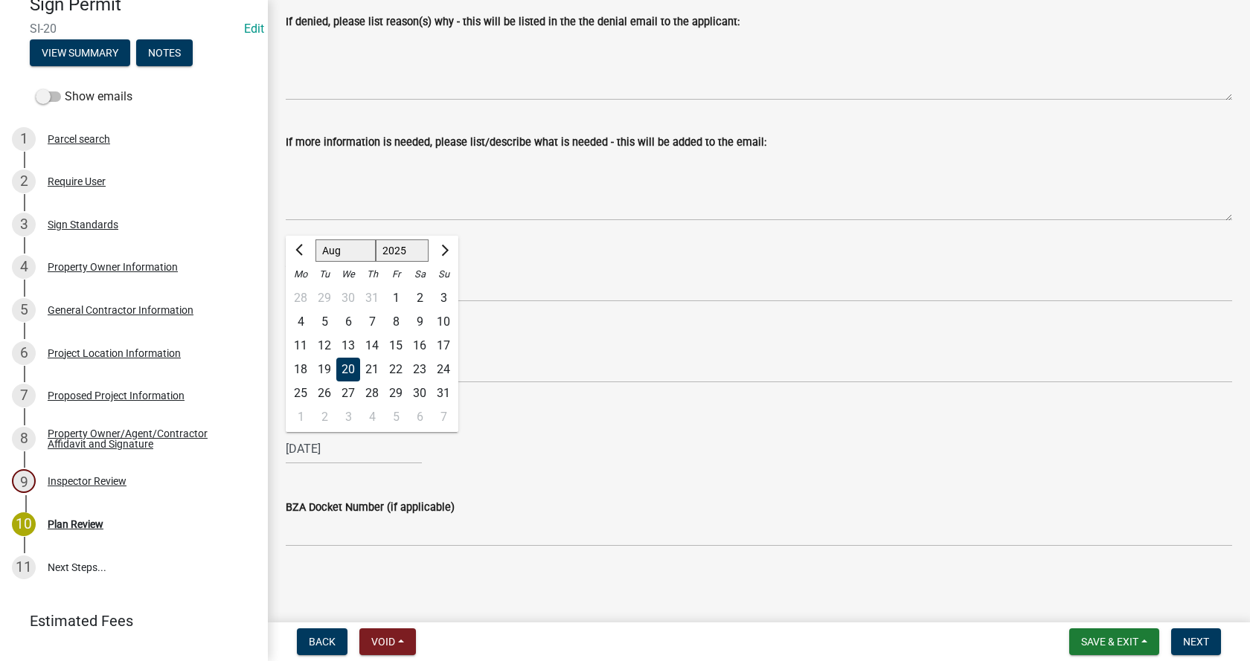
click at [352, 448] on div "[DATE] [PERSON_NAME] Apr May Jun [DATE] Aug Sep Oct Nov [DATE] 1526 1527 1528 1…" at bounding box center [354, 449] width 136 height 31
click at [407, 252] on select "1525 1526 1527 1528 1529 1530 1531 1532 1533 1534 1535 1536 1537 1538 1539 1540…" at bounding box center [403, 251] width 54 height 22
select select "2026"
click at [376, 240] on select "1525 1526 1527 1528 1529 1530 1531 1532 1533 1534 1535 1536 1537 1538 1539 1540…" at bounding box center [403, 251] width 54 height 22
click at [590, 489] on div "BZA Docket Number (if applicable)" at bounding box center [759, 512] width 946 height 69
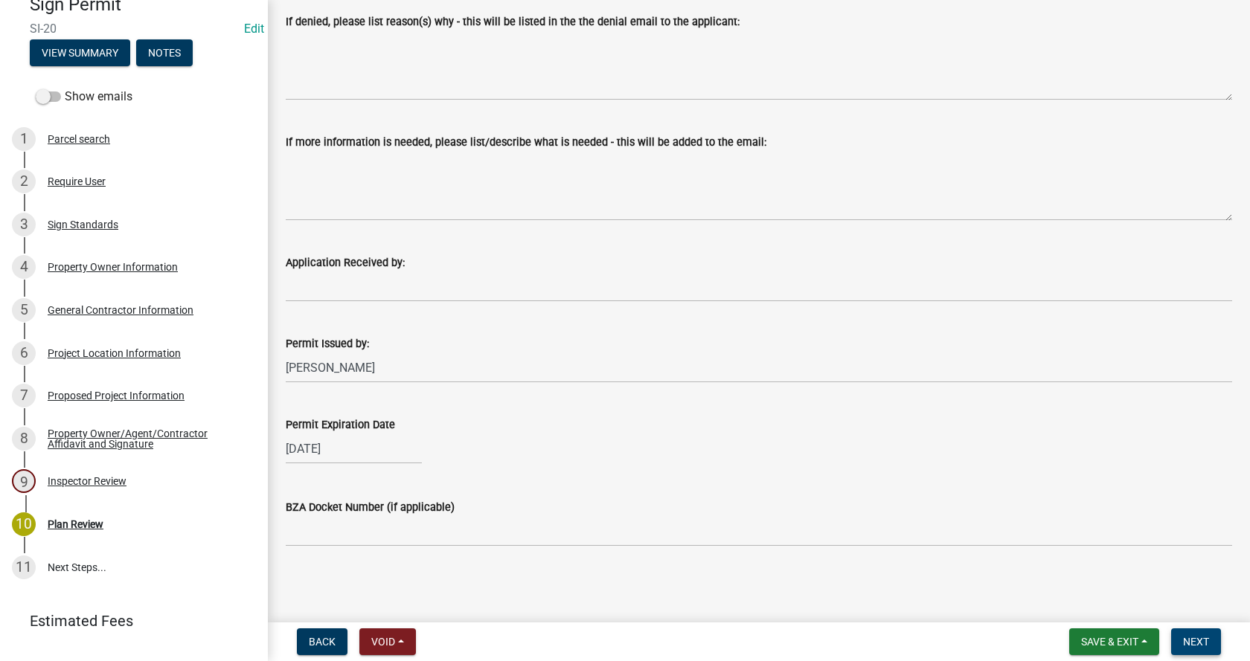
click at [1192, 641] on span "Next" at bounding box center [1196, 642] width 26 height 12
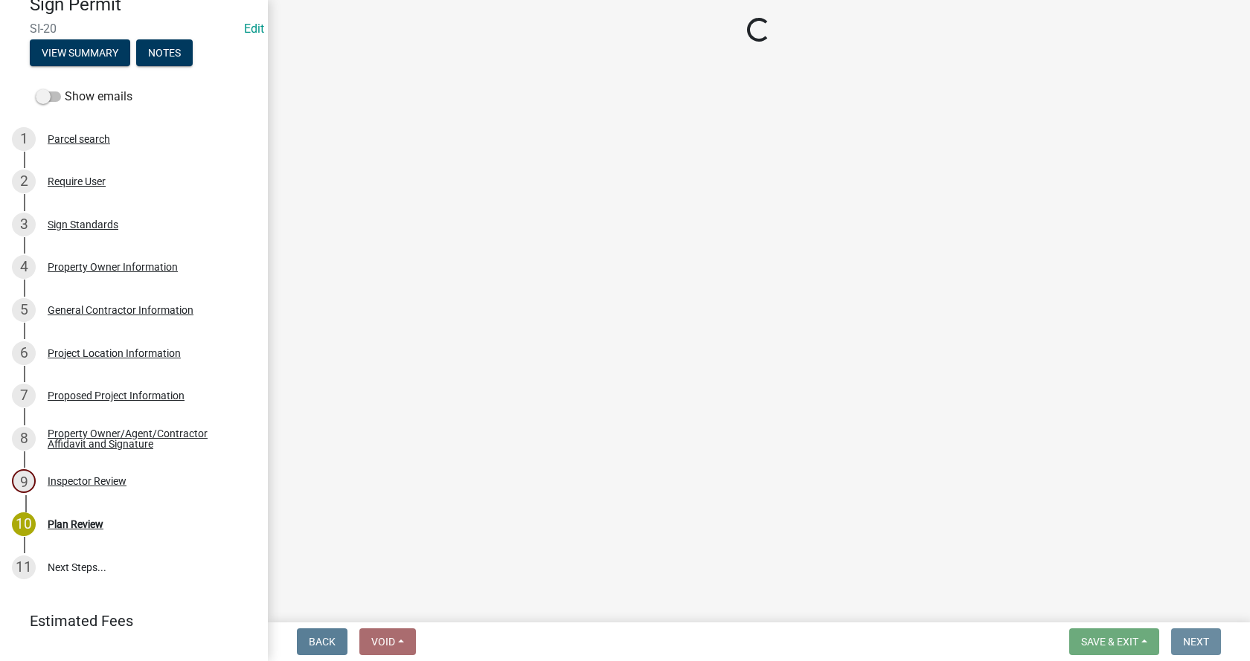
scroll to position [0, 0]
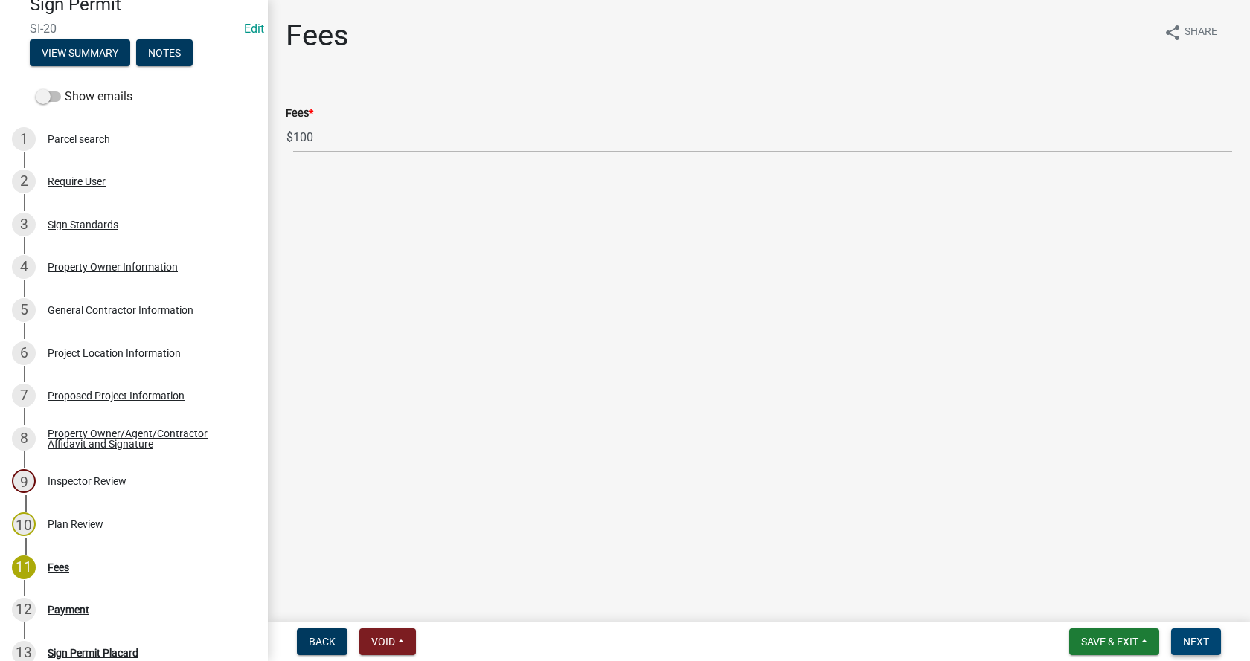
click at [1198, 636] on span "Next" at bounding box center [1196, 642] width 26 height 12
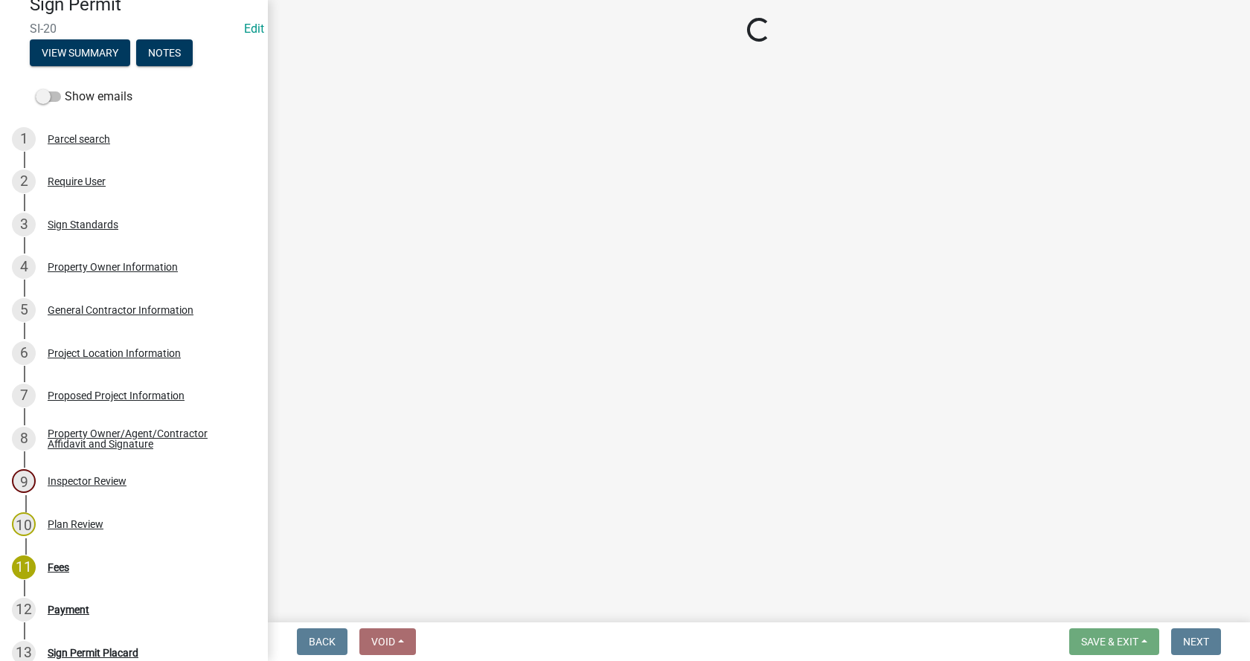
select select "3: 3"
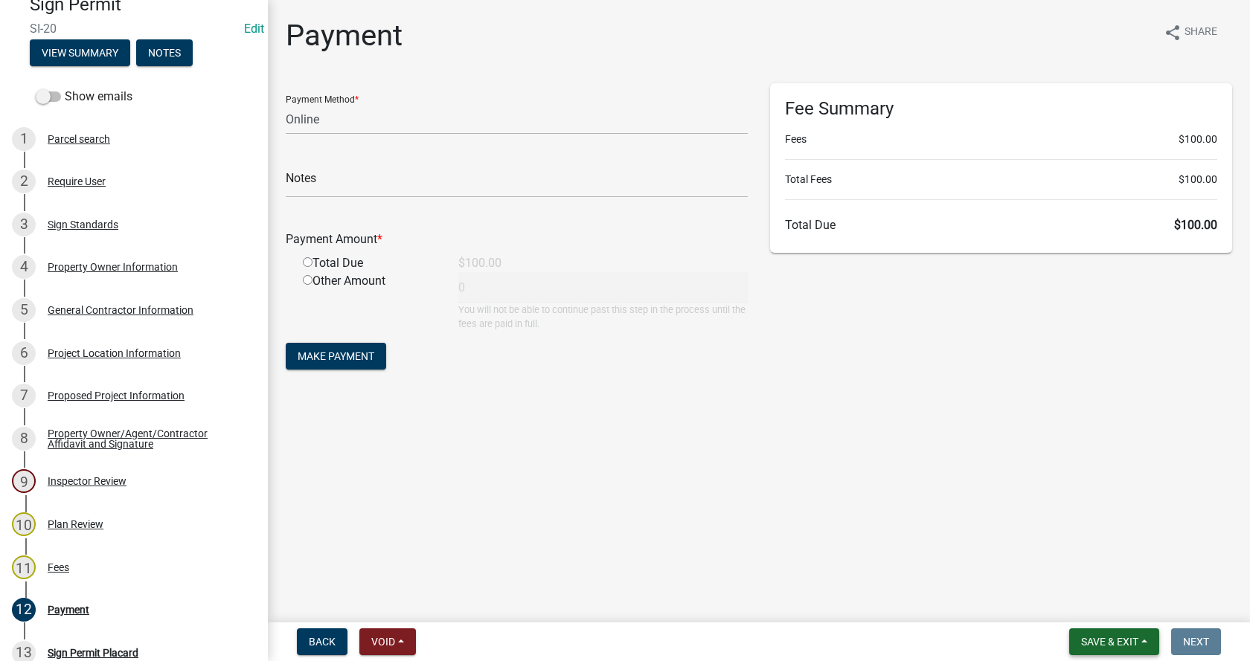
click at [1127, 635] on button "Save & Exit" at bounding box center [1114, 642] width 90 height 27
click at [1099, 601] on button "Save & Exit" at bounding box center [1099, 604] width 119 height 36
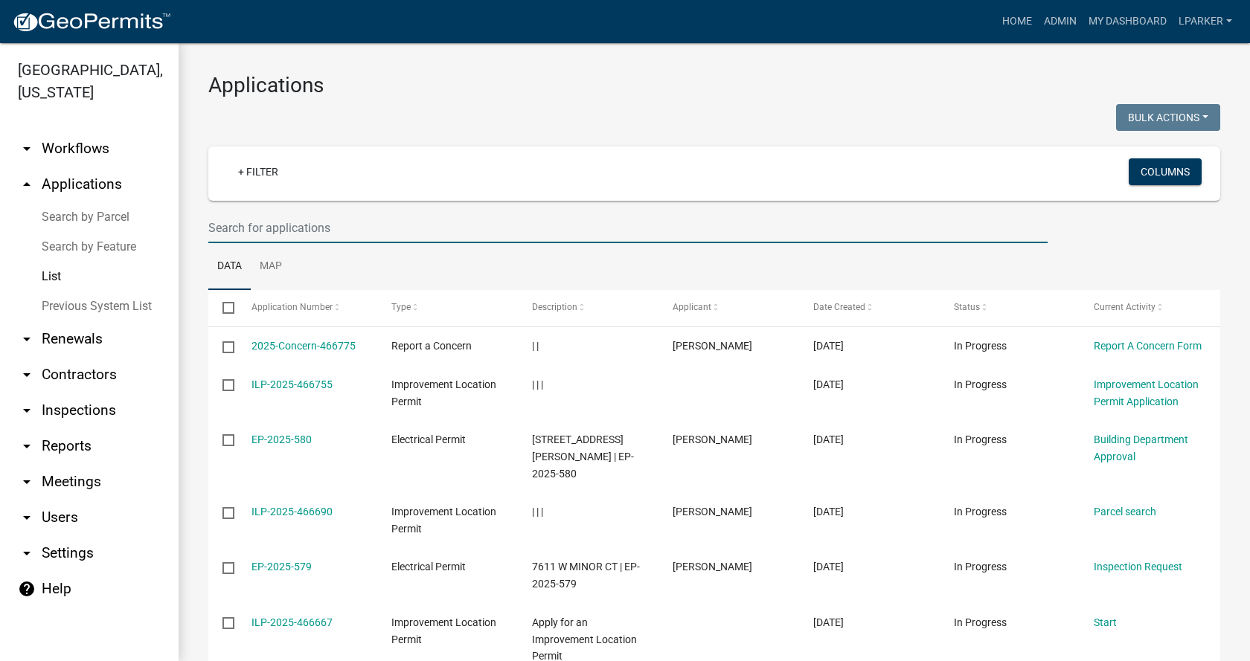
click at [287, 230] on input "text" at bounding box center [627, 228] width 839 height 31
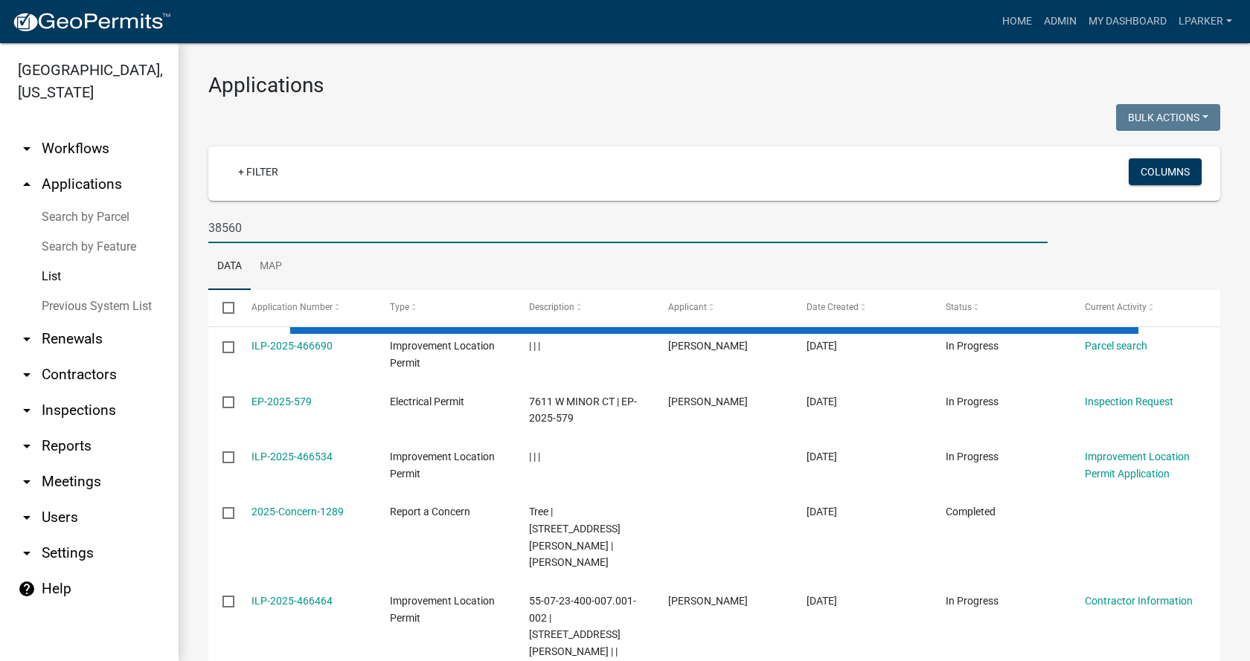
type input "38560"
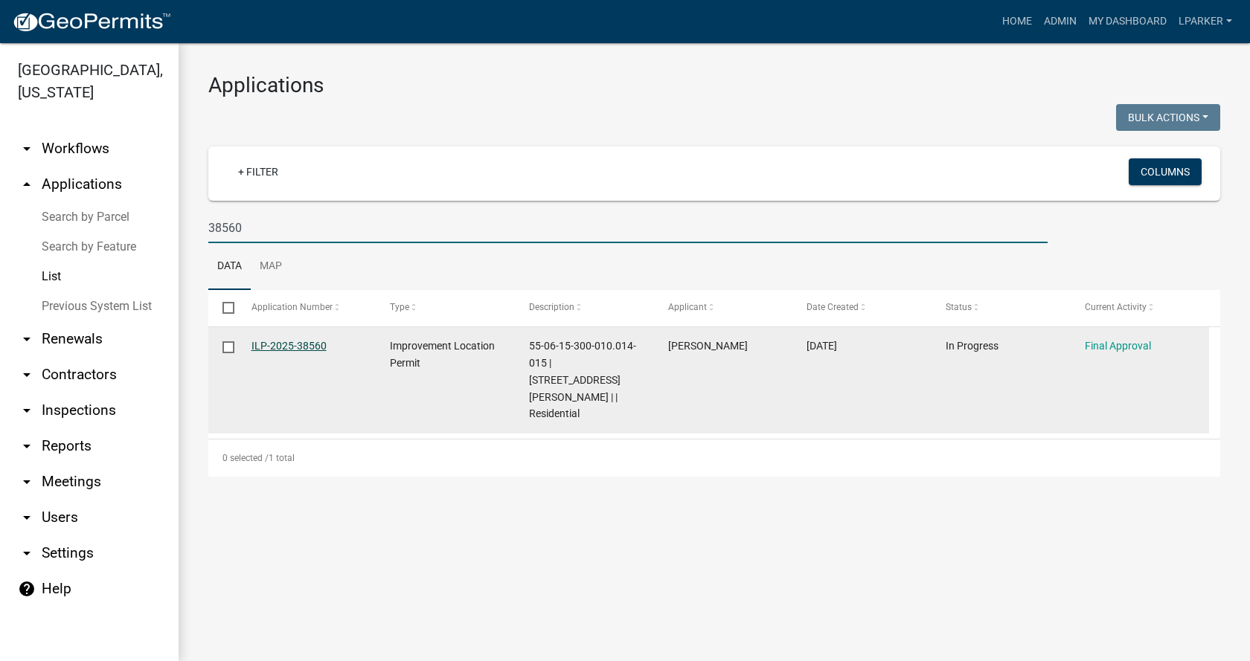
click at [283, 342] on link "ILP-2025-38560" at bounding box center [289, 346] width 75 height 12
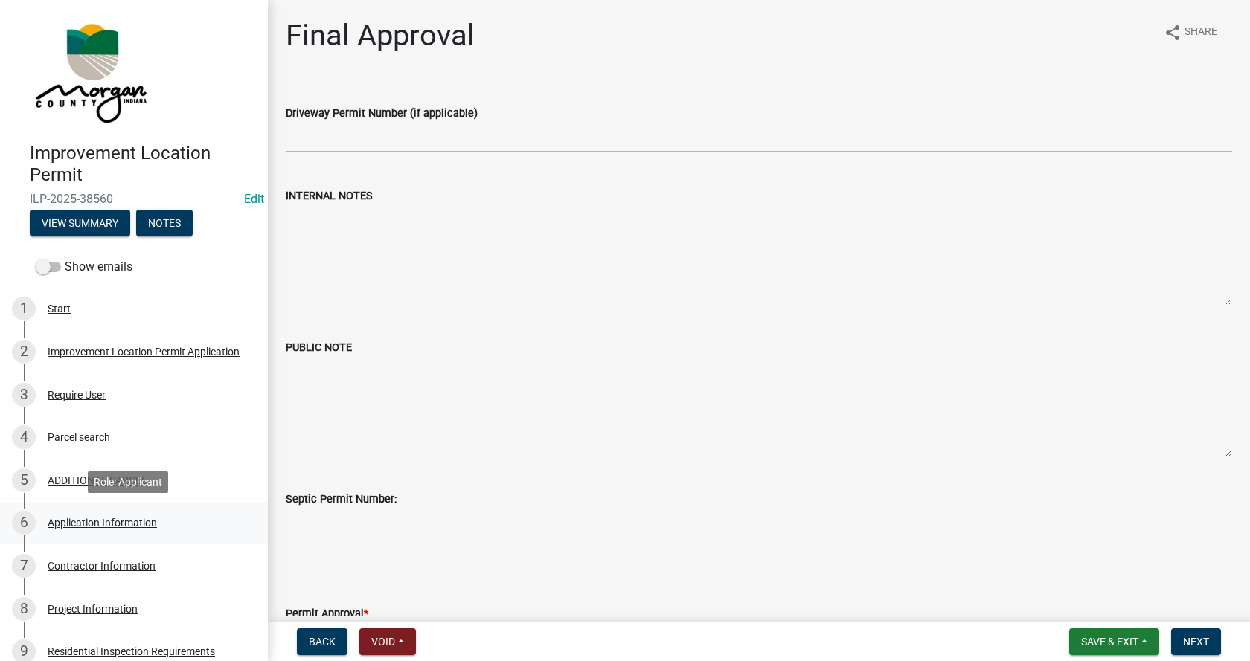
click at [86, 514] on div "6 Application Information" at bounding box center [128, 523] width 232 height 24
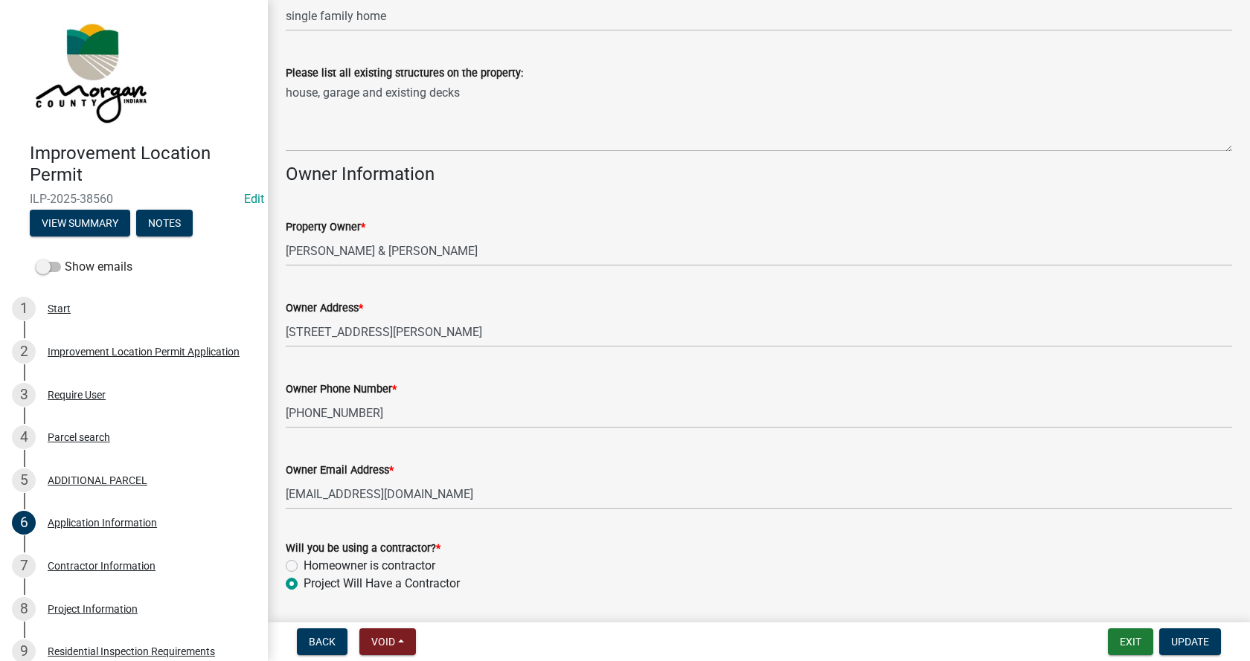
scroll to position [717, 0]
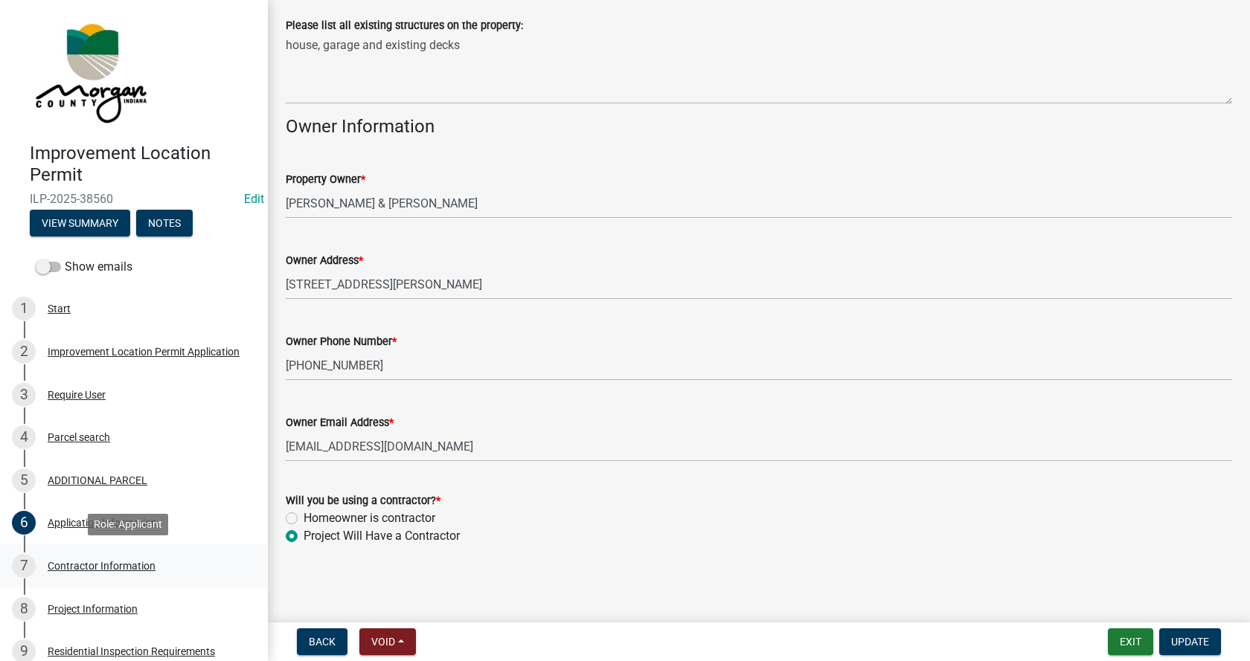
click at [73, 565] on div "Contractor Information" at bounding box center [102, 566] width 108 height 10
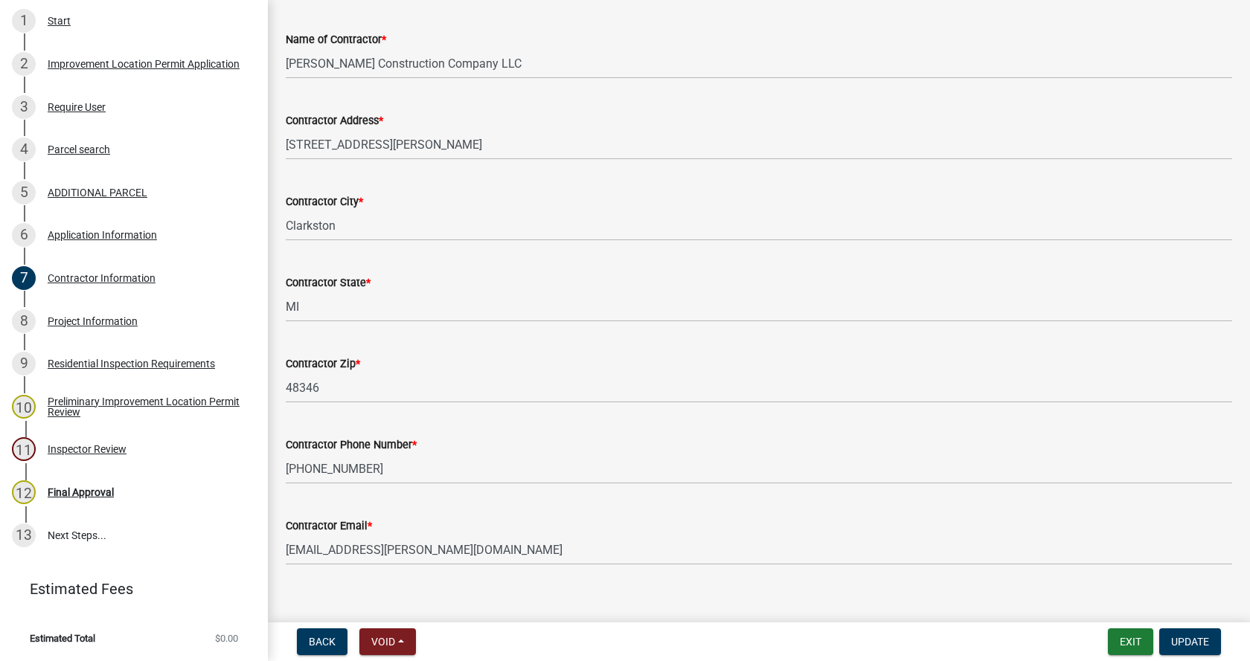
scroll to position [126, 0]
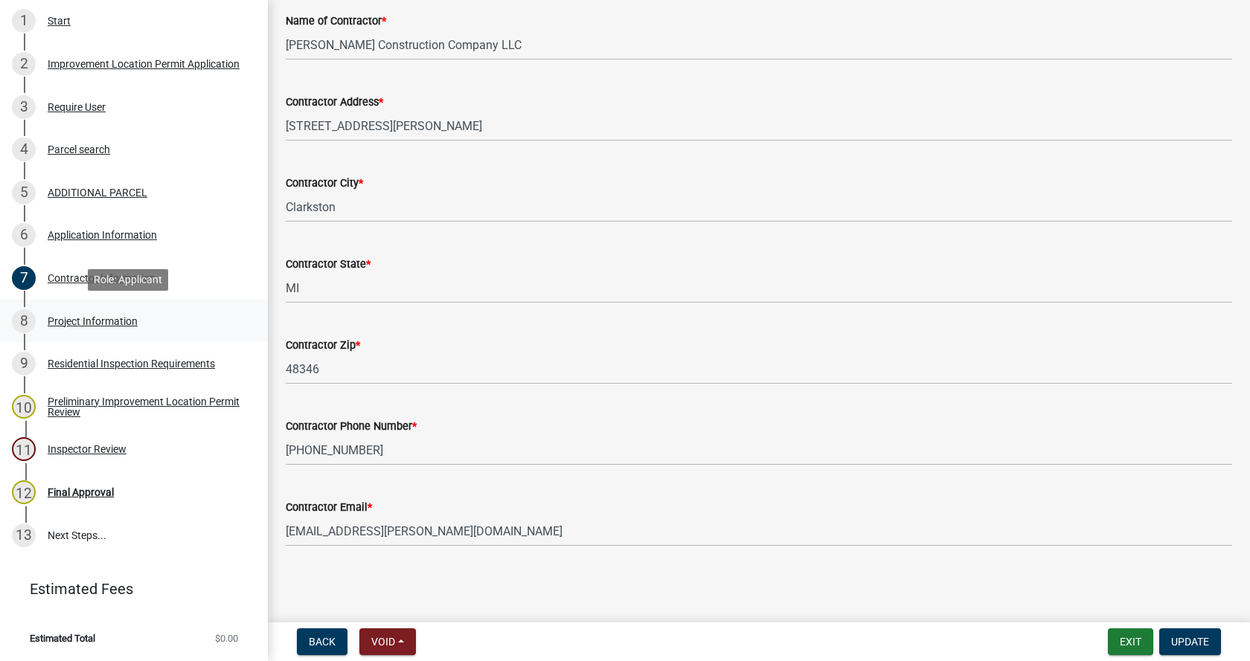
click at [72, 316] on div "Project Information" at bounding box center [93, 321] width 90 height 10
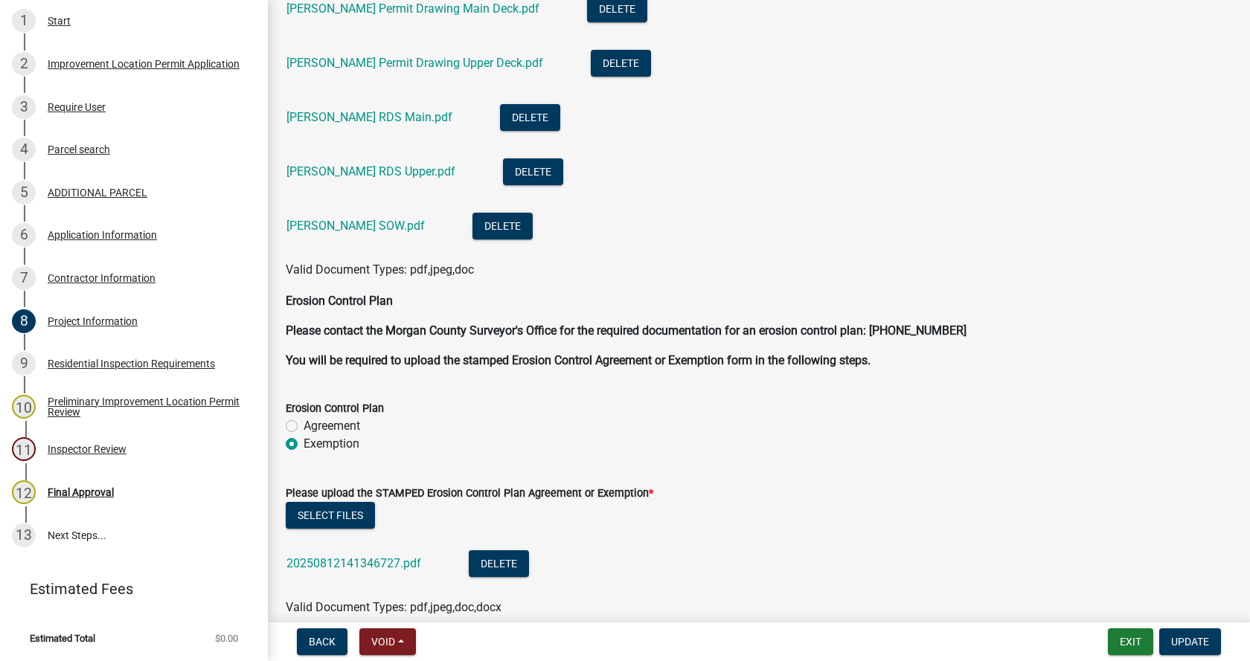
scroll to position [3246, 0]
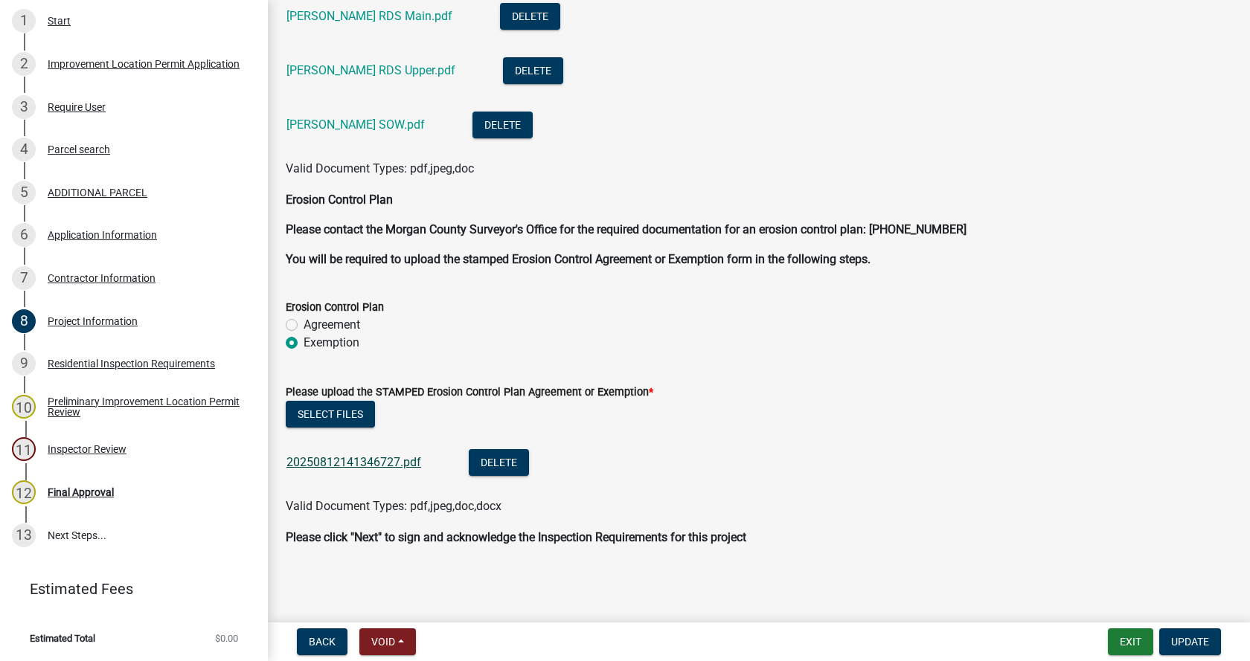
click at [320, 461] on link "20250812141346727.pdf" at bounding box center [353, 462] width 135 height 14
click at [68, 361] on div "Residential Inspection Requirements" at bounding box center [131, 364] width 167 height 10
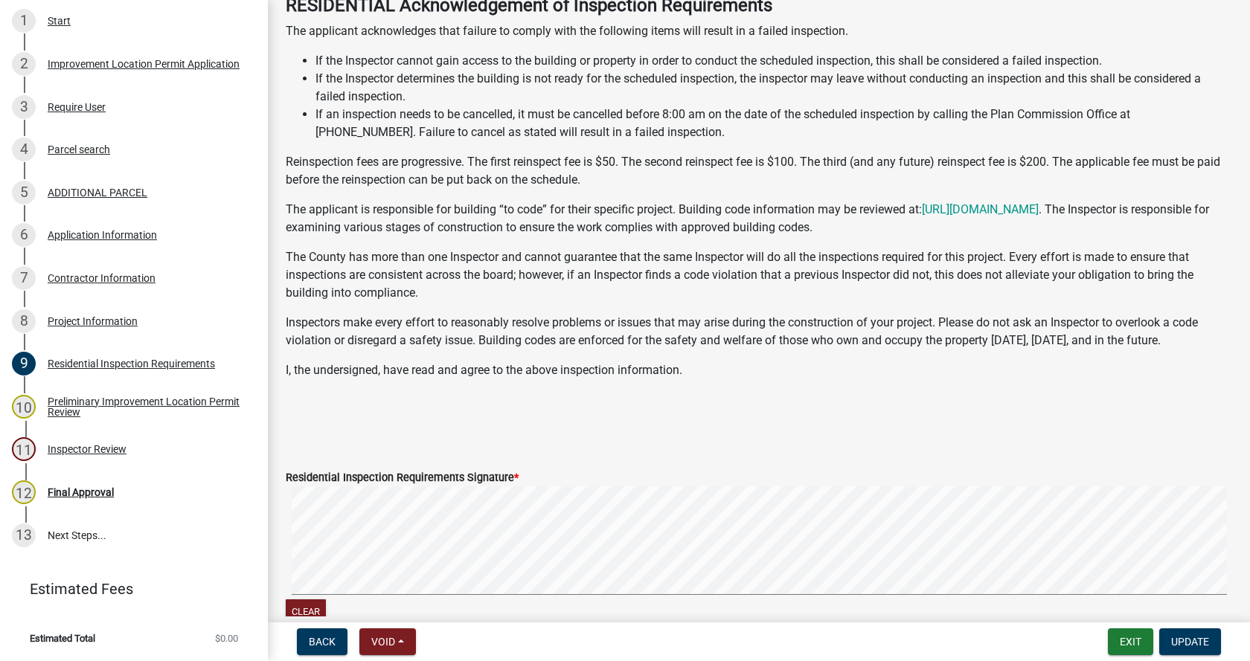
scroll to position [223, 0]
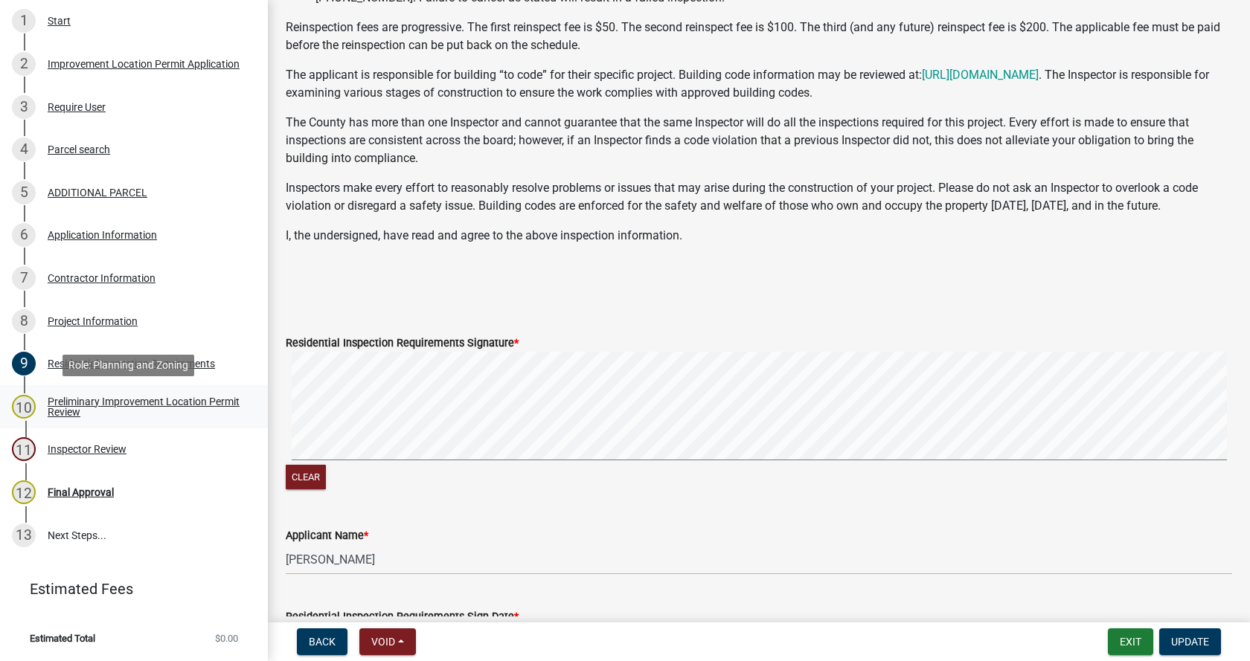
click at [83, 407] on div "Preliminary Improvement Location Permit Review" at bounding box center [146, 407] width 196 height 21
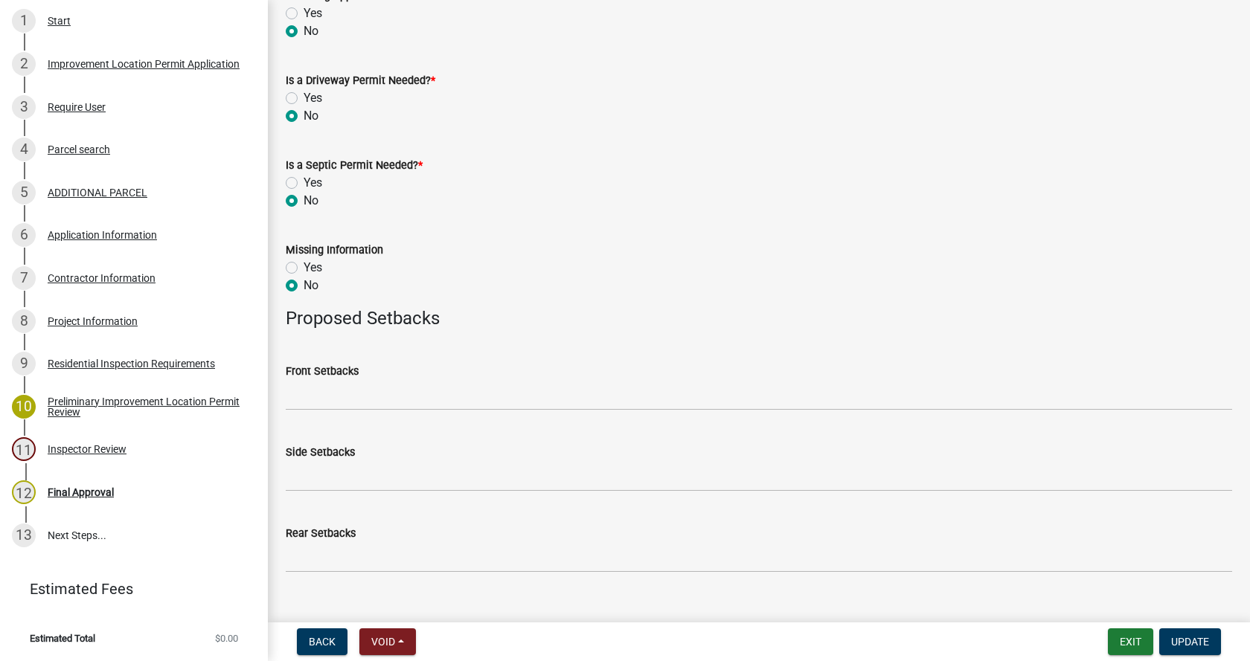
scroll to position [582, 0]
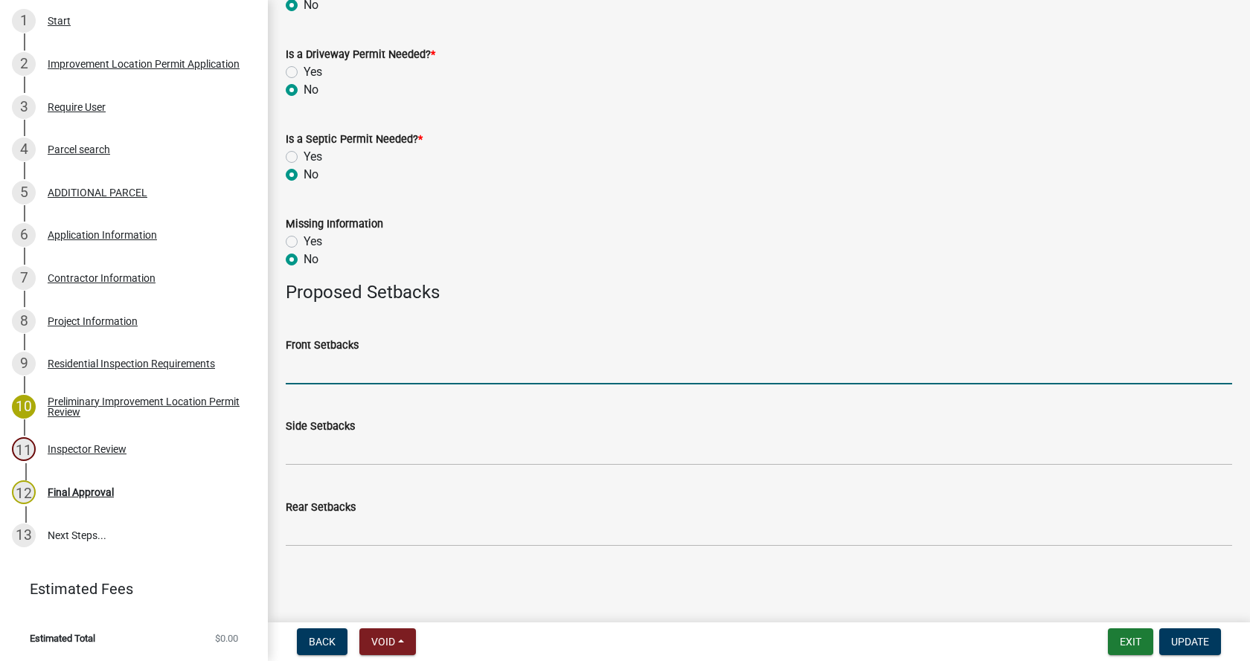
click at [322, 375] on input "Front Setbacks" at bounding box center [759, 369] width 946 height 31
click at [376, 377] on input "Front Setbacks" at bounding box center [759, 369] width 946 height 31
type input "n/a"
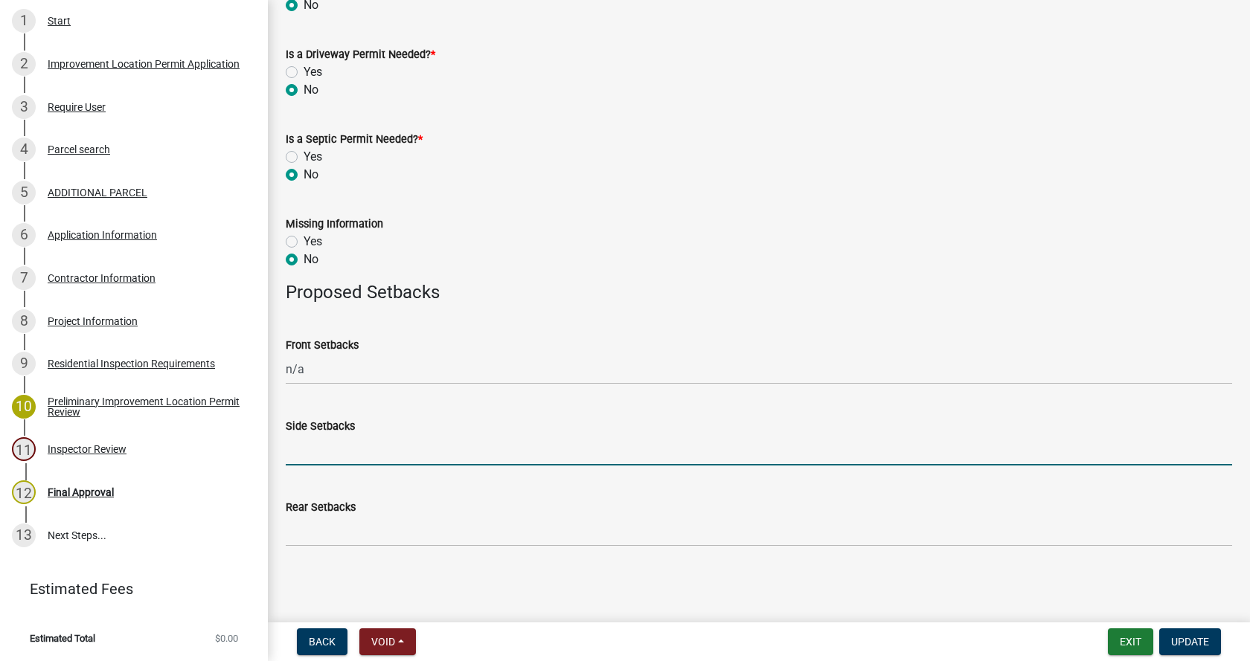
click at [361, 458] on input "Side Setbacks" at bounding box center [759, 450] width 946 height 31
type input "53 / 36"
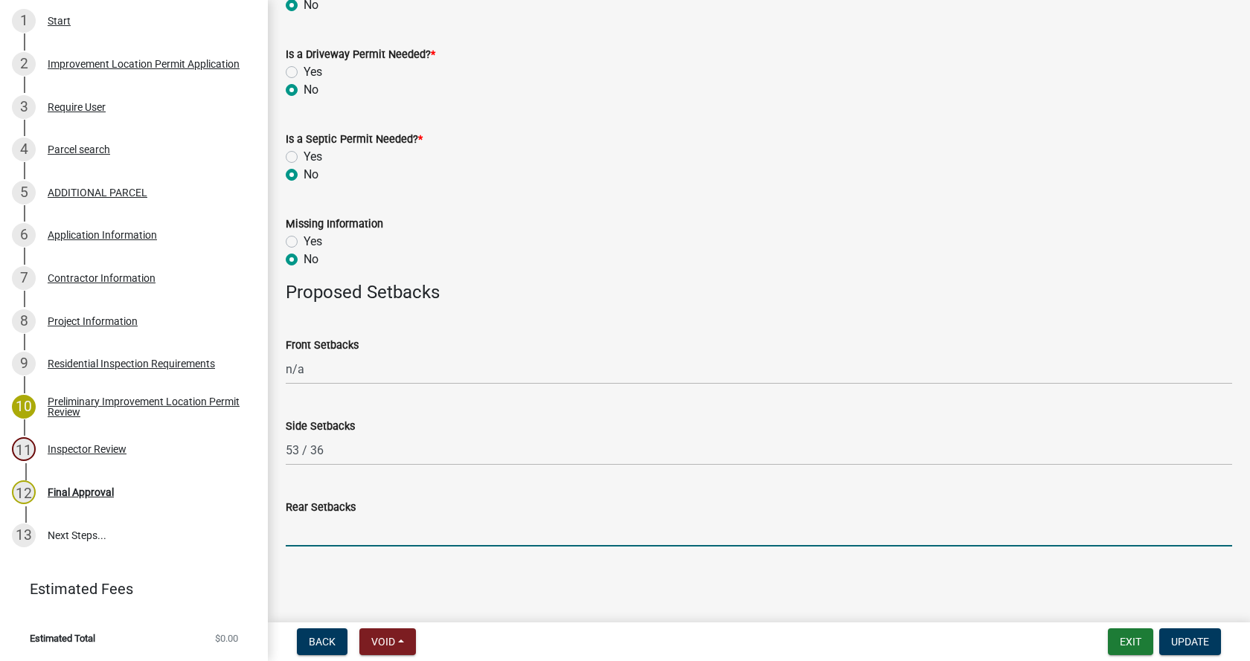
click at [317, 535] on input "Rear Setbacks" at bounding box center [759, 531] width 946 height 31
type input "217 / 200"
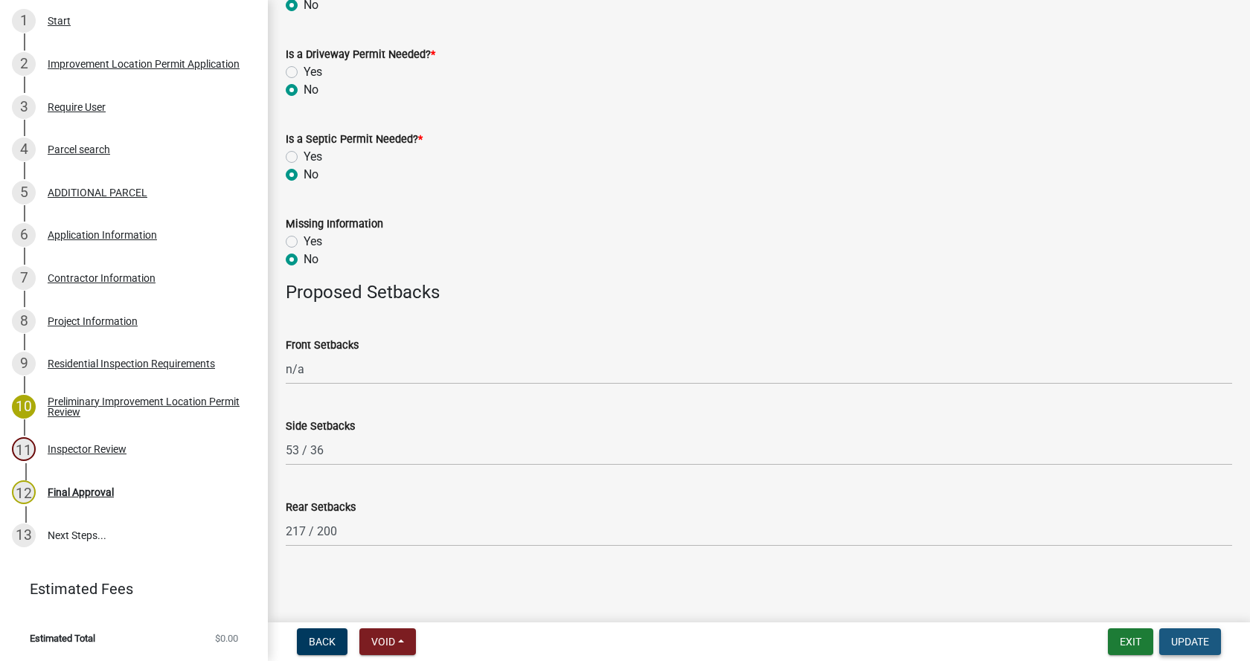
click at [1199, 637] on span "Update" at bounding box center [1190, 642] width 38 height 12
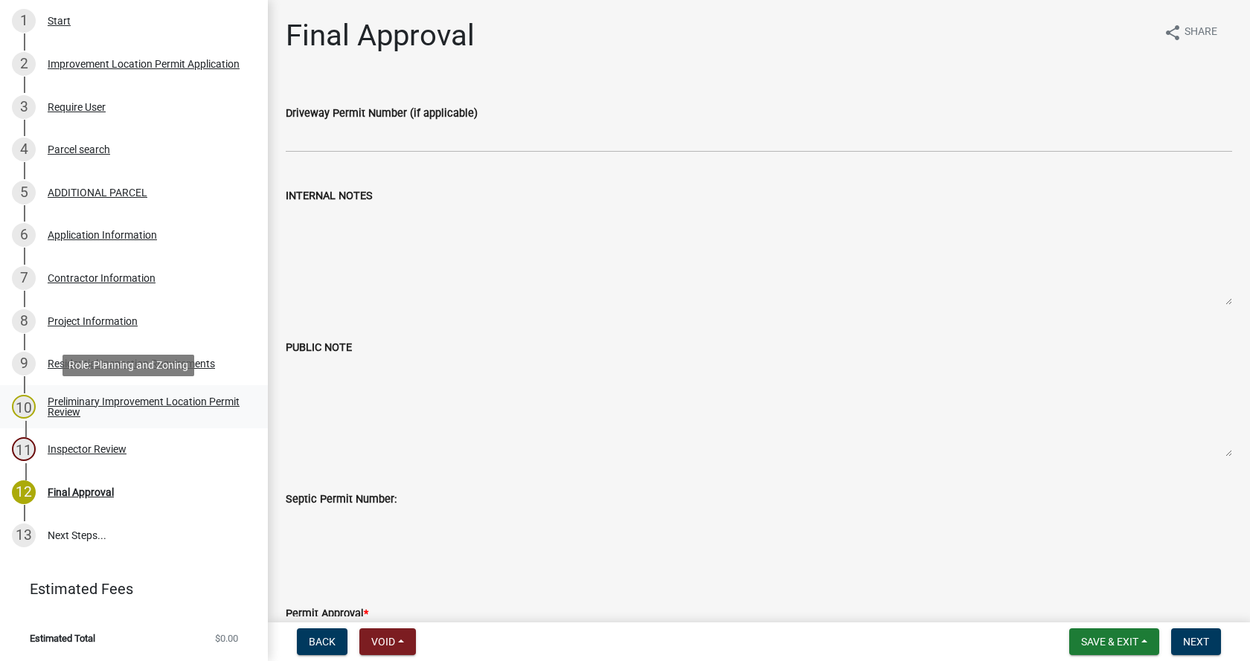
click at [76, 406] on div "Preliminary Improvement Location Permit Review" at bounding box center [146, 407] width 196 height 21
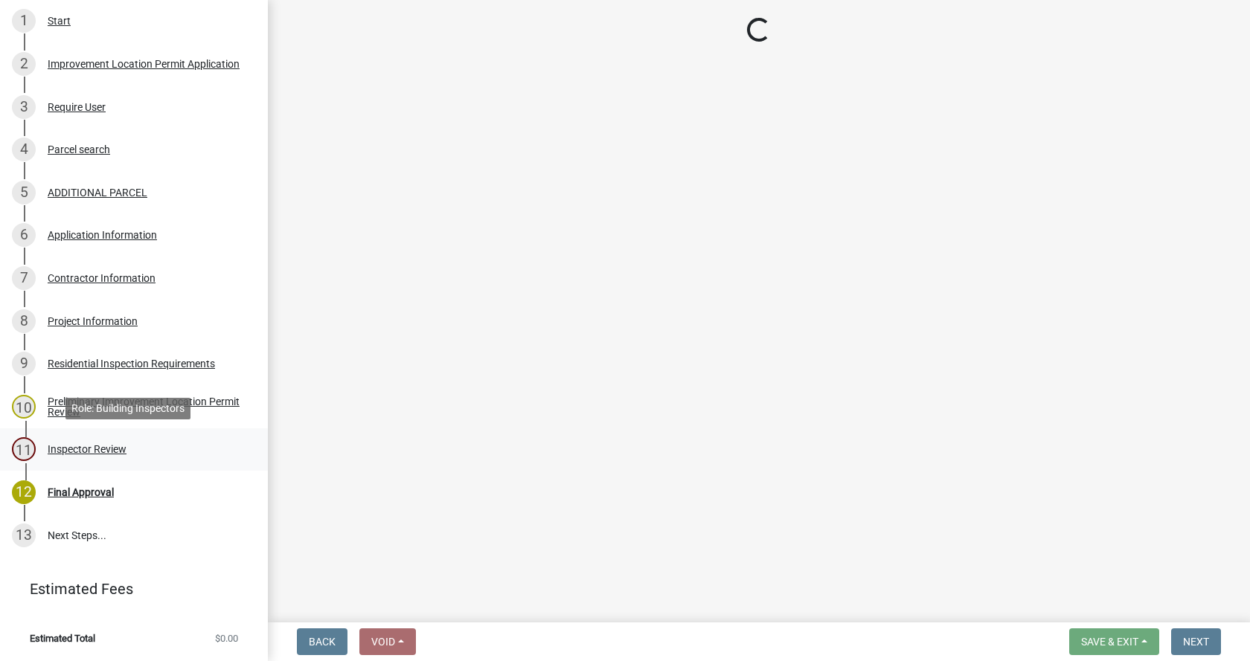
click at [63, 449] on div "Inspector Review" at bounding box center [87, 449] width 79 height 10
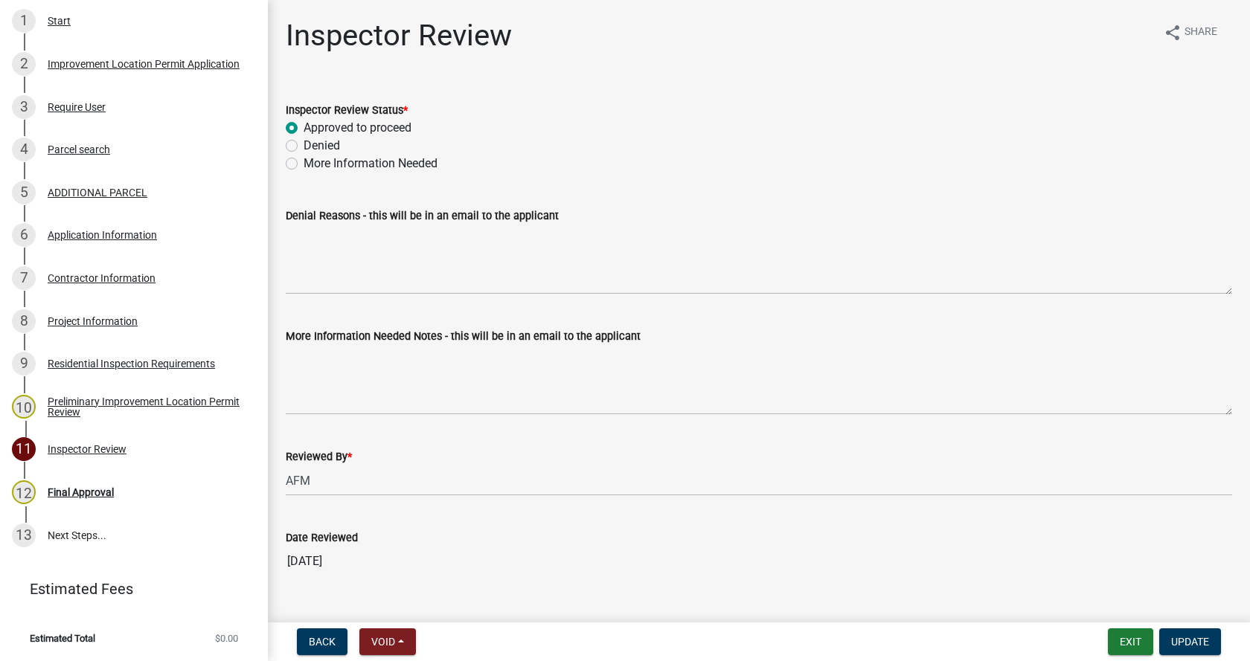
scroll to position [30, 0]
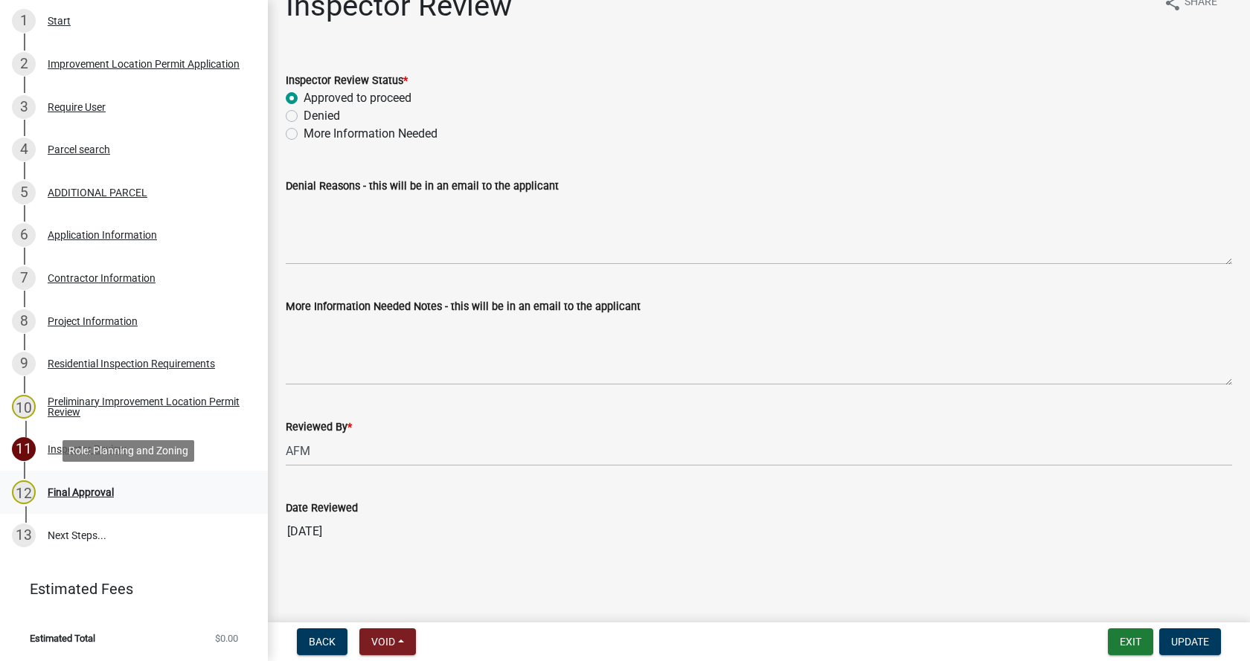
click at [60, 490] on div "Final Approval" at bounding box center [81, 492] width 66 height 10
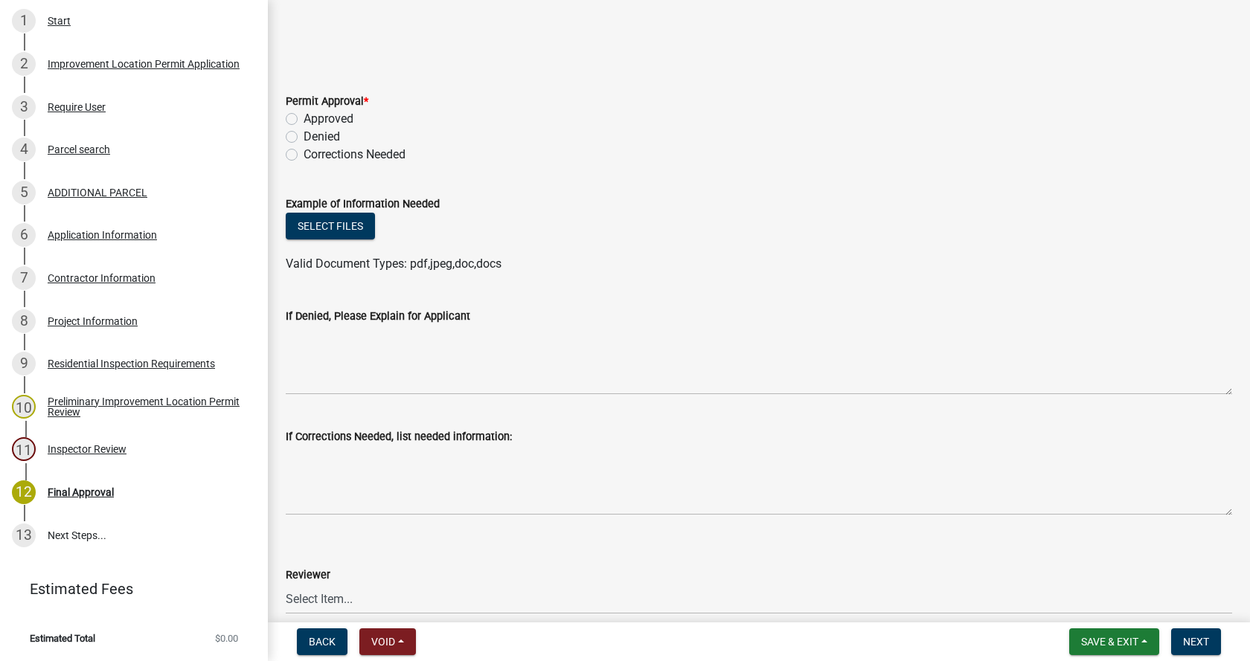
scroll to position [521, 0]
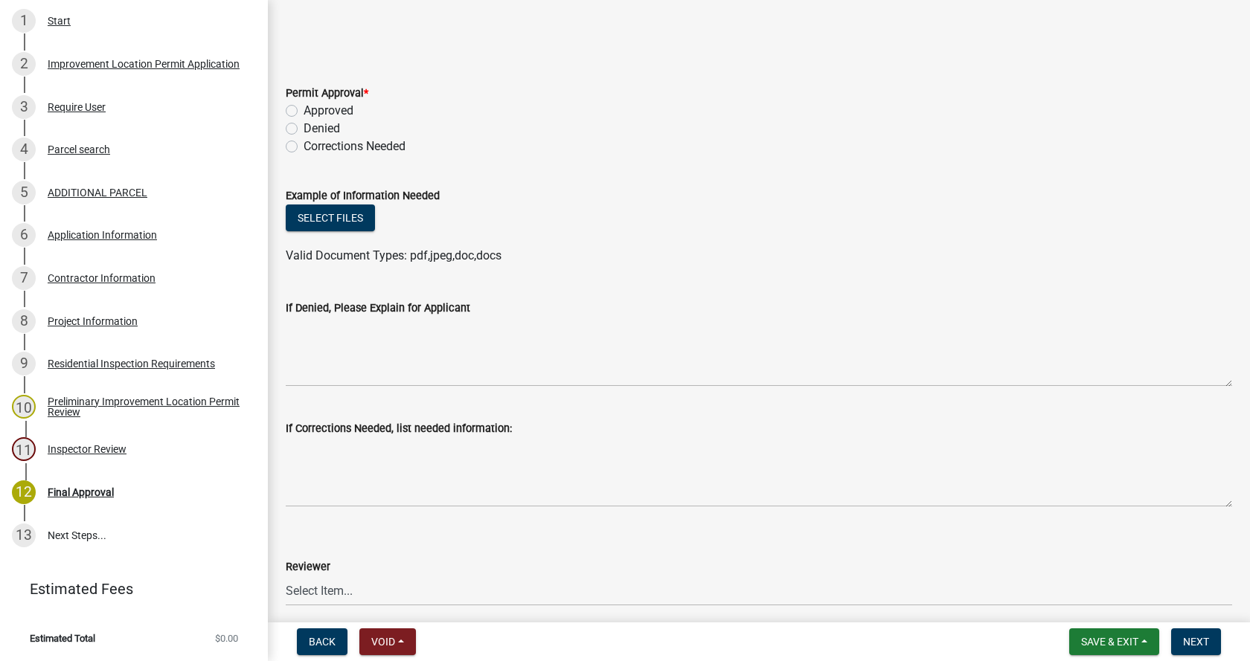
click at [304, 112] on label "Approved" at bounding box center [329, 111] width 50 height 18
click at [304, 112] on input "Approved" at bounding box center [309, 107] width 10 height 10
radio input "true"
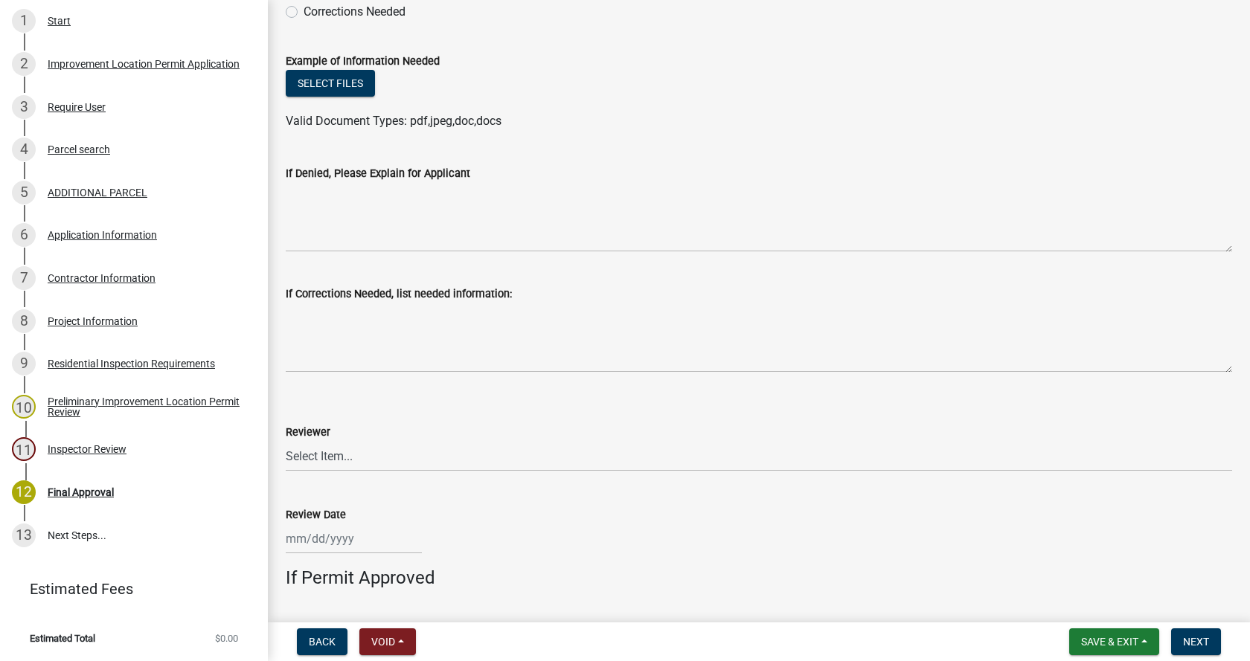
scroll to position [744, 0]
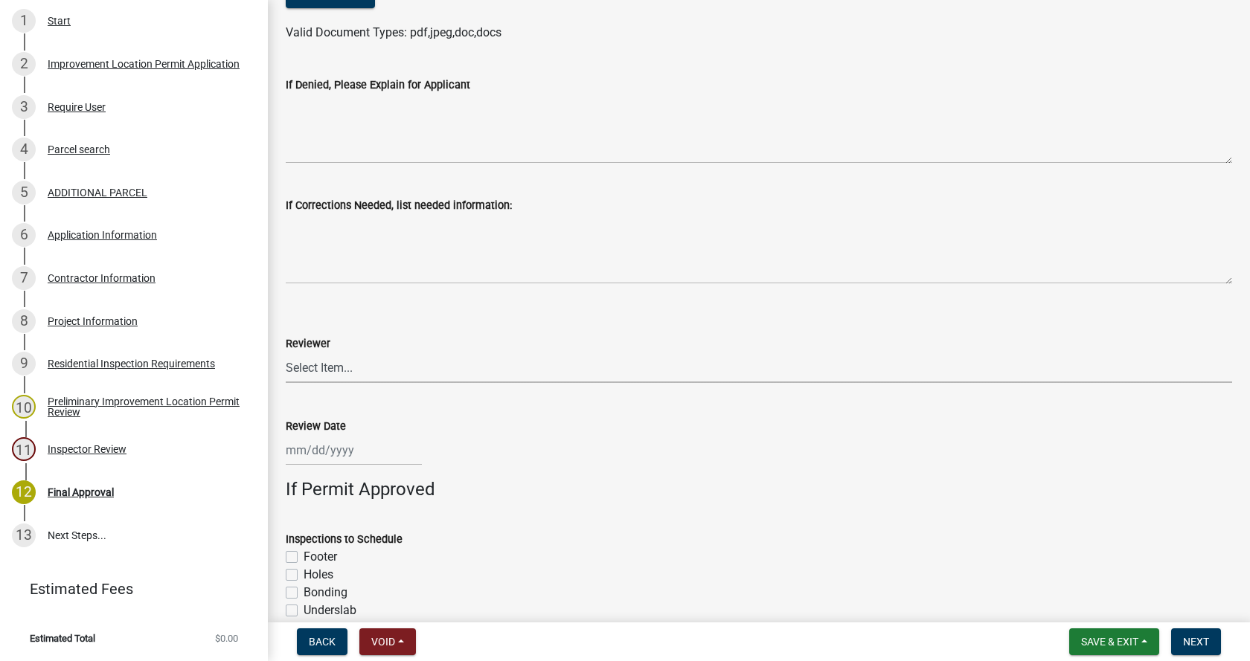
click at [324, 365] on select "Select Item... [PERSON_NAME] [PERSON_NAME] [PERSON_NAME]" at bounding box center [759, 368] width 946 height 31
click at [286, 353] on select "Select Item... [PERSON_NAME] [PERSON_NAME] [PERSON_NAME]" at bounding box center [759, 368] width 946 height 31
select select "4bf9213e-c266-4258-8e9b-d5f6a07002fa"
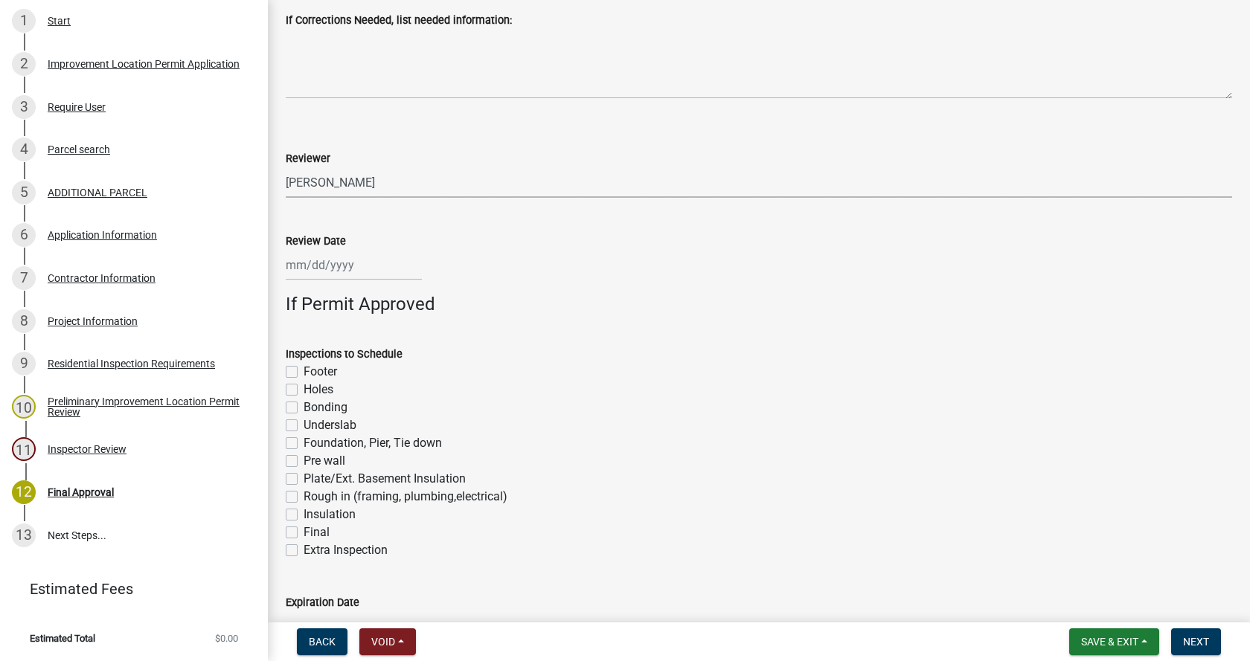
scroll to position [967, 0]
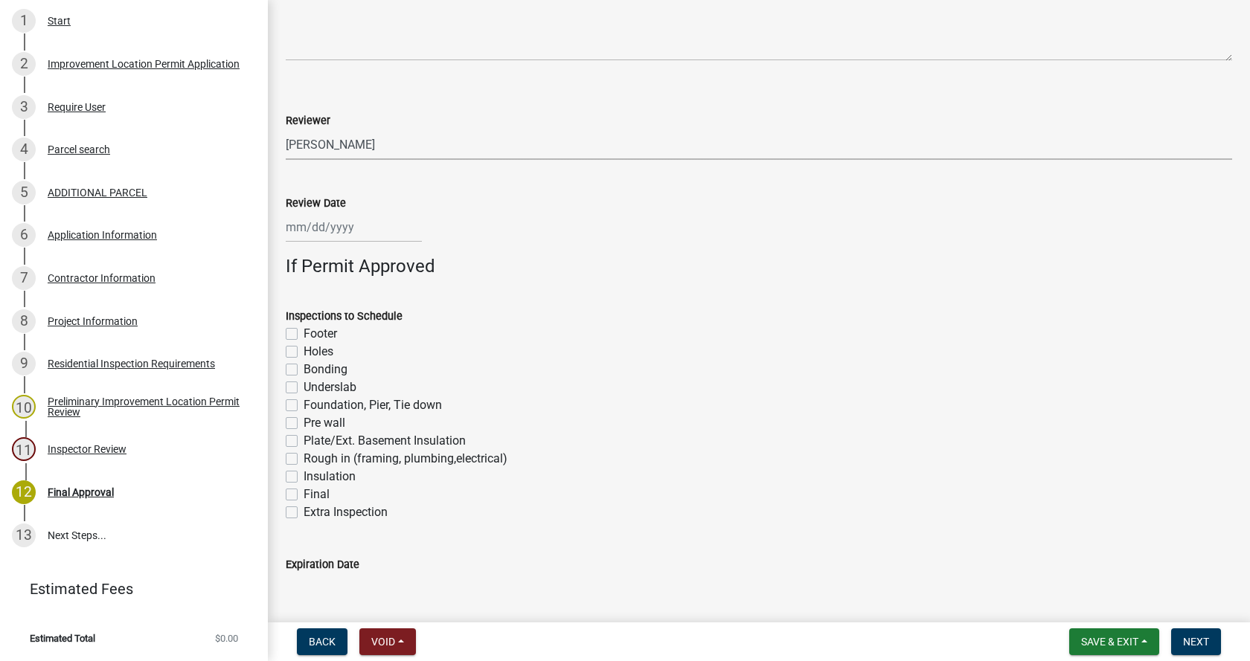
click at [345, 230] on div at bounding box center [354, 227] width 136 height 31
select select "8"
select select "2025"
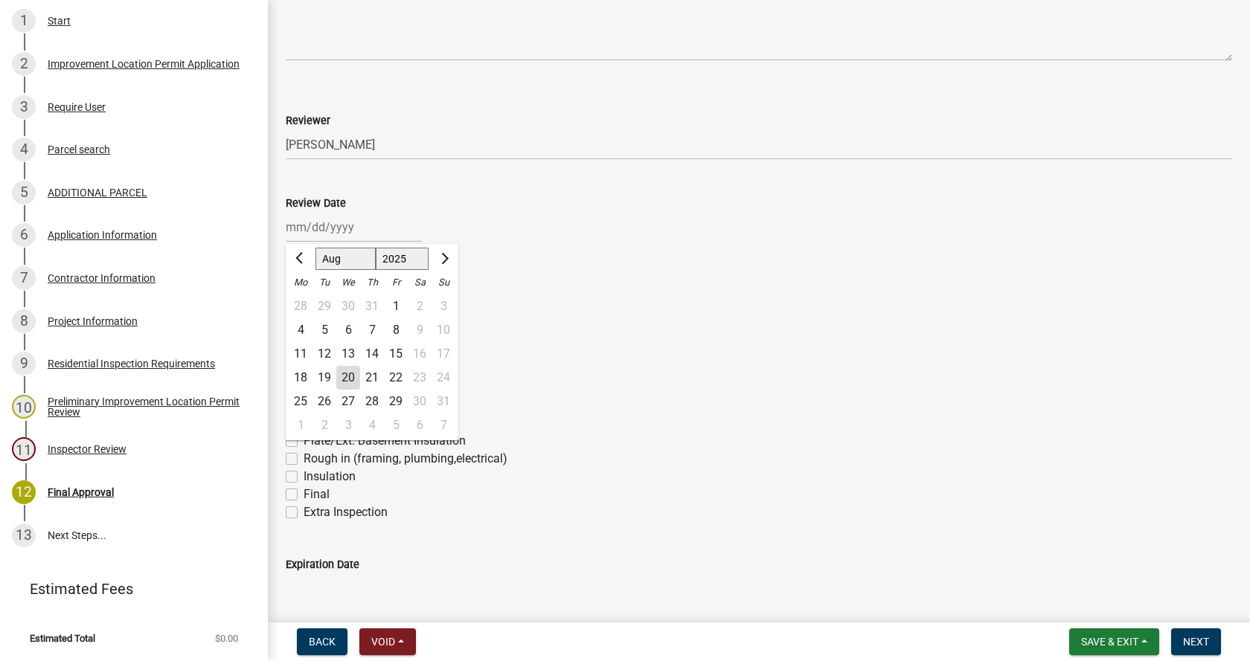
click at [345, 374] on div "20" at bounding box center [348, 378] width 24 height 24
type input "[DATE]"
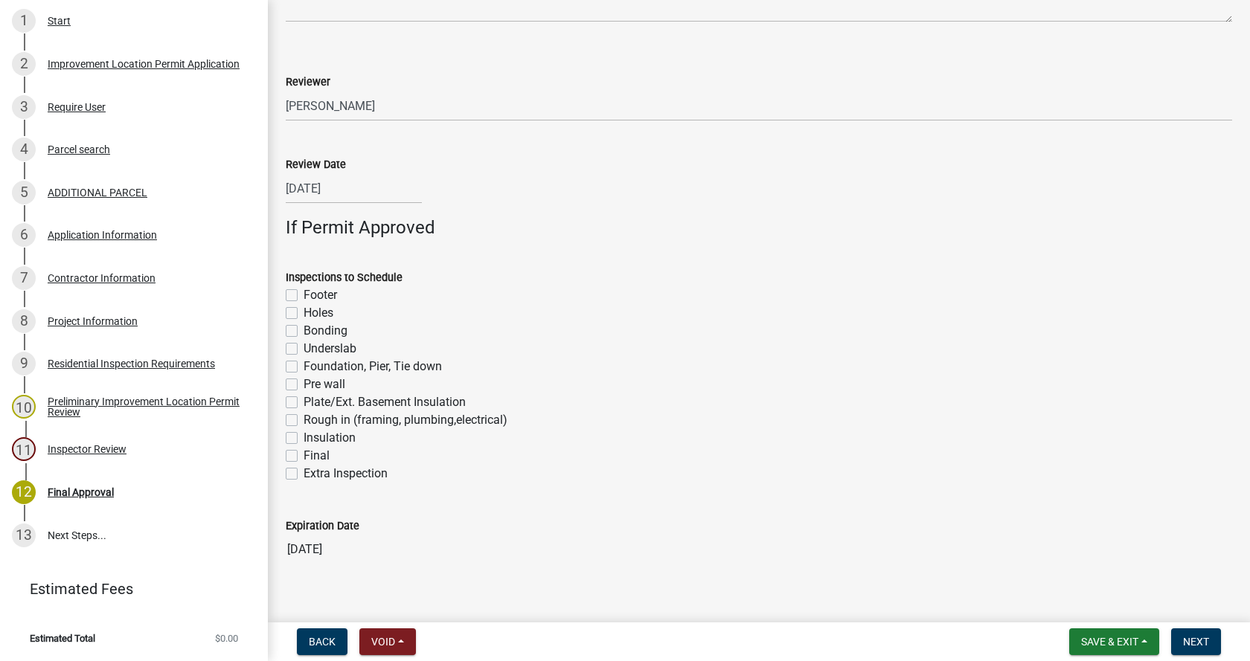
scroll to position [1025, 0]
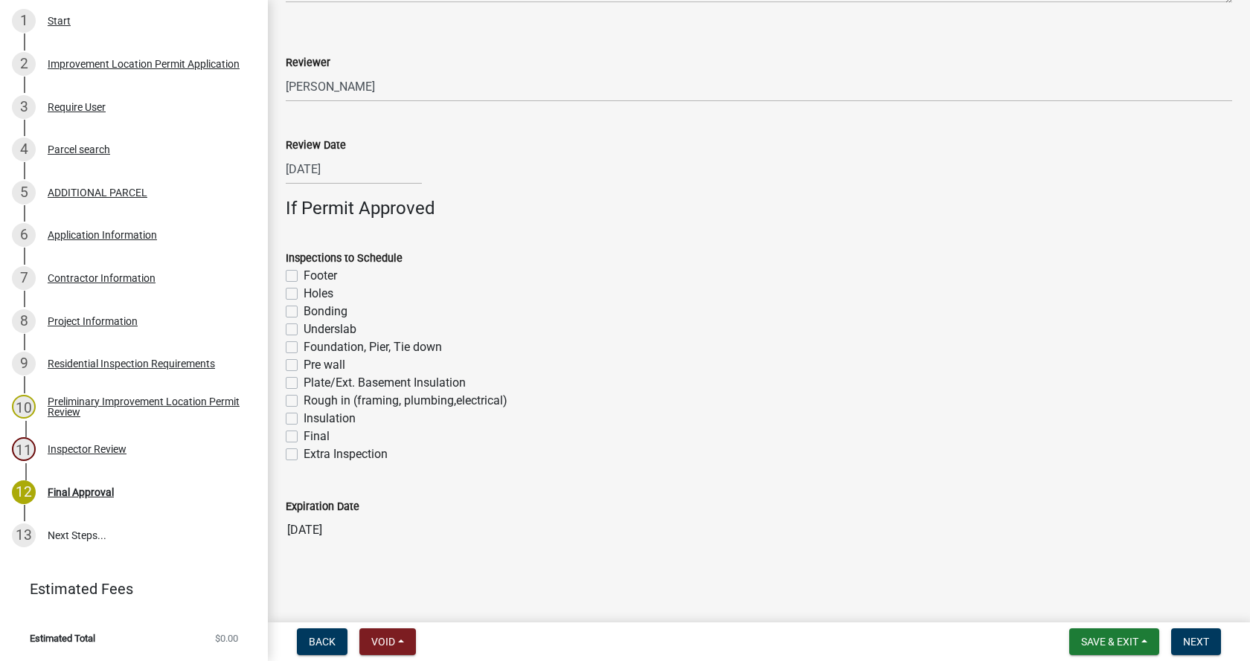
click at [304, 295] on label "Holes" at bounding box center [319, 294] width 30 height 18
click at [304, 295] on input "Holes" at bounding box center [309, 290] width 10 height 10
checkbox input "true"
checkbox input "false"
checkbox input "true"
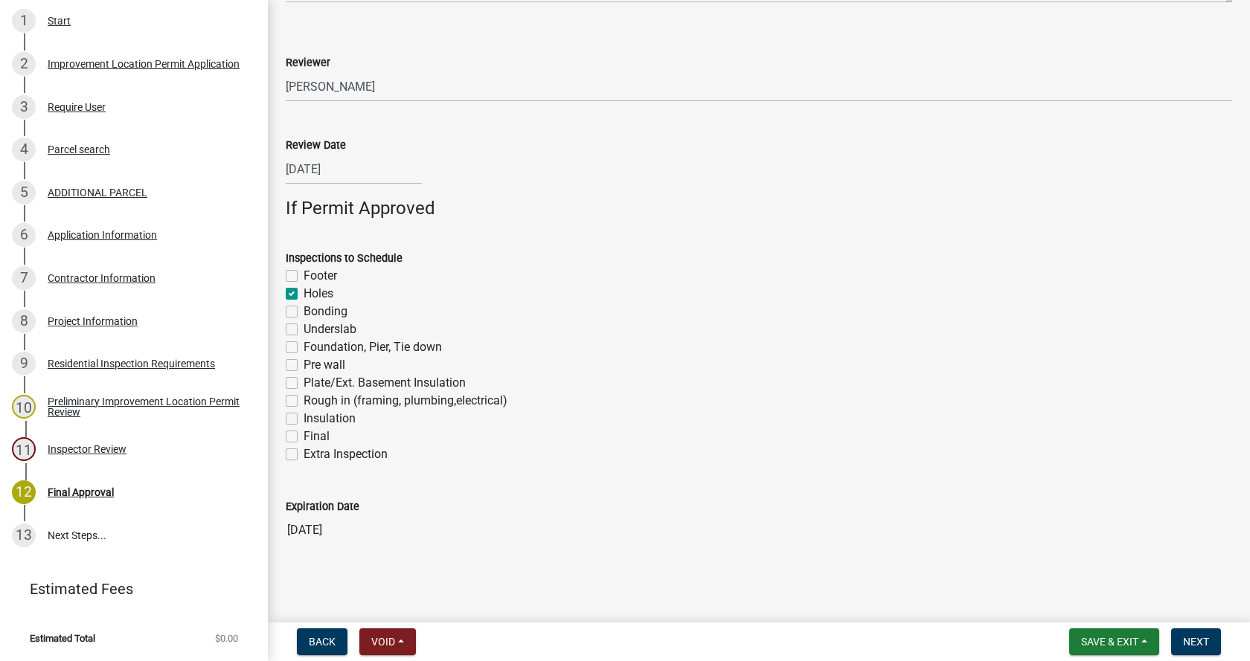
checkbox input "false"
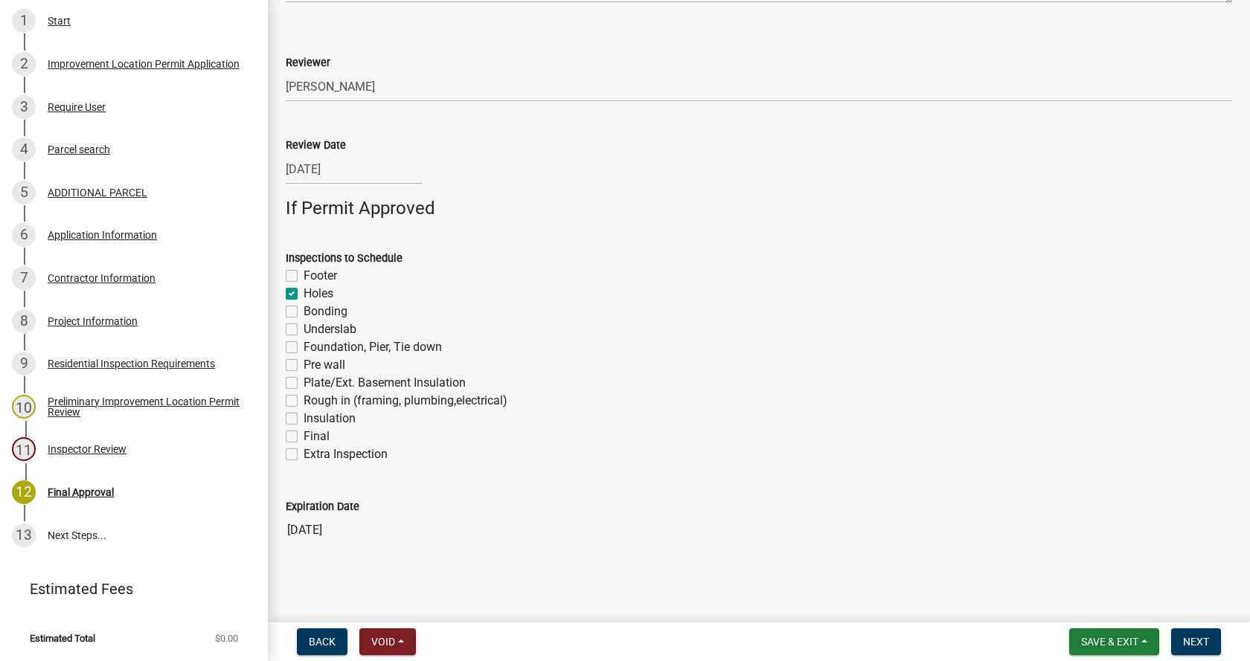
checkbox input "false"
click at [304, 399] on label "Rough in (framing, plumbing,electrical)" at bounding box center [406, 401] width 204 height 18
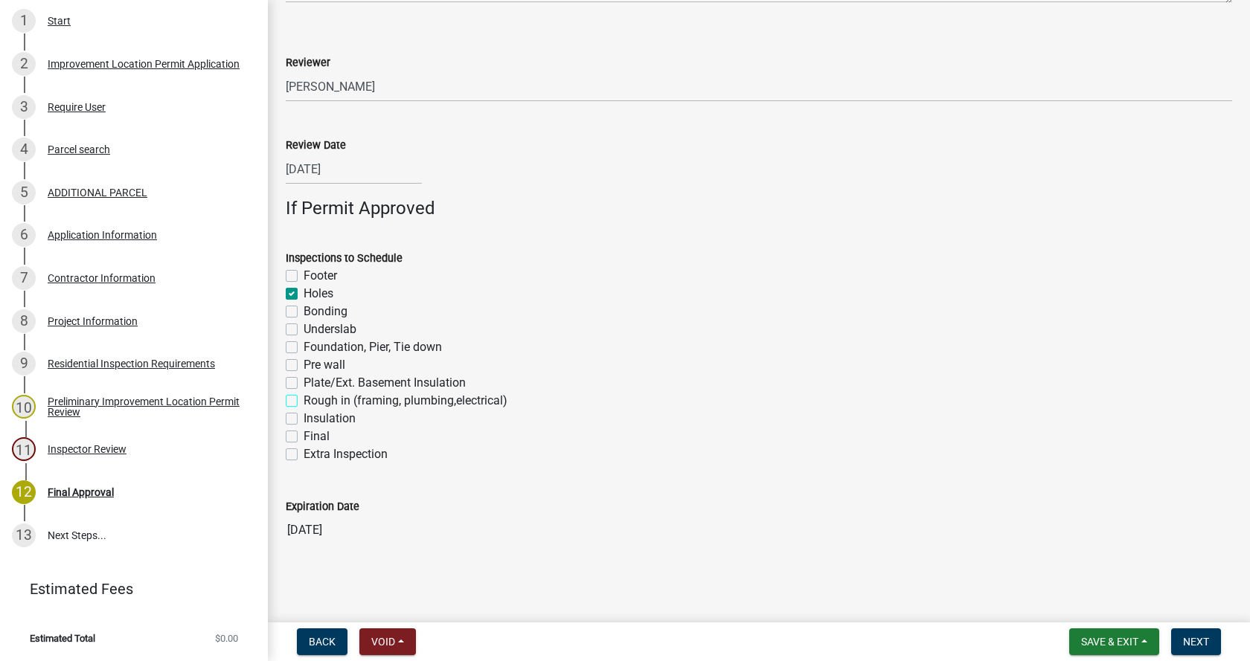
click at [304, 399] on input "Rough in (framing, plumbing,electrical)" at bounding box center [309, 397] width 10 height 10
checkbox input "true"
checkbox input "false"
checkbox input "true"
checkbox input "false"
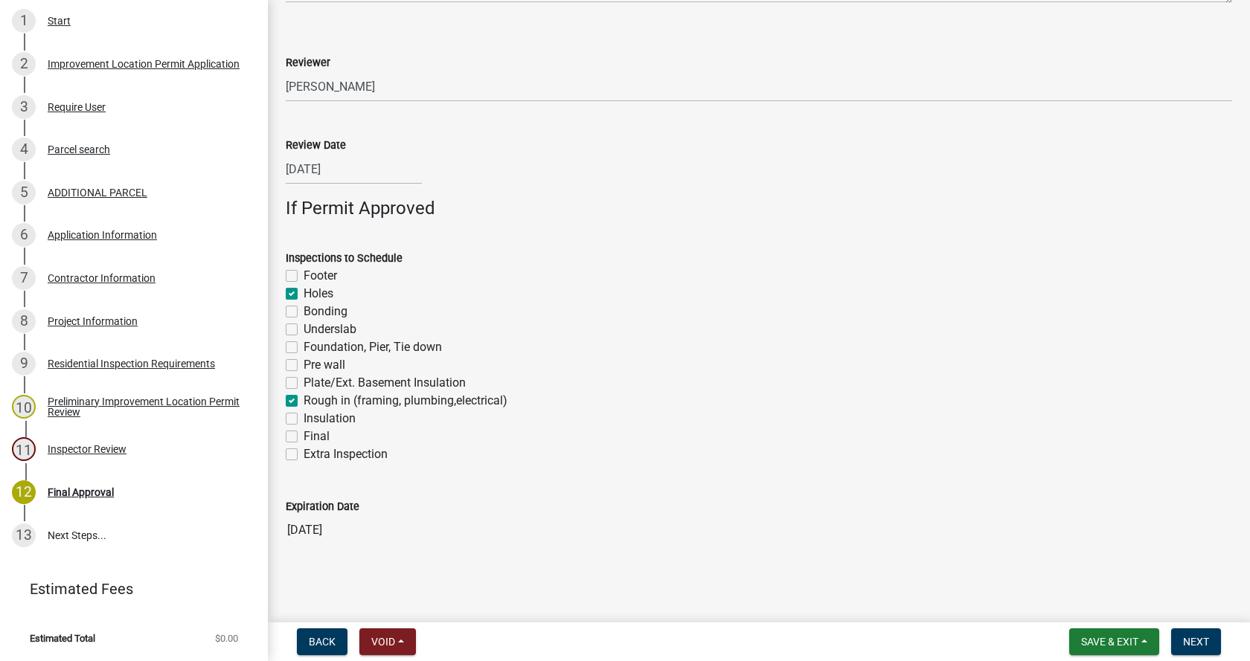
checkbox input "false"
checkbox input "true"
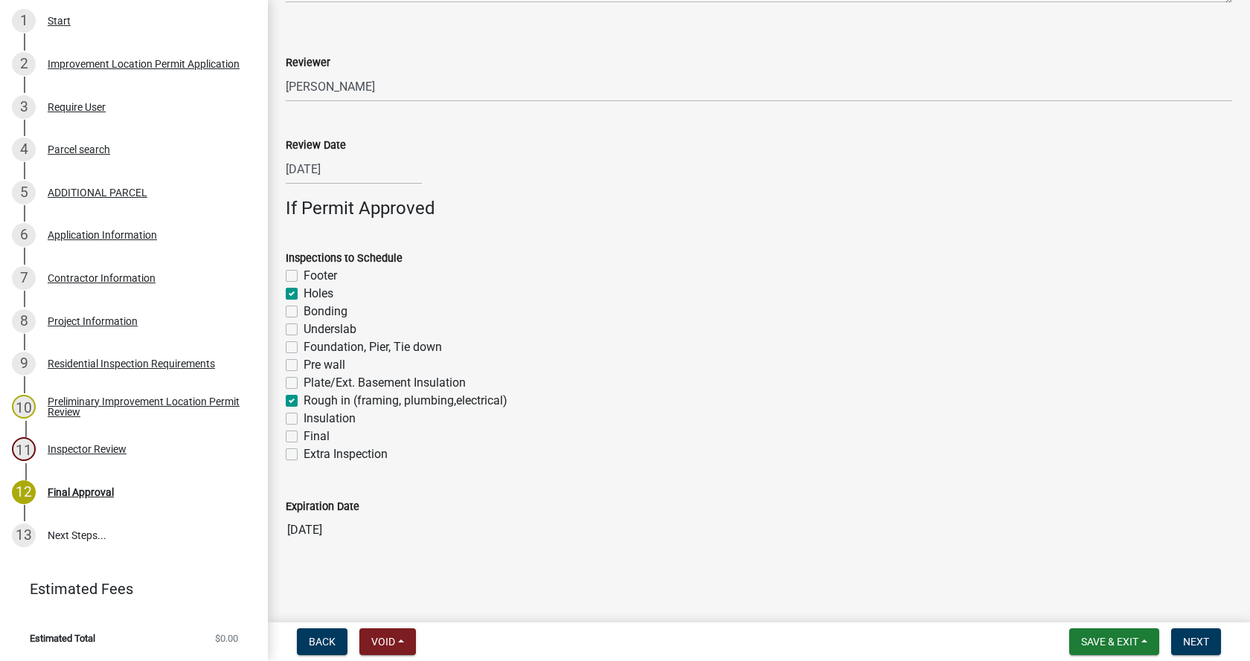
checkbox input "false"
click at [304, 436] on label "Final" at bounding box center [317, 437] width 26 height 18
click at [304, 436] on input "Final" at bounding box center [309, 433] width 10 height 10
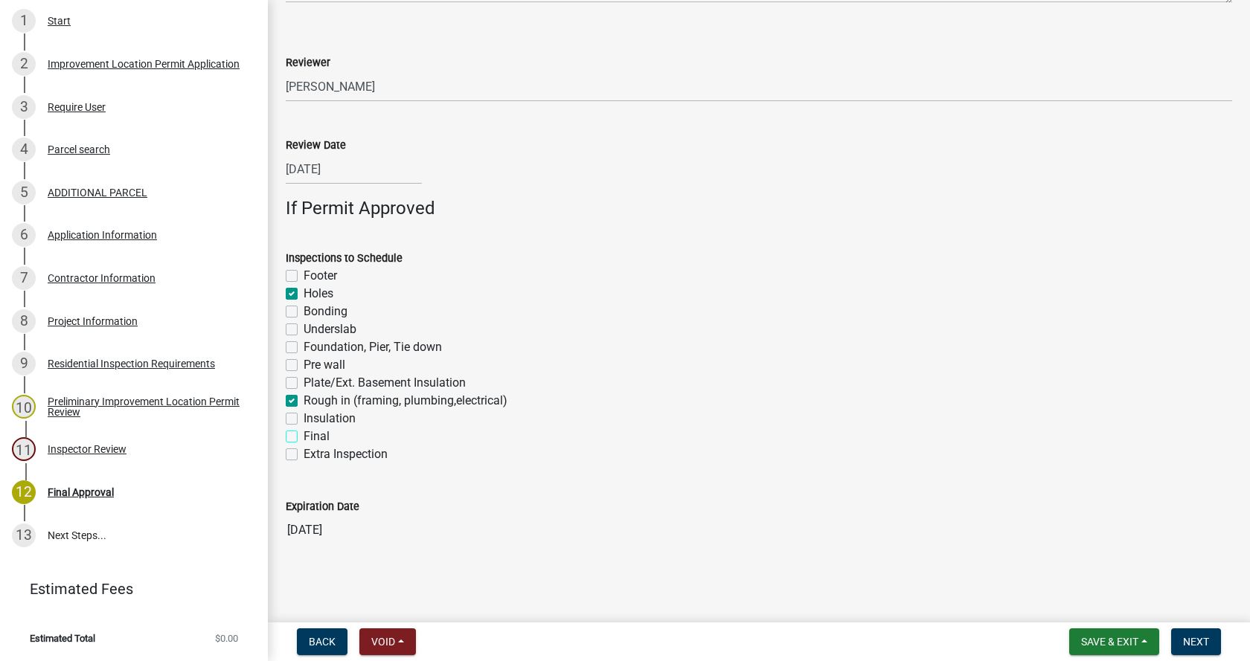
checkbox input "true"
checkbox input "false"
checkbox input "true"
checkbox input "false"
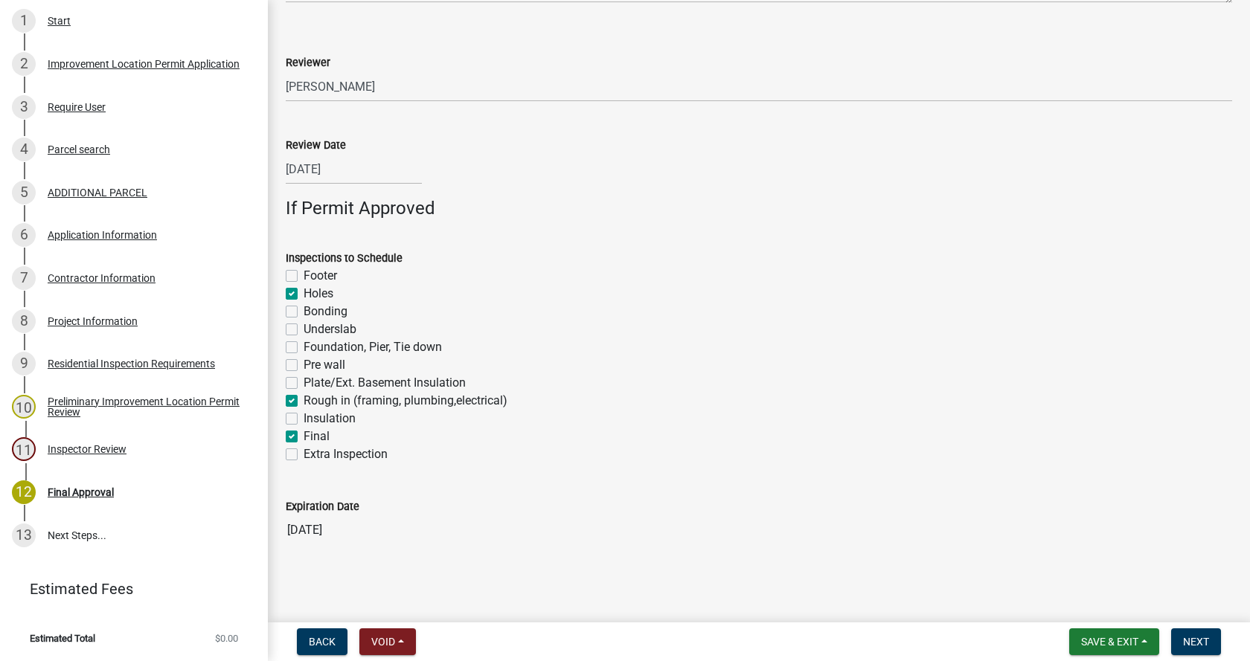
checkbox input "false"
checkbox input "true"
checkbox input "false"
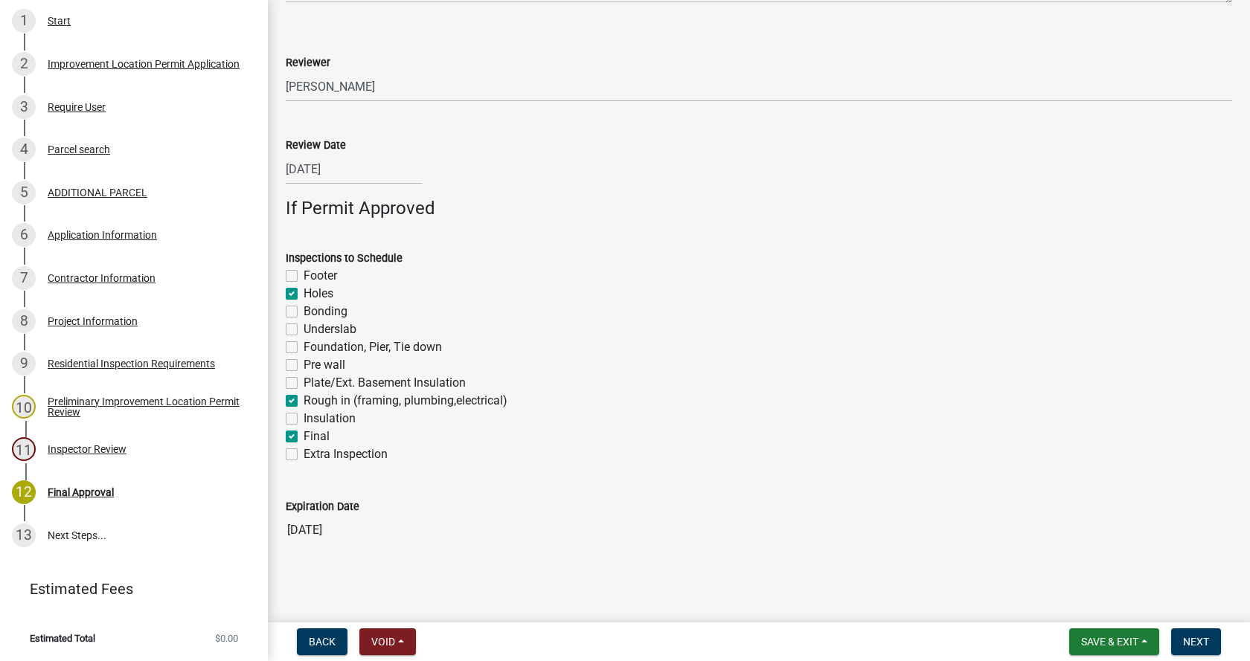
checkbox input "true"
checkbox input "false"
click at [304, 343] on label "Foundation, Pier, Tie down" at bounding box center [373, 348] width 138 height 18
click at [304, 343] on input "Foundation, Pier, Tie down" at bounding box center [309, 344] width 10 height 10
checkbox input "true"
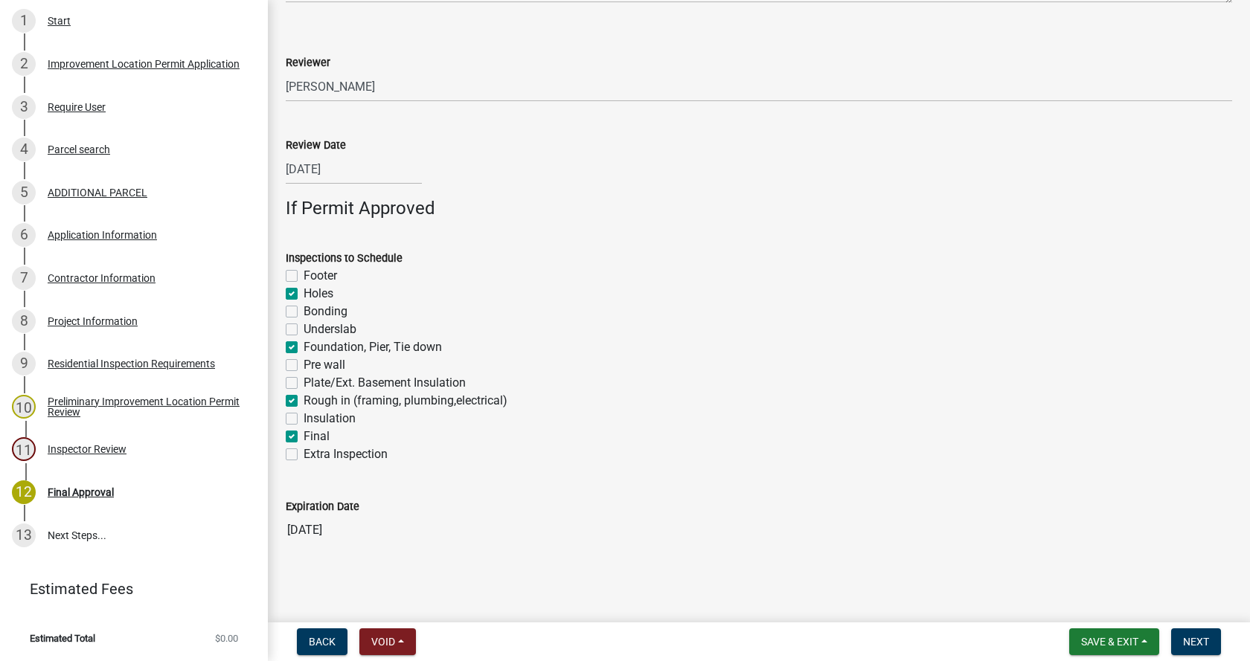
checkbox input "false"
checkbox input "true"
checkbox input "false"
checkbox input "true"
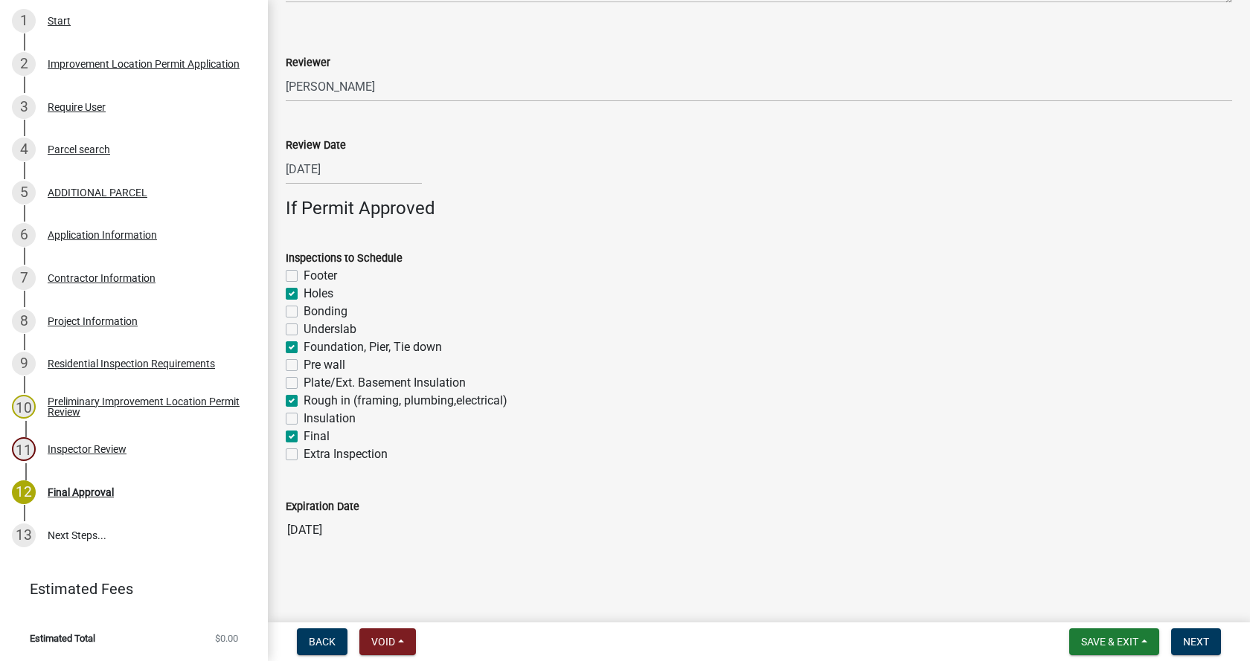
checkbox input "false"
checkbox input "true"
checkbox input "false"
checkbox input "true"
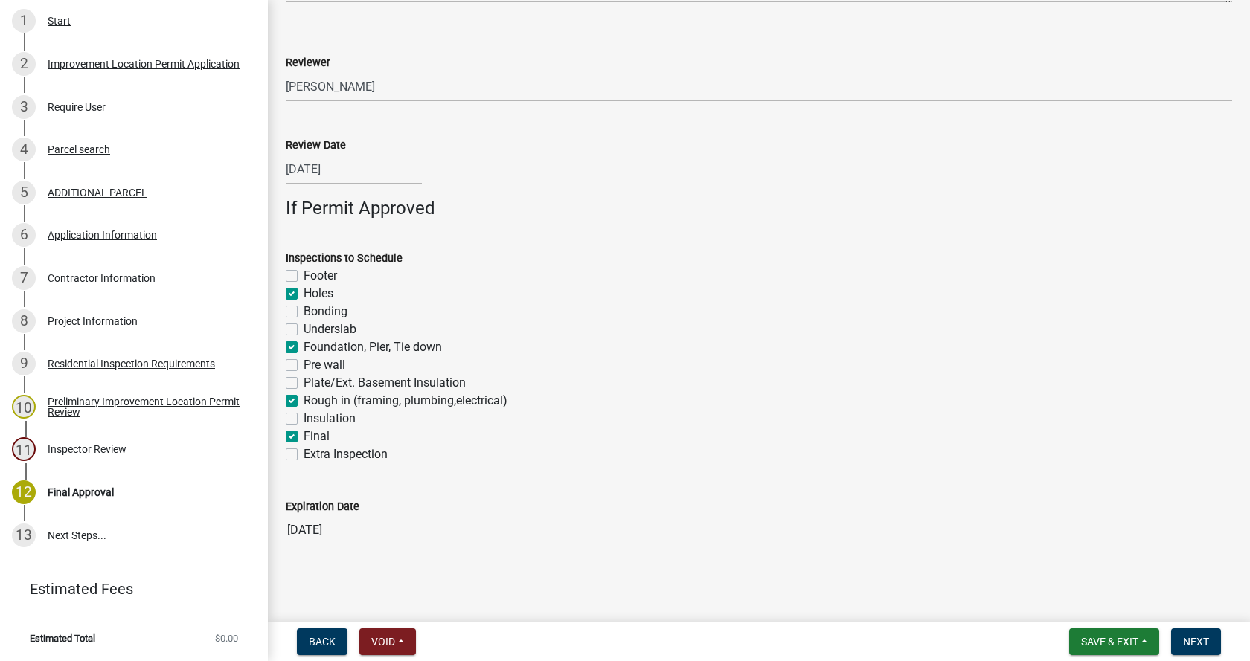
checkbox input "false"
click at [1196, 638] on span "Next" at bounding box center [1196, 642] width 26 height 12
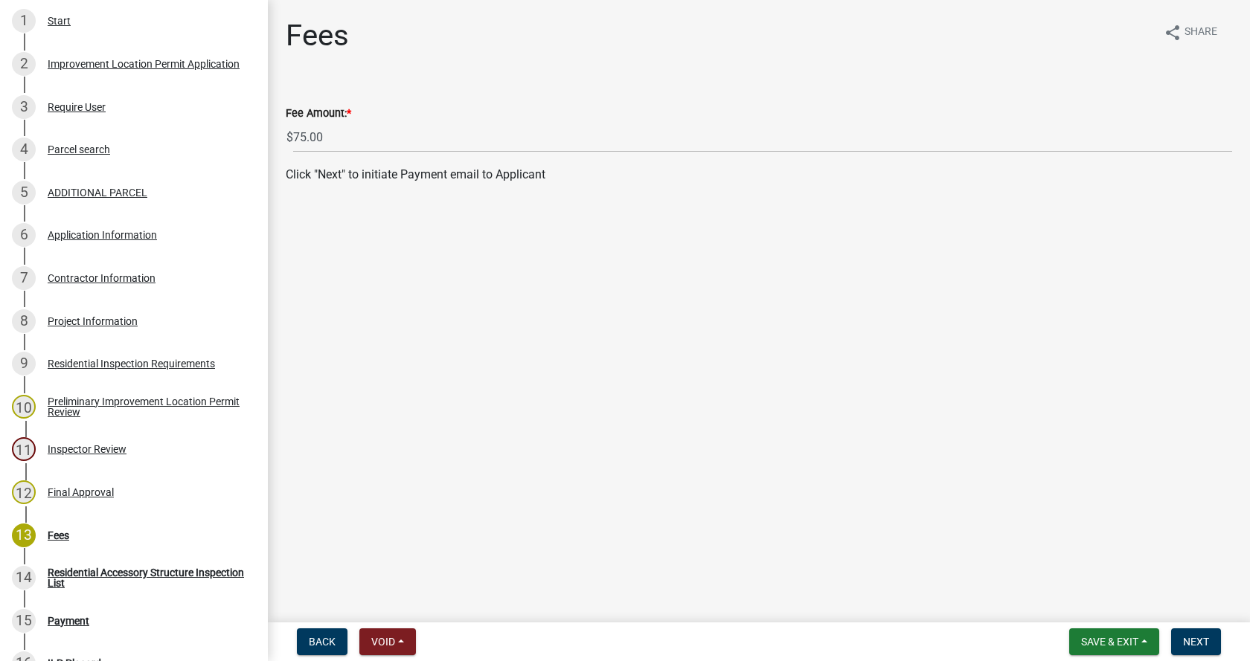
scroll to position [588, 0]
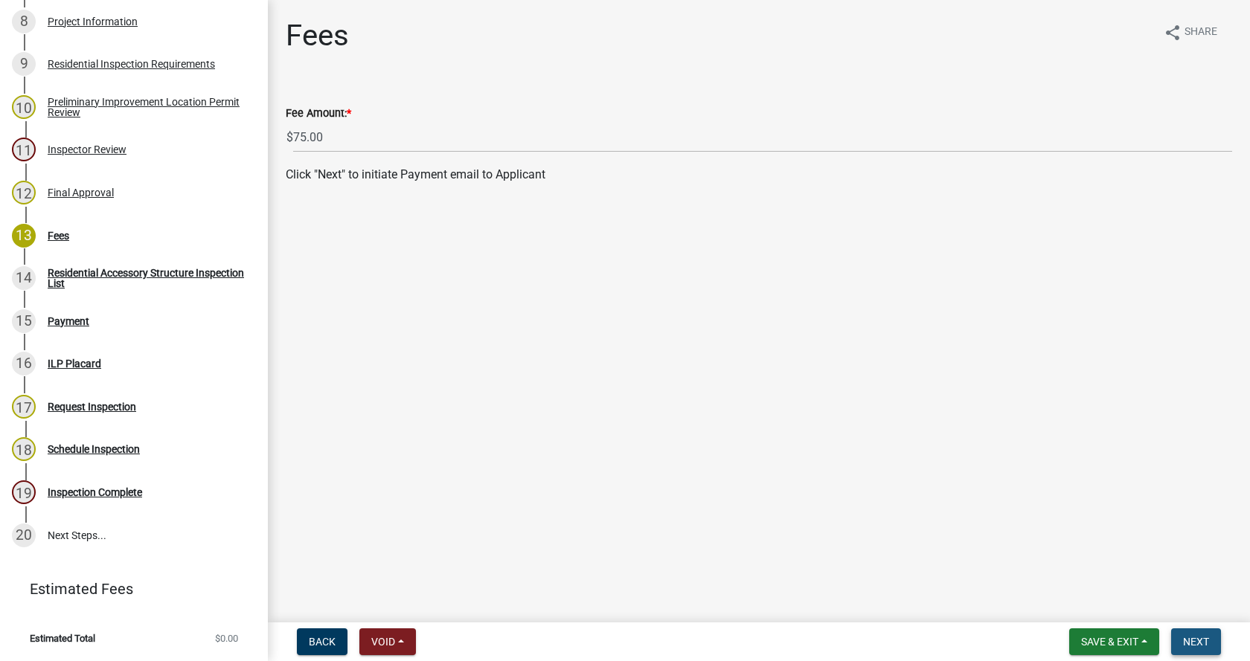
click at [1196, 638] on span "Next" at bounding box center [1196, 642] width 26 height 12
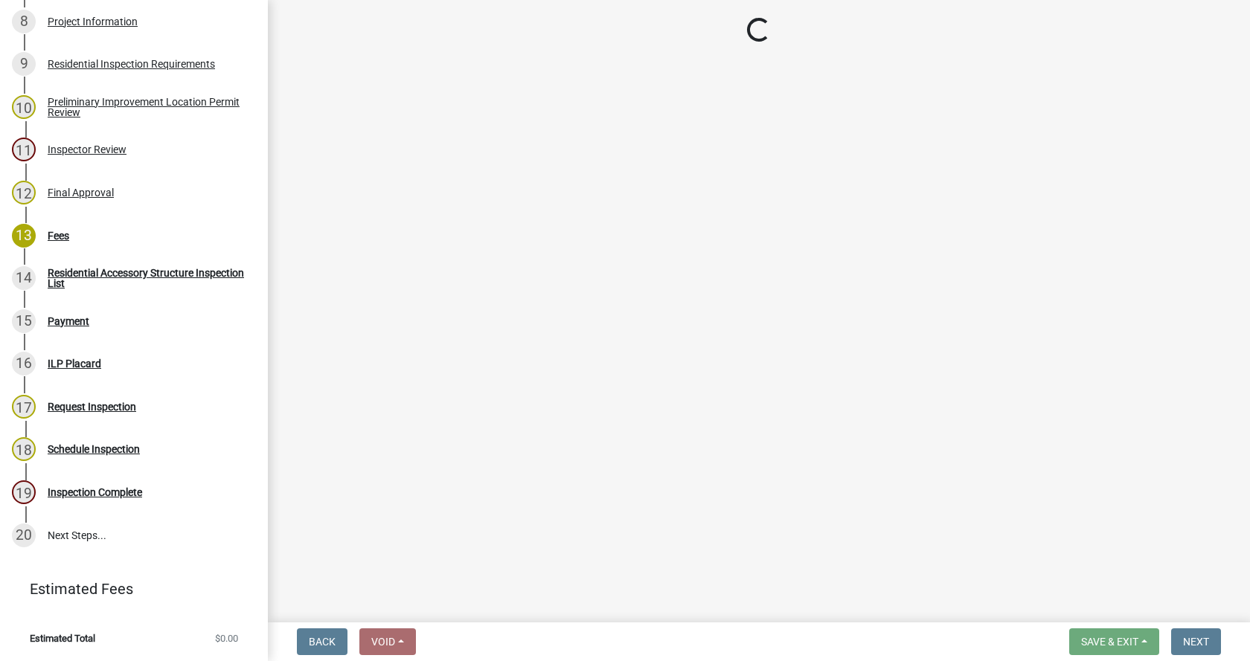
select select "3: 3"
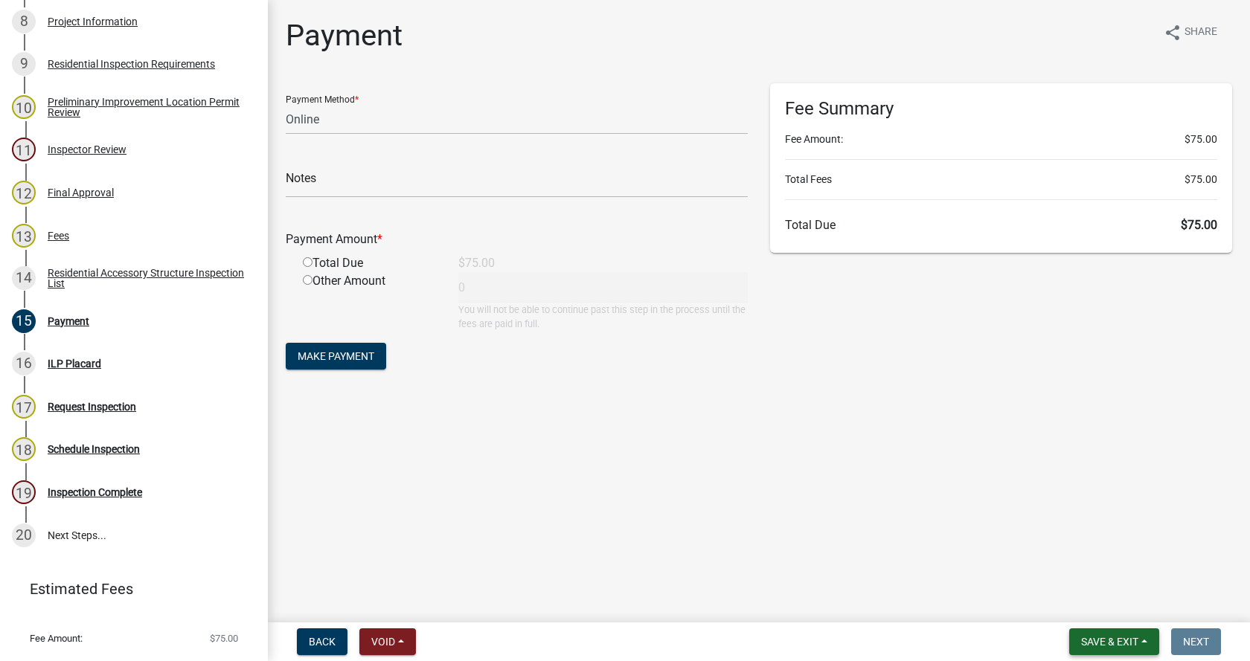
click at [1089, 641] on span "Save & Exit" at bounding box center [1109, 642] width 57 height 12
click at [1082, 601] on button "Save & Exit" at bounding box center [1099, 604] width 119 height 36
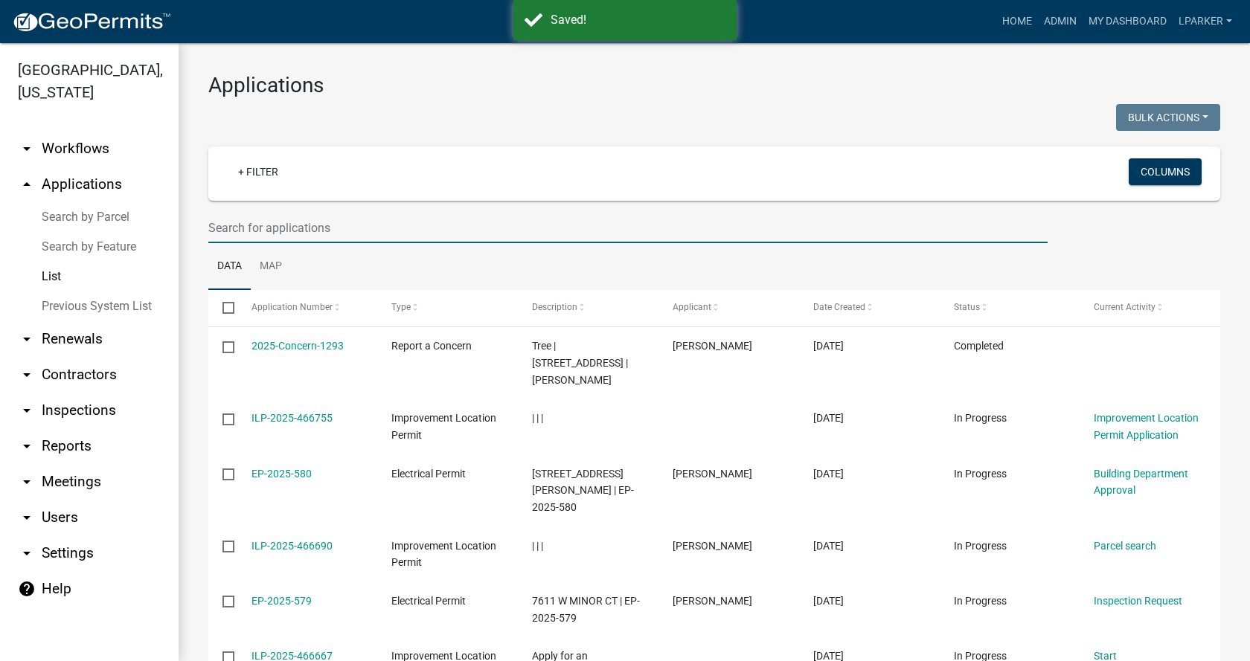
click at [286, 234] on input "text" at bounding box center [627, 228] width 839 height 31
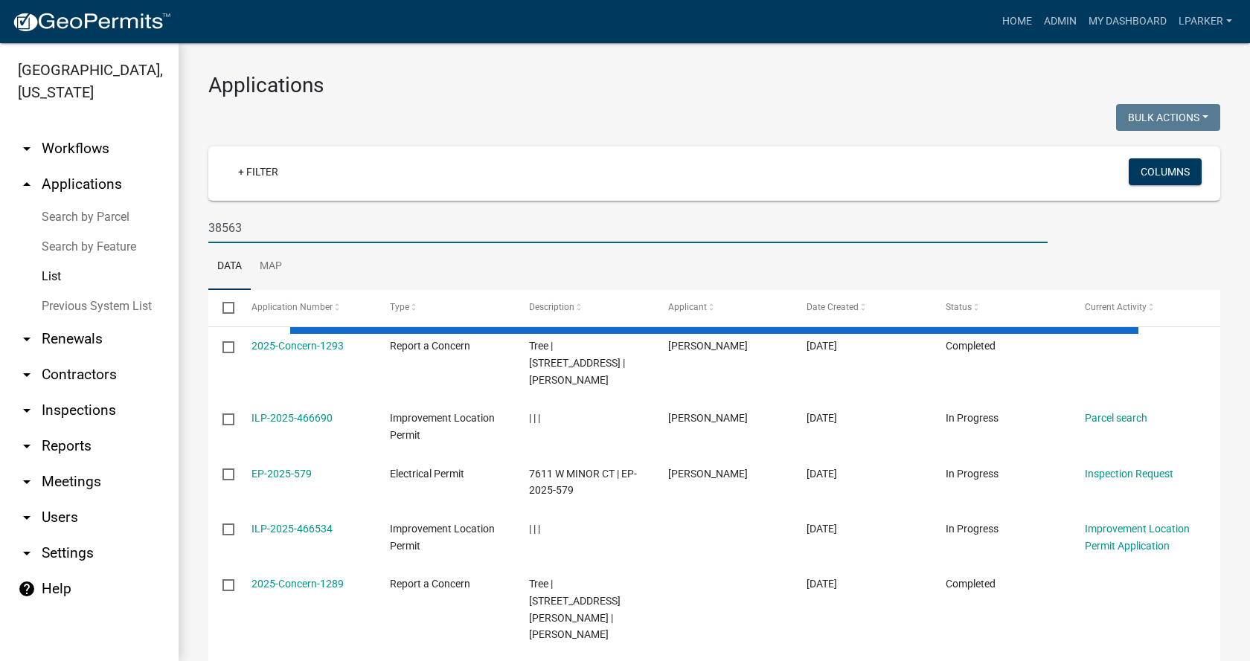
type input "38563"
